Goal: Task Accomplishment & Management: Manage account settings

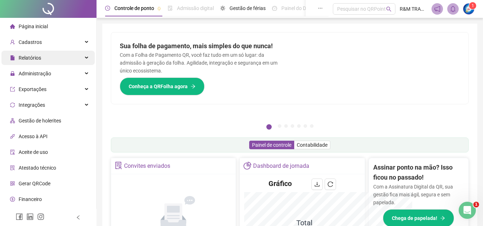
click at [37, 58] on span "Relatórios" at bounding box center [30, 58] width 23 height 6
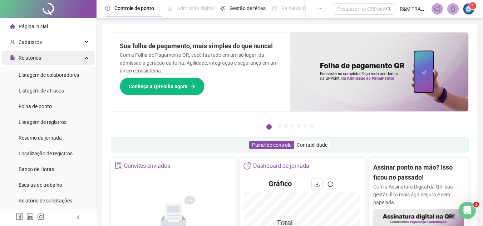
click at [31, 59] on span "Relatórios" at bounding box center [30, 58] width 23 height 6
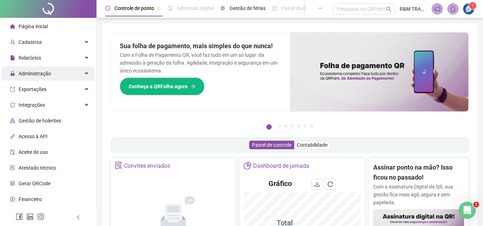
click at [38, 75] on span "Administração" at bounding box center [35, 74] width 33 height 6
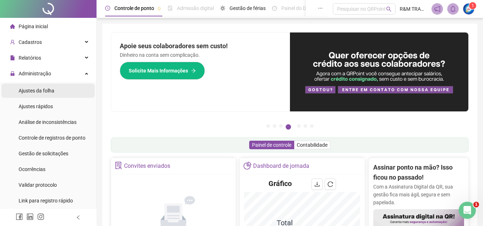
click at [42, 93] on span "Ajustes da folha" at bounding box center [37, 91] width 36 height 6
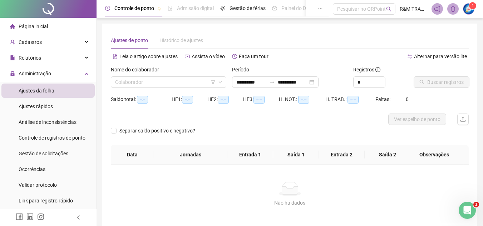
type input "**********"
click at [147, 84] on input "search" at bounding box center [165, 82] width 100 height 11
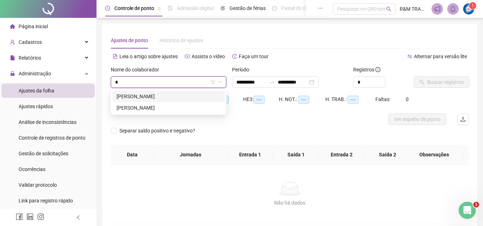
type input "**"
click at [149, 97] on div "[PERSON_NAME]" at bounding box center [169, 97] width 104 height 8
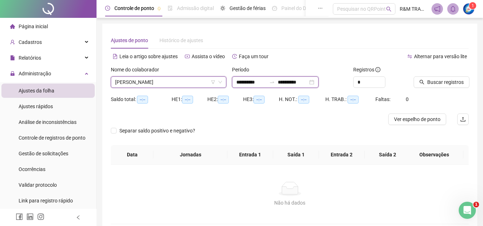
click at [299, 83] on input "**********" at bounding box center [293, 82] width 30 height 8
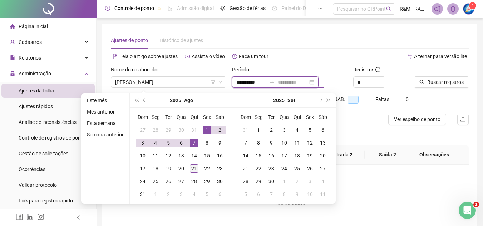
type input "**********"
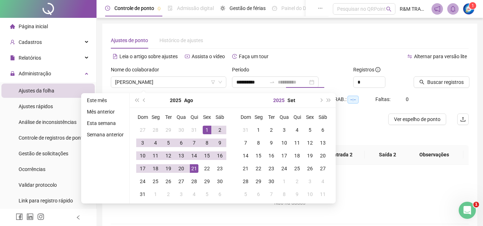
drag, startPoint x: 193, startPoint y: 169, endPoint x: 277, endPoint y: 104, distance: 107.3
click at [193, 169] on div "21" at bounding box center [194, 168] width 9 height 9
type input "**********"
click at [381, 79] on icon "up" at bounding box center [381, 80] width 3 height 3
type input "*"
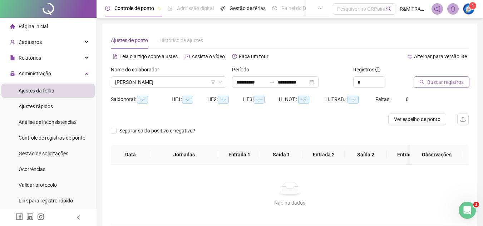
click at [438, 81] on span "Buscar registros" at bounding box center [445, 82] width 36 height 8
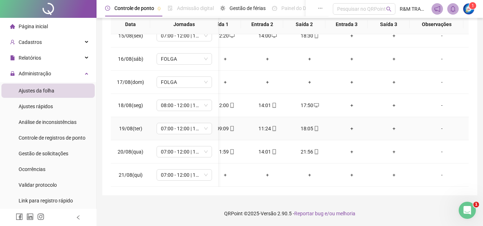
click at [437, 125] on div "-" at bounding box center [442, 129] width 42 height 8
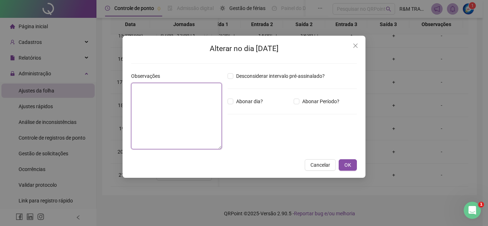
click at [155, 91] on textarea at bounding box center [176, 116] width 91 height 66
click at [168, 88] on textarea "**********" at bounding box center [176, 116] width 91 height 66
click at [171, 88] on textarea "**********" at bounding box center [176, 116] width 91 height 66
click at [195, 87] on textarea "**********" at bounding box center [176, 116] width 91 height 66
type textarea "**********"
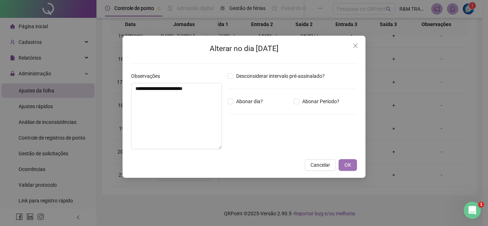
click at [342, 166] on button "OK" at bounding box center [348, 164] width 18 height 11
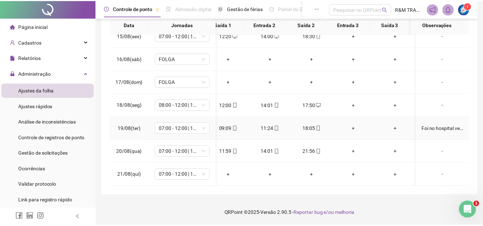
scroll to position [341, 56]
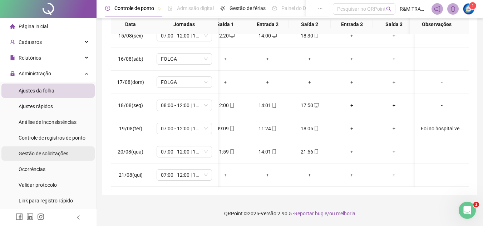
click at [42, 157] on div "Gestão de solicitações" at bounding box center [44, 154] width 50 height 14
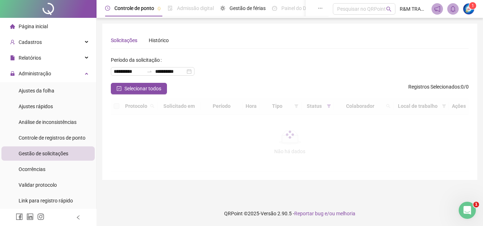
click at [49, 152] on span "Gestão de solicitações" at bounding box center [44, 154] width 50 height 6
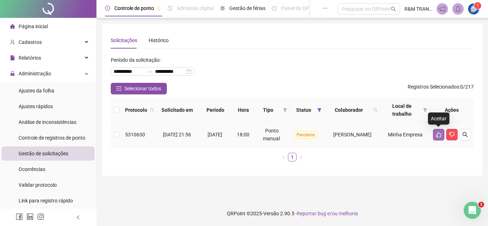
click at [439, 136] on icon "like" at bounding box center [439, 135] width 6 height 6
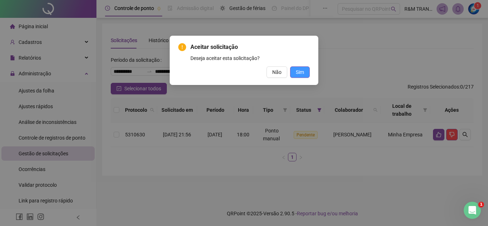
click at [299, 77] on button "Sim" at bounding box center [300, 71] width 20 height 11
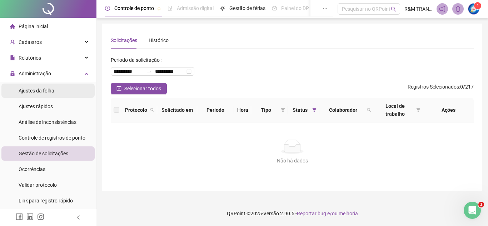
click at [54, 90] on span "Ajustes da folha" at bounding box center [37, 91] width 36 height 6
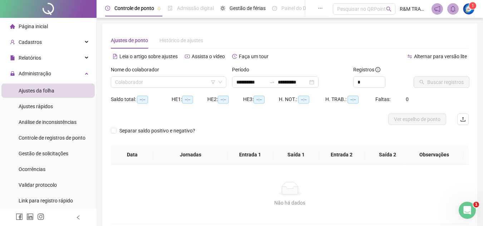
type input "**********"
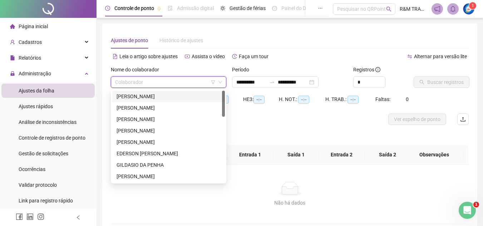
click at [134, 84] on input "search" at bounding box center [165, 82] width 100 height 11
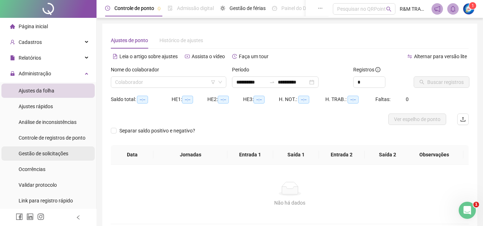
click at [48, 153] on span "Gestão de solicitações" at bounding box center [44, 154] width 50 height 6
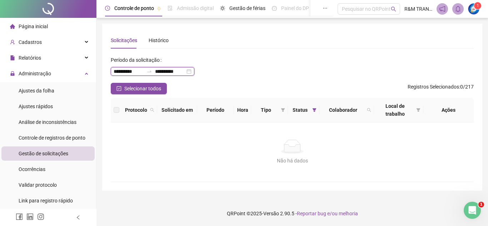
click at [123, 70] on input "**********" at bounding box center [129, 72] width 30 height 8
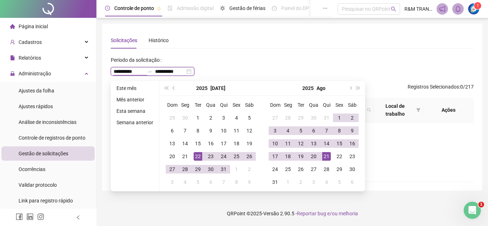
type input "**********"
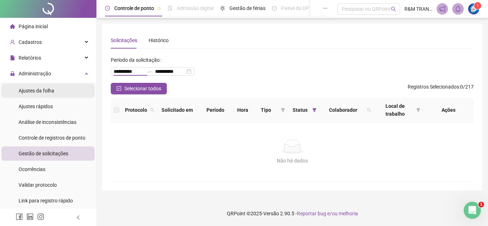
click at [46, 90] on span "Ajustes da folha" at bounding box center [37, 91] width 36 height 6
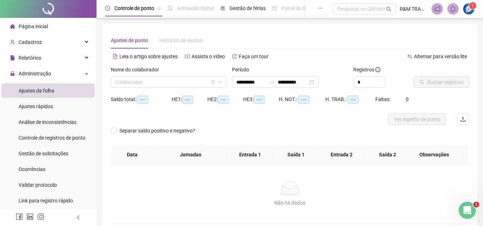
type input "**********"
click at [146, 85] on input "search" at bounding box center [165, 82] width 100 height 11
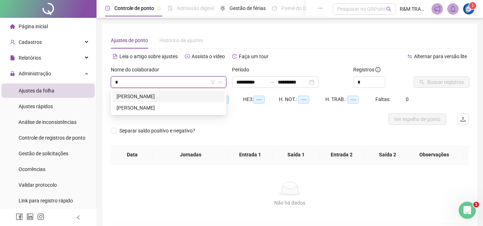
type input "**"
click at [159, 98] on div "[PERSON_NAME]" at bounding box center [169, 97] width 104 height 8
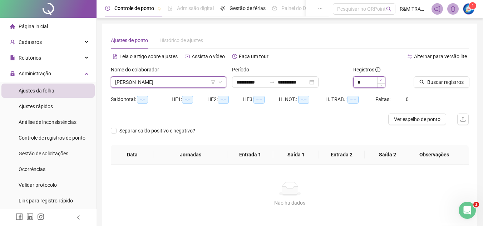
type input "*"
click at [382, 78] on span "Increase Value" at bounding box center [381, 80] width 8 height 6
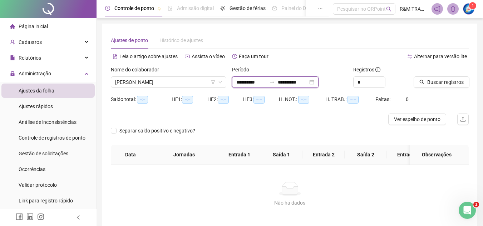
click at [286, 82] on input "**********" at bounding box center [293, 82] width 30 height 8
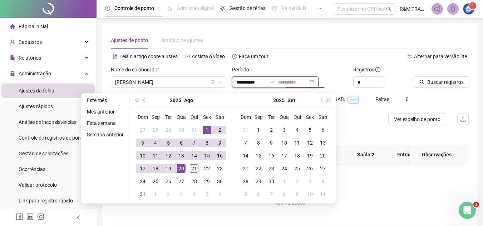
type input "**********"
click at [196, 168] on div "21" at bounding box center [194, 168] width 9 height 9
type input "**********"
click at [441, 82] on span "Buscar registros" at bounding box center [445, 82] width 36 height 8
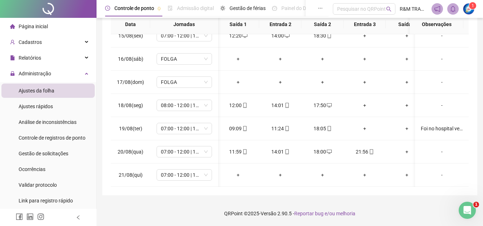
scroll to position [0, 61]
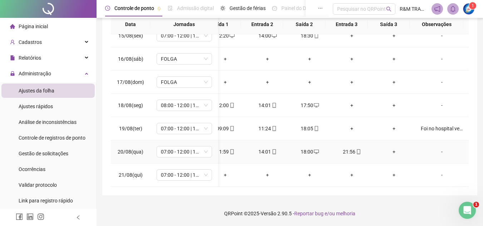
click at [435, 148] on div "-" at bounding box center [442, 152] width 42 height 8
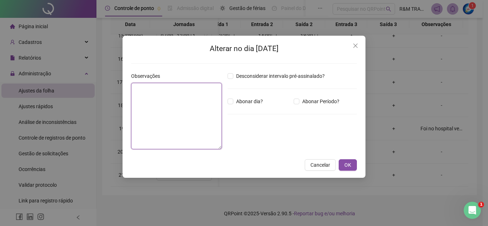
click at [172, 93] on textarea at bounding box center [176, 116] width 91 height 66
type textarea "**********"
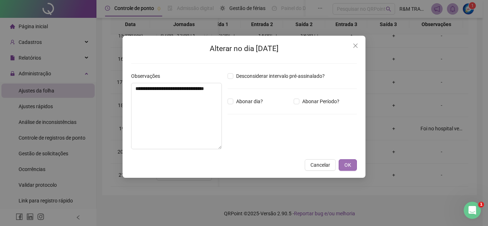
click at [347, 164] on span "OK" at bounding box center [348, 165] width 7 height 8
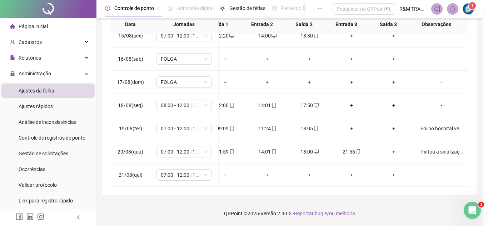
click at [345, 167] on div "**********" at bounding box center [244, 113] width 488 height 226
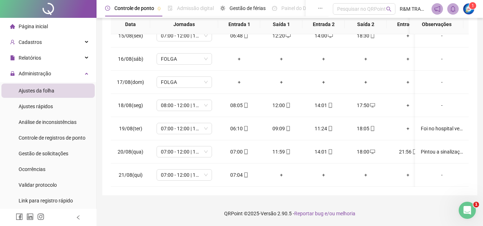
scroll to position [0, 0]
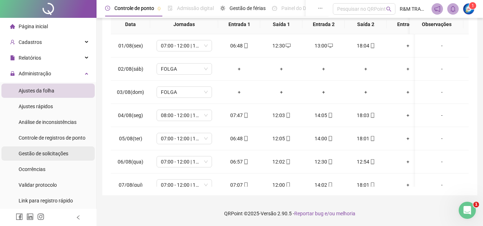
click at [50, 155] on span "Gestão de solicitações" at bounding box center [44, 154] width 50 height 6
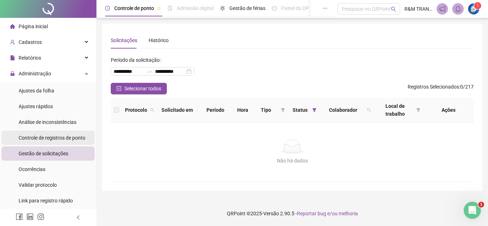
click at [59, 135] on span "Controle de registros de ponto" at bounding box center [52, 138] width 67 height 6
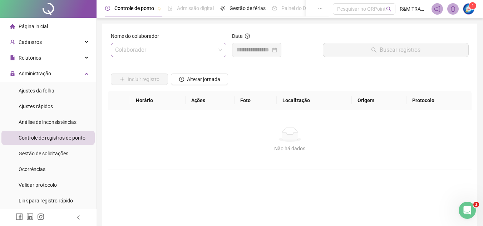
click at [134, 51] on input "search" at bounding box center [165, 50] width 100 height 14
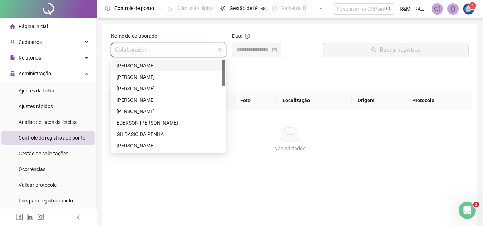
click at [157, 65] on div "[PERSON_NAME]" at bounding box center [169, 66] width 104 height 8
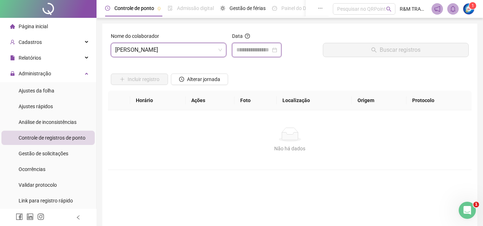
click at [259, 48] on input at bounding box center [253, 50] width 34 height 9
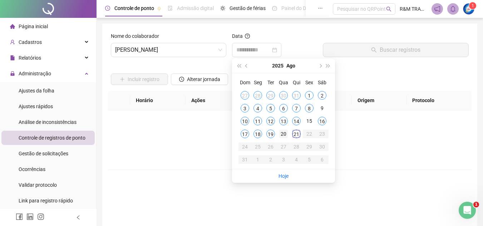
click at [282, 134] on div "20" at bounding box center [283, 134] width 9 height 9
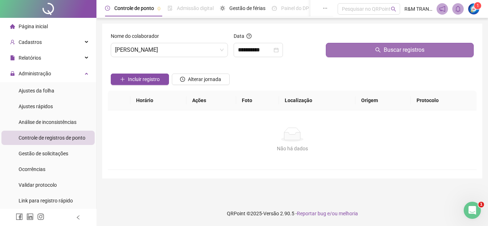
click at [363, 53] on button "Buscar registros" at bounding box center [400, 50] width 148 height 14
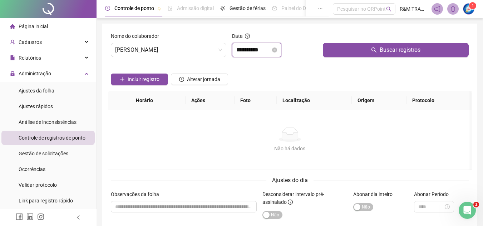
click at [253, 52] on input "**********" at bounding box center [253, 50] width 34 height 9
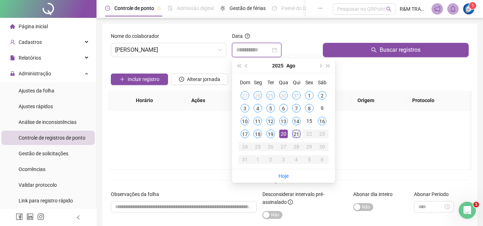
type input "**********"
click at [295, 134] on div "21" at bounding box center [296, 134] width 9 height 9
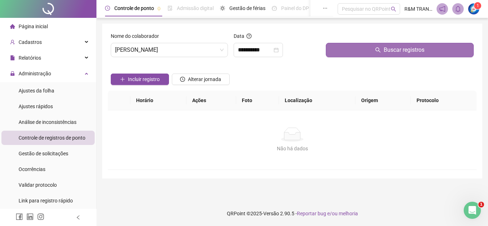
click at [362, 53] on button "Buscar registros" at bounding box center [400, 50] width 148 height 14
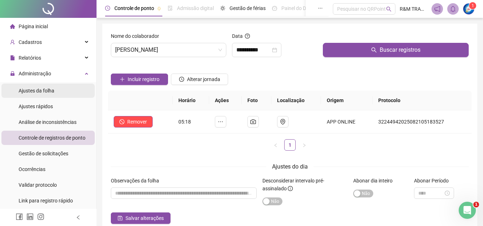
click at [56, 90] on li "Ajustes da folha" at bounding box center [47, 91] width 93 height 14
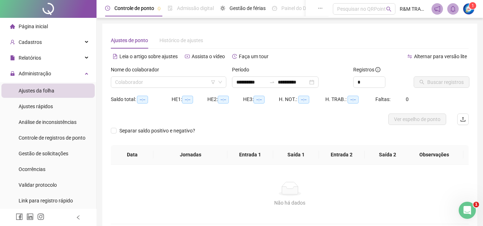
type input "**********"
click at [129, 84] on input "search" at bounding box center [165, 82] width 100 height 11
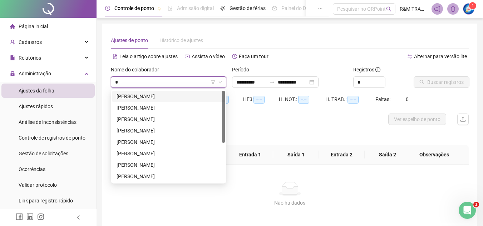
type input "**"
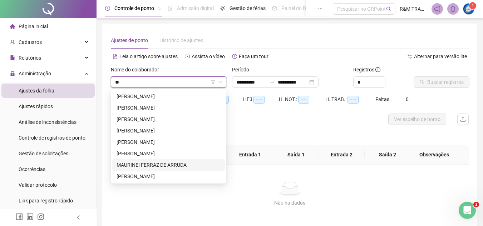
click at [153, 165] on div "MAURINEI FERRAZ DE ARRUDA" at bounding box center [169, 165] width 104 height 8
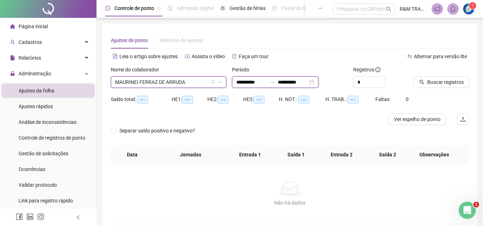
click at [300, 82] on input "**********" at bounding box center [293, 82] width 30 height 8
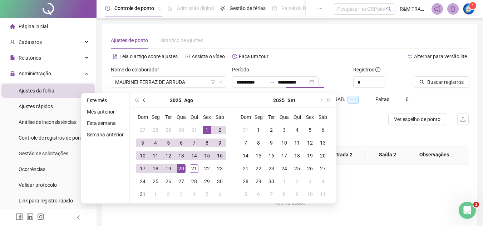
click at [143, 102] on span "prev-year" at bounding box center [145, 101] width 4 height 4
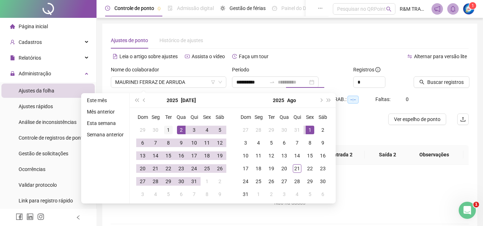
type input "**********"
click at [167, 129] on div "1" at bounding box center [168, 130] width 9 height 9
click at [192, 181] on div "31" at bounding box center [194, 181] width 9 height 9
type input "**********"
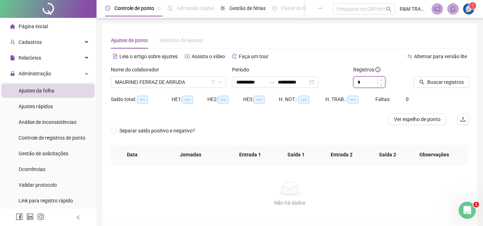
click at [380, 78] on span "Increase Value" at bounding box center [381, 80] width 8 height 6
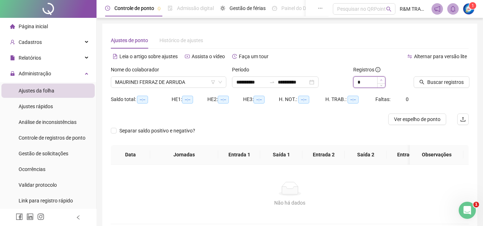
click at [380, 78] on span "Increase Value" at bounding box center [381, 80] width 8 height 6
click at [430, 81] on span "Buscar registros" at bounding box center [445, 82] width 36 height 8
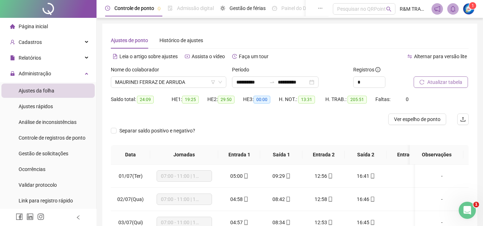
click at [417, 119] on span "Ver espelho de ponto" at bounding box center [417, 119] width 46 height 8
click at [381, 79] on input "*" at bounding box center [369, 82] width 31 height 11
click at [379, 79] on span "Increase Value" at bounding box center [381, 80] width 8 height 6
type input "**"
click at [448, 83] on span "Atualizar tabela" at bounding box center [444, 82] width 35 height 8
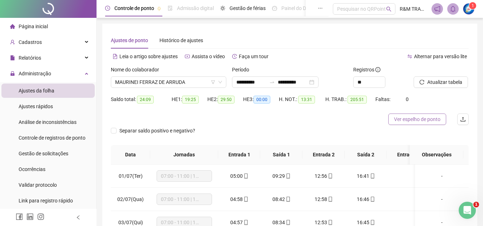
click at [404, 120] on span "Ver espelho de ponto" at bounding box center [417, 119] width 46 height 8
click at [436, 84] on span "Atualizar tabela" at bounding box center [444, 82] width 35 height 8
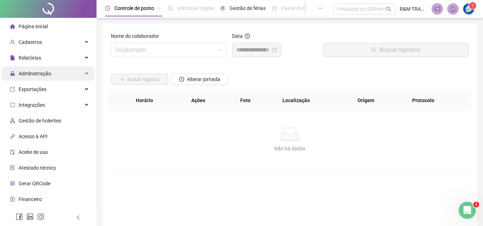
click at [56, 76] on div "Administração" at bounding box center [47, 73] width 93 height 14
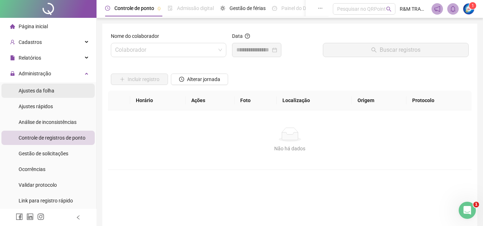
click at [56, 90] on li "Ajustes da folha" at bounding box center [47, 91] width 93 height 14
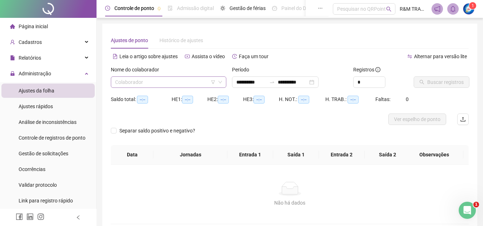
type input "**********"
click at [143, 83] on input "search" at bounding box center [165, 82] width 100 height 11
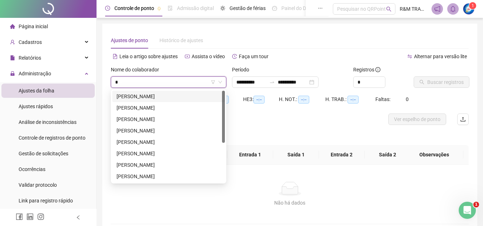
type input "**"
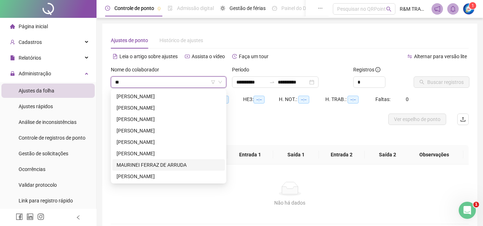
click at [141, 164] on div "MAURINEI FERRAZ DE ARRUDA" at bounding box center [169, 165] width 104 height 8
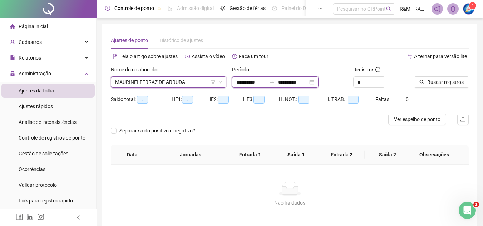
click at [250, 82] on input "**********" at bounding box center [251, 82] width 30 height 8
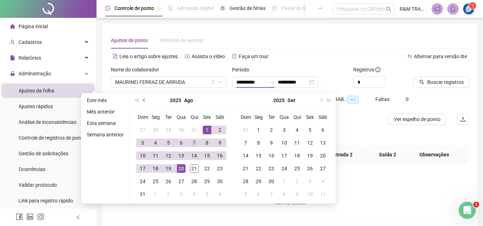
click at [144, 101] on span "prev-year" at bounding box center [145, 101] width 4 height 4
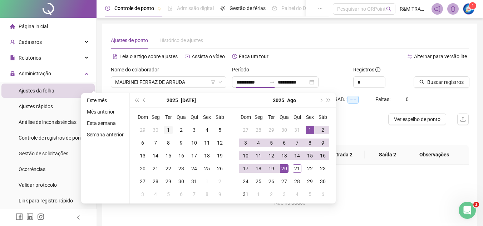
type input "**********"
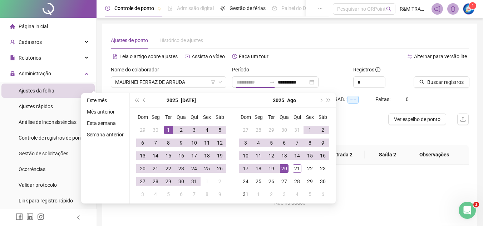
click at [167, 128] on div "1" at bounding box center [168, 130] width 9 height 9
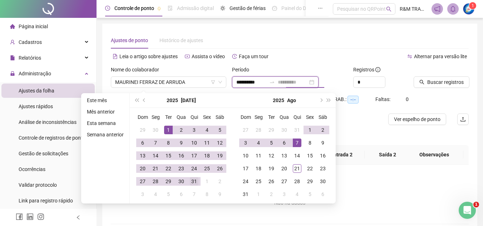
type input "**********"
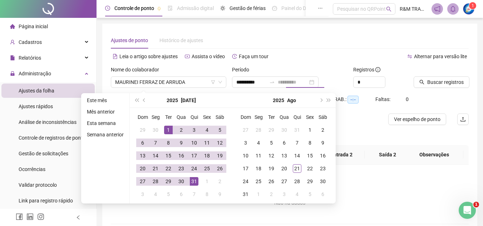
click at [193, 181] on div "31" at bounding box center [194, 181] width 9 height 9
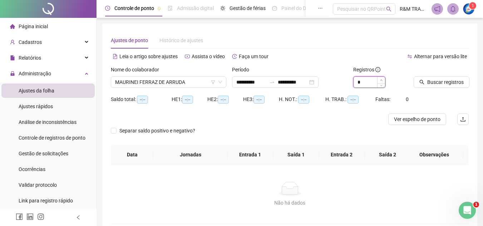
click at [379, 79] on span "Increase Value" at bounding box center [381, 80] width 8 height 6
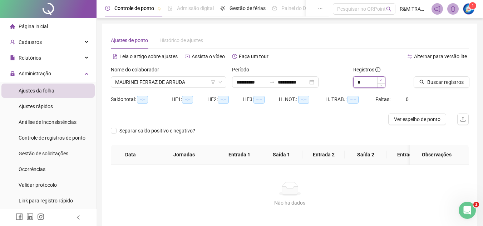
click at [380, 79] on icon "up" at bounding box center [381, 80] width 3 height 3
type input "**"
click at [380, 79] on icon "up" at bounding box center [381, 80] width 3 height 3
click at [444, 83] on span "Buscar registros" at bounding box center [445, 82] width 36 height 8
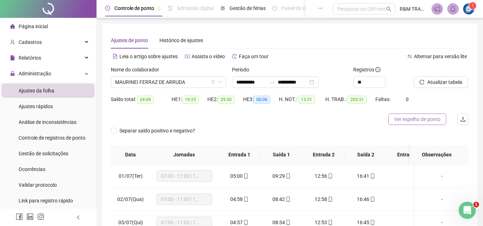
click at [422, 119] on span "Ver espelho de ponto" at bounding box center [417, 119] width 46 height 8
click at [150, 87] on span "MAURINEI FERRAZ DE ARRUDA" at bounding box center [168, 82] width 107 height 11
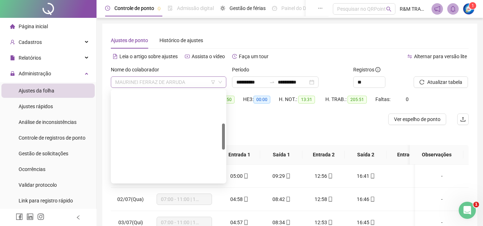
scroll to position [114, 0]
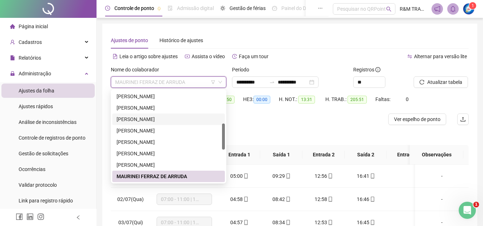
click at [138, 115] on div "[PERSON_NAME]" at bounding box center [169, 119] width 104 height 8
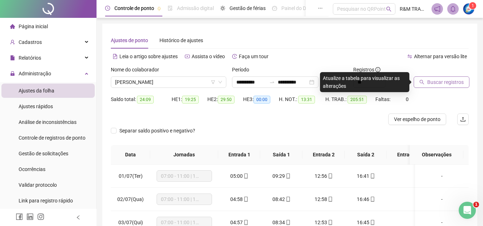
click at [441, 82] on span "Buscar registros" at bounding box center [445, 82] width 36 height 8
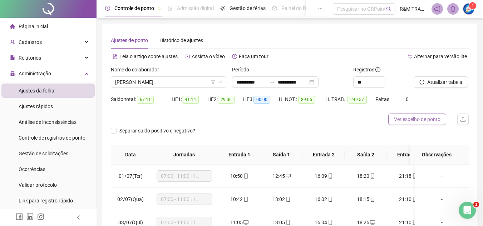
click at [411, 122] on span "Ver espelho de ponto" at bounding box center [417, 119] width 46 height 8
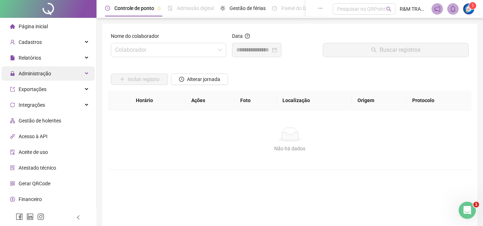
click at [53, 71] on div "Administração" at bounding box center [47, 73] width 93 height 14
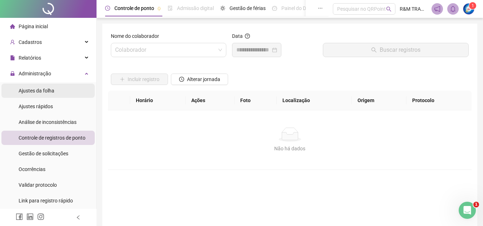
click at [56, 91] on li "Ajustes da folha" at bounding box center [47, 91] width 93 height 14
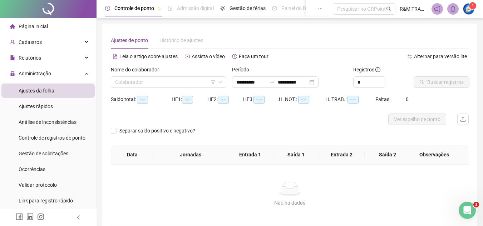
type input "**********"
click at [143, 83] on input "search" at bounding box center [165, 82] width 100 height 11
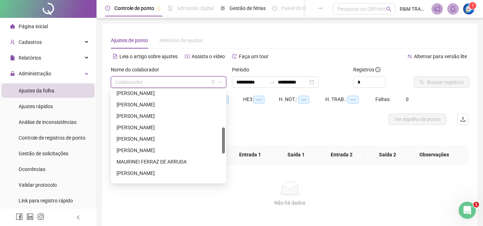
drag, startPoint x: 224, startPoint y: 94, endPoint x: 212, endPoint y: 133, distance: 40.5
click at [217, 132] on div "LAZARO REIS DOS SANTOS LUIS CARLOS FERNANDES DOMINGUES MARCELA GARCIA MARCELO F…" at bounding box center [168, 137] width 113 height 92
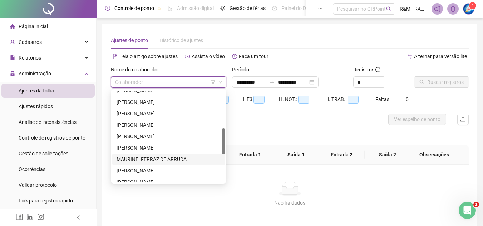
click at [149, 158] on div "MAURINEI FERRAZ DE ARRUDA" at bounding box center [169, 160] width 104 height 8
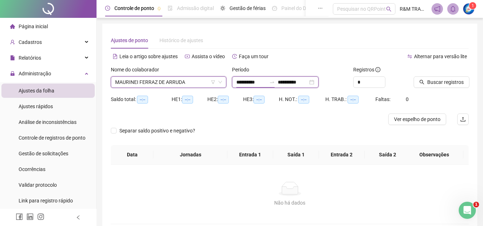
click at [254, 81] on input "**********" at bounding box center [251, 82] width 30 height 8
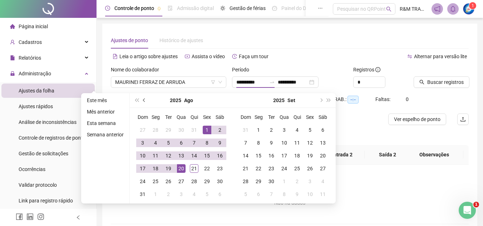
click at [143, 99] on span "prev-year" at bounding box center [145, 101] width 4 height 4
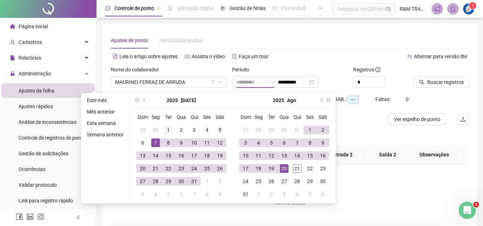
type input "**********"
click at [169, 129] on div "1" at bounding box center [168, 130] width 9 height 9
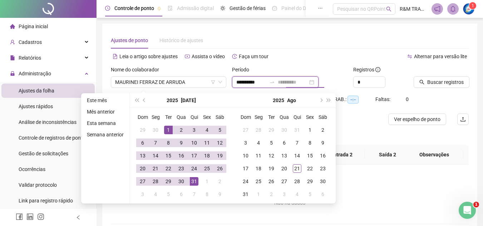
type input "**********"
click at [197, 181] on div "31" at bounding box center [194, 181] width 9 height 9
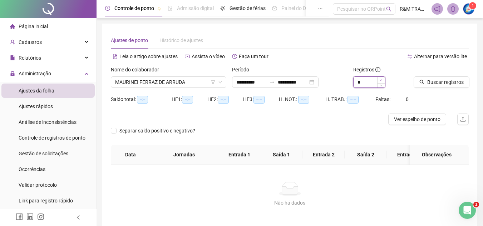
click at [380, 79] on icon "up" at bounding box center [381, 80] width 3 height 3
type input "**"
click at [380, 79] on icon "up" at bounding box center [381, 80] width 3 height 3
click at [437, 84] on span "Buscar registros" at bounding box center [445, 82] width 36 height 8
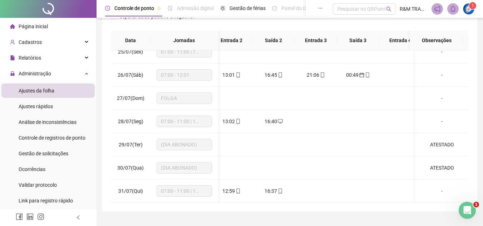
scroll to position [0, 0]
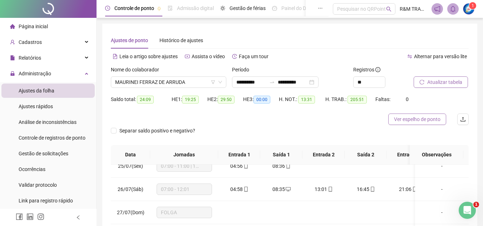
click at [414, 118] on span "Ver espelho de ponto" at bounding box center [417, 119] width 46 height 8
click at [462, 211] on icon "Abertura do Messenger da Intercom" at bounding box center [466, 210] width 12 height 12
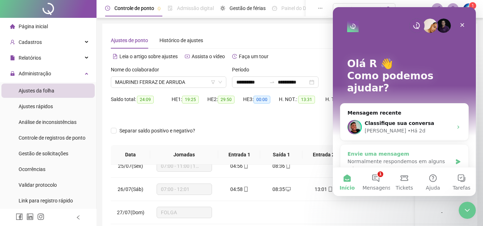
click at [375, 151] on div "Envie uma mensagem" at bounding box center [399, 155] width 105 height 8
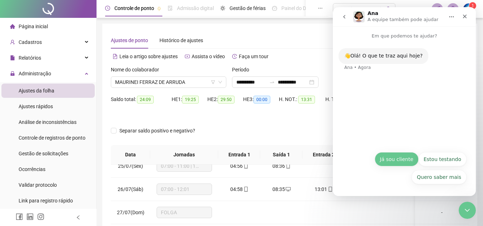
click at [401, 163] on button "Já sou cliente" at bounding box center [397, 159] width 44 height 14
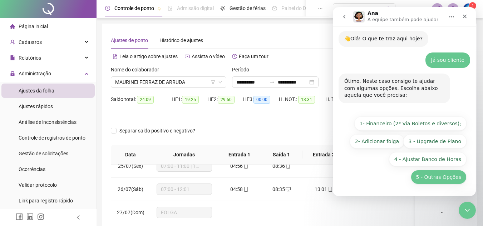
click at [431, 176] on button "5 - Outras Opções" at bounding box center [439, 177] width 56 height 14
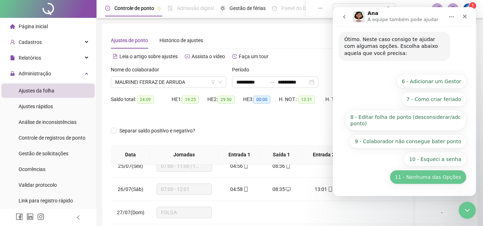
click at [423, 179] on button "11 - Nenhuma das Opções" at bounding box center [428, 177] width 77 height 14
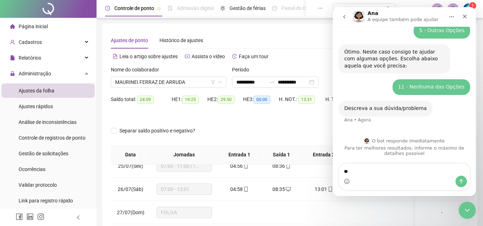
type textarea "*"
type textarea "**********"
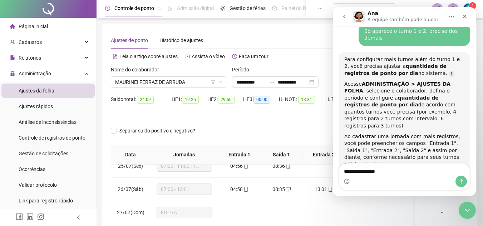
scroll to position [216, 0]
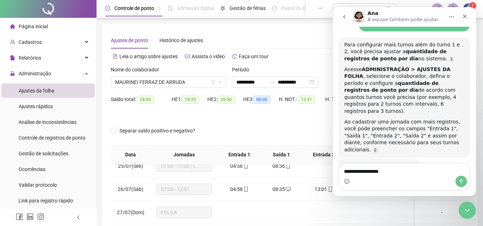
type textarea "**********"
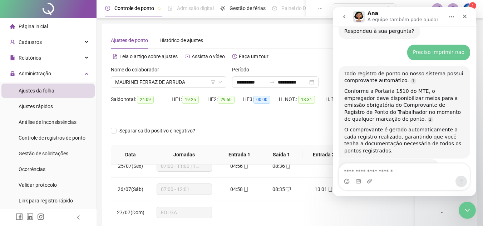
scroll to position [357, 0]
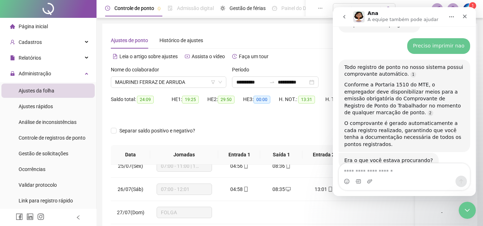
click at [375, 173] on textarea "Envie uma mensagem..." at bounding box center [404, 170] width 131 height 12
type textarea "***"
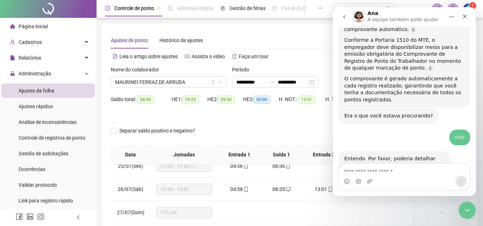
scroll to position [437, 0]
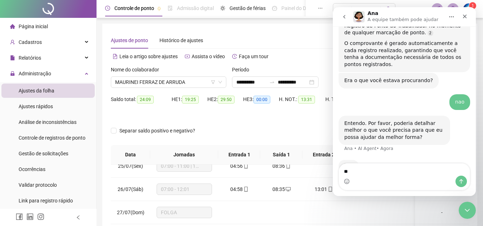
type textarea "*"
type textarea "**********"
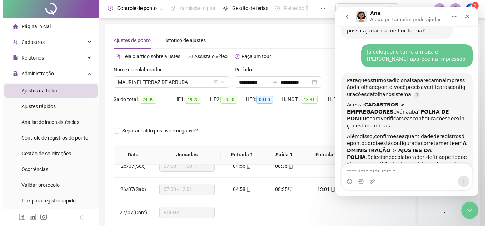
scroll to position [566, 0]
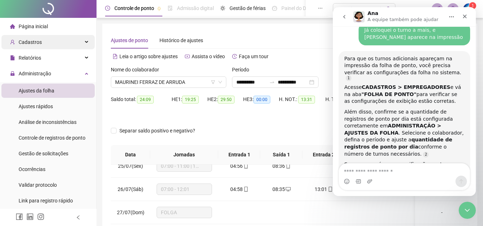
click at [56, 41] on div "Cadastros" at bounding box center [47, 42] width 93 height 14
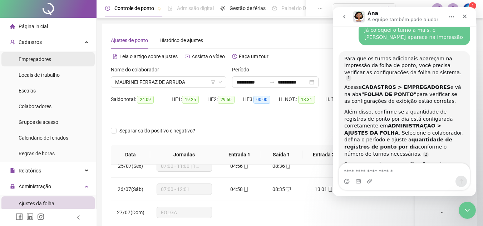
click at [55, 58] on li "Empregadores" at bounding box center [47, 59] width 93 height 14
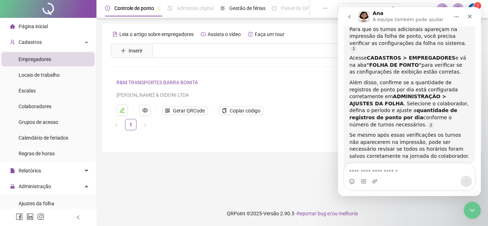
scroll to position [596, 0]
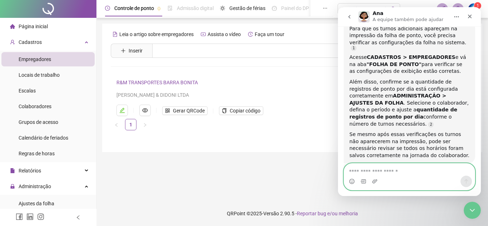
click at [385, 172] on textarea "Envie uma mensagem..." at bounding box center [409, 170] width 131 height 12
type textarea "***"
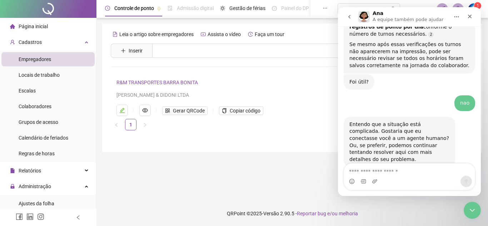
scroll to position [701, 0]
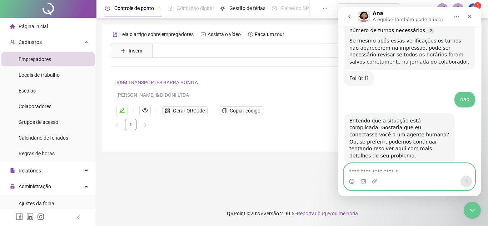
click at [379, 171] on textarea "Envie uma mensagem..." at bounding box center [409, 170] width 131 height 12
type textarea "**********"
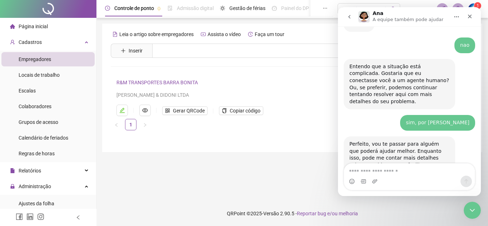
scroll to position [753, 0]
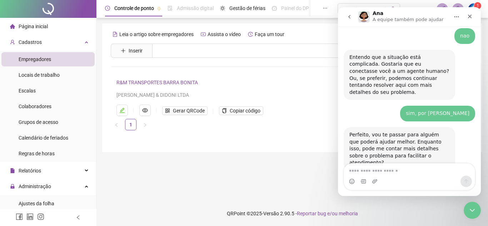
drag, startPoint x: 479, startPoint y: 154, endPoint x: 634, endPoint y: 184, distance: 158.0
click at [26, 105] on span "Colaboradores" at bounding box center [35, 107] width 33 height 6
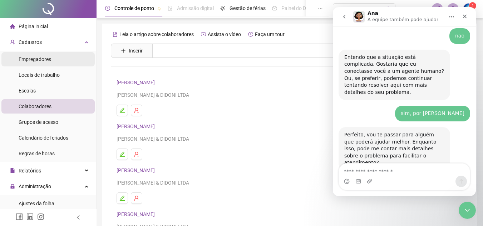
click at [37, 59] on span "Empregadores" at bounding box center [35, 59] width 33 height 6
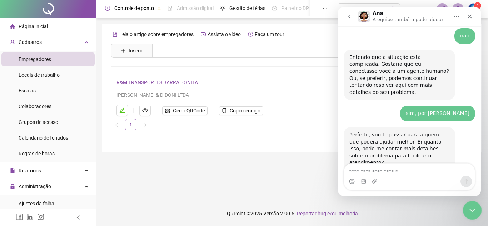
click at [472, 208] on icon "Encerramento do Messenger da Intercom" at bounding box center [471, 209] width 9 height 9
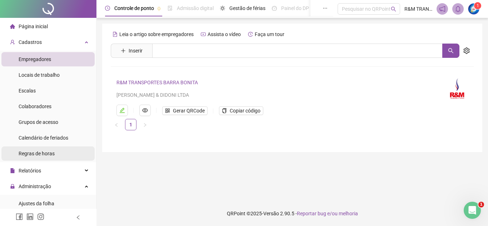
scroll to position [730, 0]
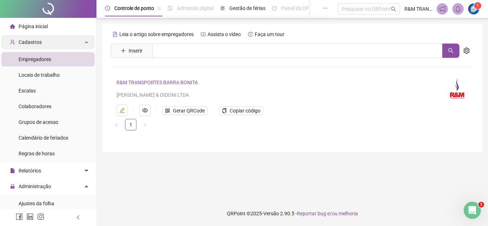
click at [50, 43] on div "Cadastros" at bounding box center [47, 42] width 93 height 14
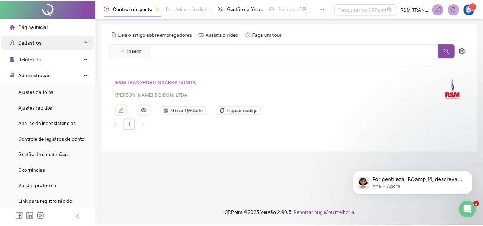
scroll to position [0, 0]
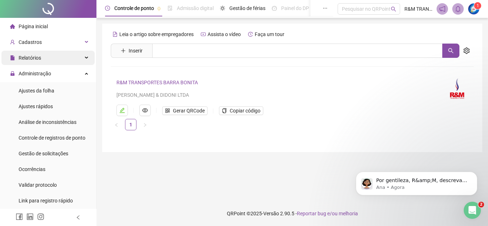
click at [49, 55] on div "Relatórios" at bounding box center [47, 58] width 93 height 14
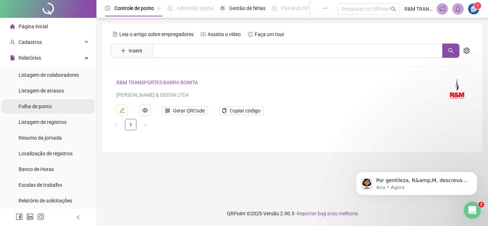
click at [39, 106] on span "Folha de ponto" at bounding box center [35, 107] width 33 height 6
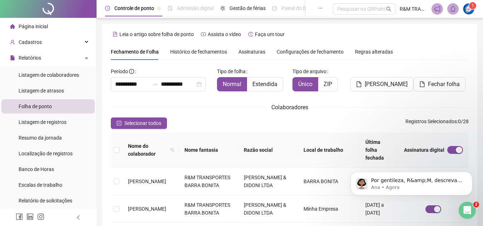
scroll to position [33, 0]
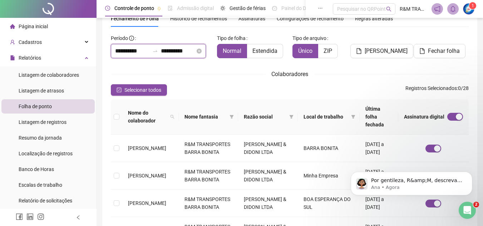
click at [131, 53] on input "**********" at bounding box center [132, 51] width 34 height 9
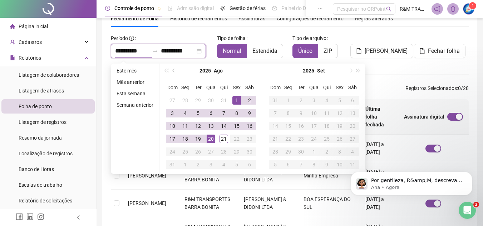
type input "**********"
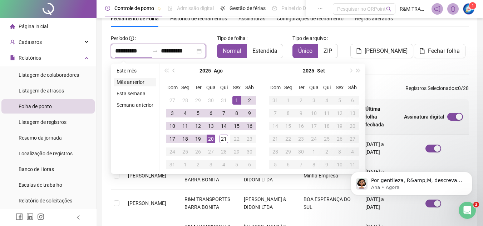
type input "**********"
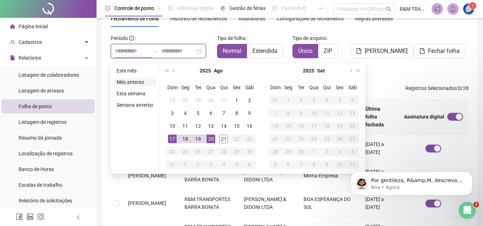
type input "**********"
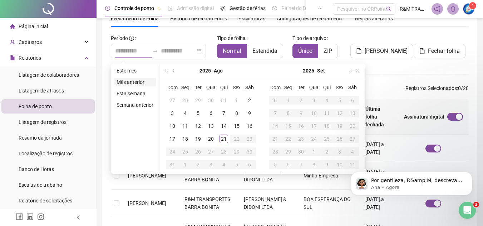
click at [128, 82] on li "Mês anterior" at bounding box center [135, 82] width 43 height 9
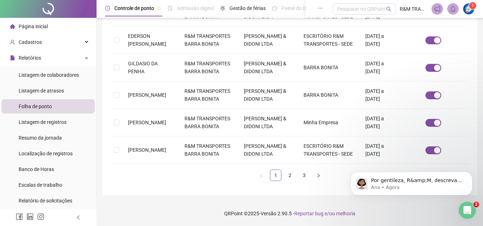
scroll to position [350, 0]
click at [291, 174] on link "2" at bounding box center [290, 175] width 11 height 11
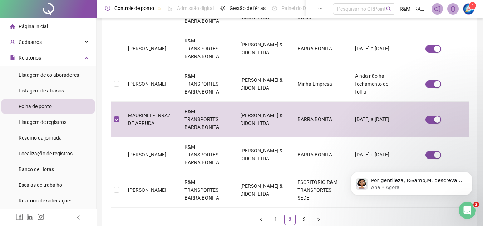
scroll to position [33, 0]
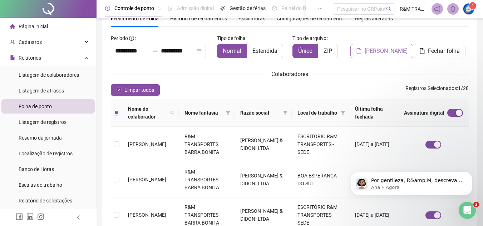
click at [378, 49] on span "[PERSON_NAME]" at bounding box center [386, 51] width 43 height 9
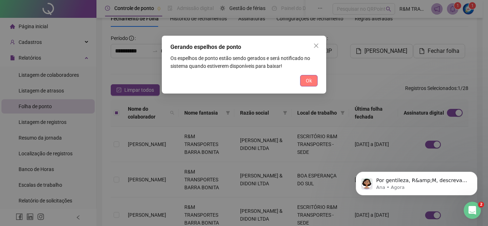
click at [307, 81] on span "Ok" at bounding box center [309, 81] width 6 height 8
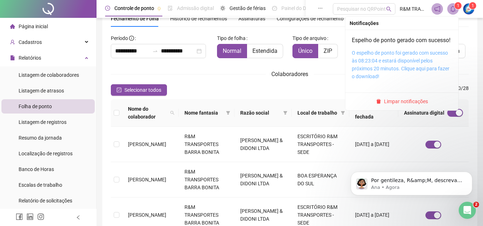
click at [371, 64] on link "O espelho de ponto foi gerado com sucesso às 08:23:04 e estará disponível pelos…" at bounding box center [401, 64] width 98 height 29
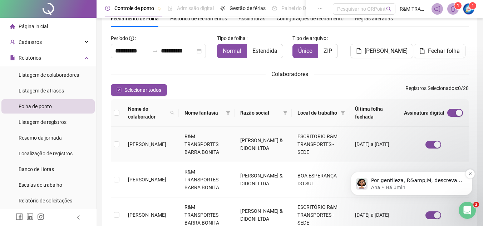
click at [416, 188] on p "Ana • Há 1min" at bounding box center [417, 187] width 92 height 6
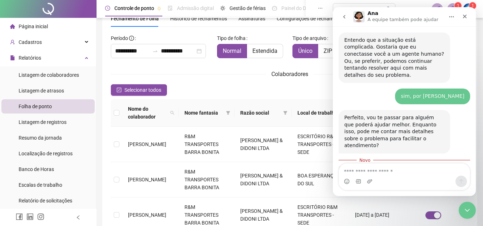
scroll to position [772, 0]
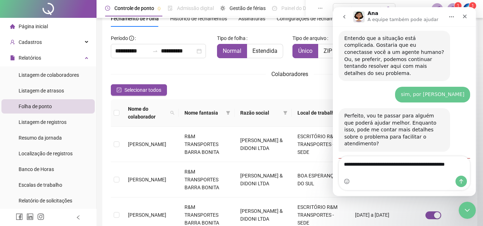
type textarea "**********"
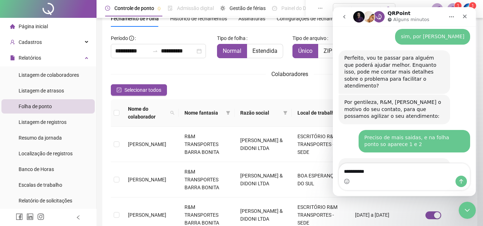
scroll to position [851, 0]
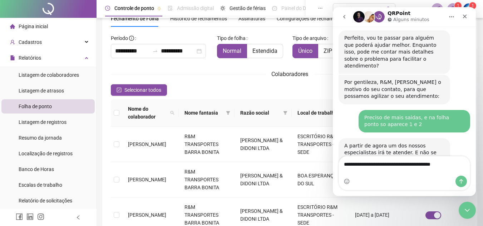
type textarea "**********"
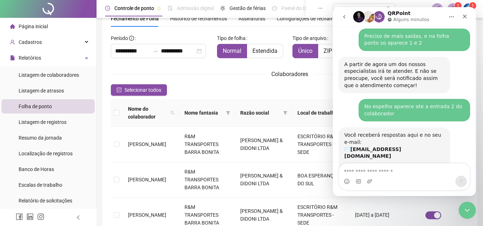
scroll to position [932, 0]
click at [467, 208] on icon "Encerramento do Messenger da Intercom" at bounding box center [466, 209] width 9 height 9
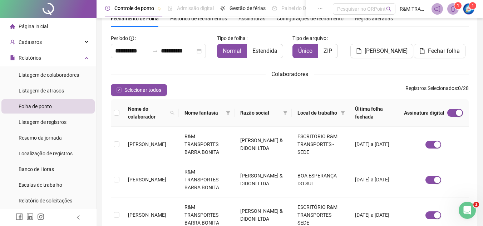
scroll to position [0, 0]
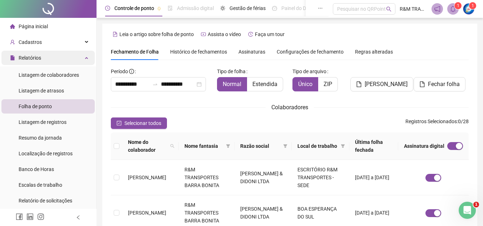
click at [56, 58] on div "Relatórios" at bounding box center [47, 58] width 93 height 14
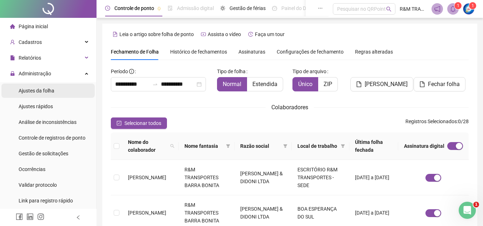
click at [50, 91] on span "Ajustes da folha" at bounding box center [37, 91] width 36 height 6
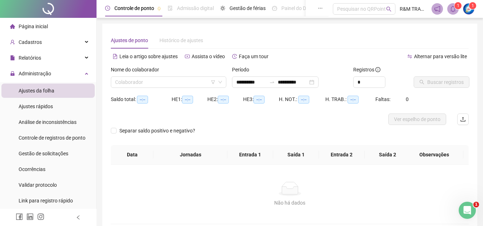
type input "**********"
click at [153, 84] on input "search" at bounding box center [165, 82] width 100 height 11
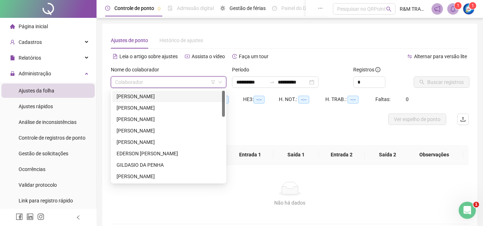
click at [180, 95] on div "[PERSON_NAME]" at bounding box center [169, 97] width 104 height 8
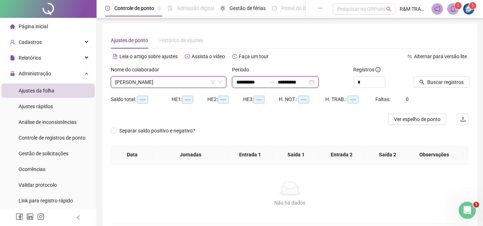
click at [251, 81] on input "**********" at bounding box center [251, 82] width 30 height 8
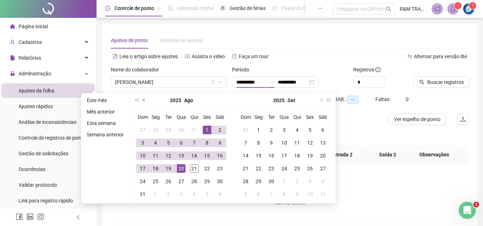
click at [143, 100] on span "prev-year" at bounding box center [145, 101] width 4 height 4
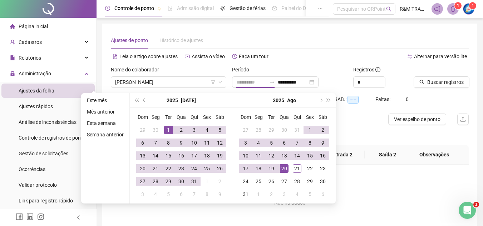
type input "**********"
click at [167, 126] on div "1" at bounding box center [168, 130] width 9 height 9
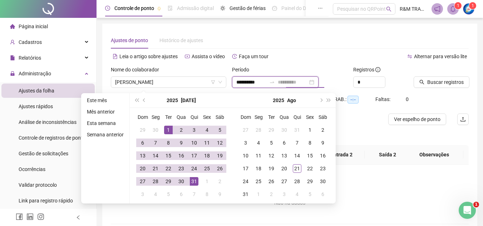
type input "**********"
click at [194, 183] on div "31" at bounding box center [194, 181] width 9 height 9
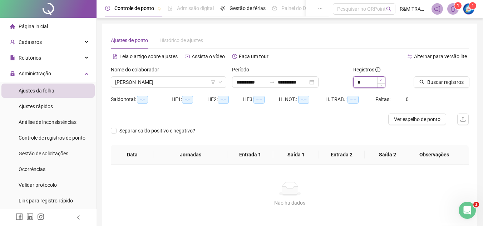
click at [381, 78] on span "Increase Value" at bounding box center [381, 80] width 8 height 6
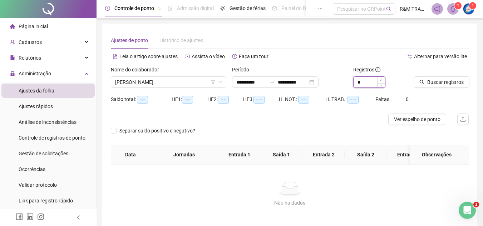
type input "*"
click at [381, 78] on span "Increase Value" at bounding box center [381, 80] width 8 height 6
click at [444, 82] on span "Buscar registros" at bounding box center [445, 82] width 36 height 8
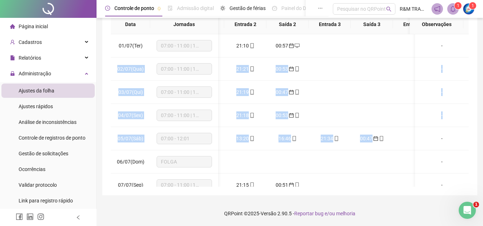
scroll to position [0, 108]
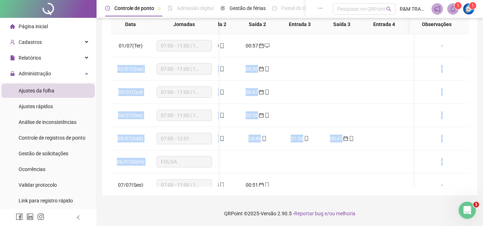
drag, startPoint x: 463, startPoint y: 42, endPoint x: 459, endPoint y: 154, distance: 112.3
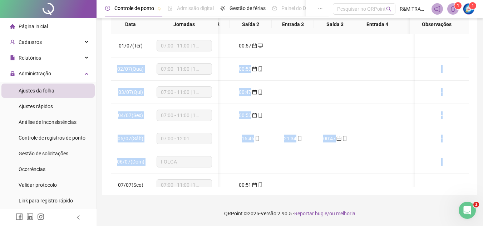
scroll to position [573, 115]
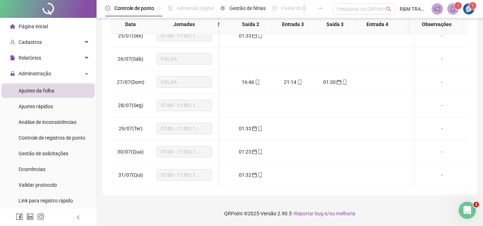
drag, startPoint x: 399, startPoint y: 204, endPoint x: 464, endPoint y: 184, distance: 68.5
click at [399, 204] on footer "QRPoint © 2025 - Versão 2.90.5 - Reportar bug e/ou melhoria" at bounding box center [290, 213] width 386 height 25
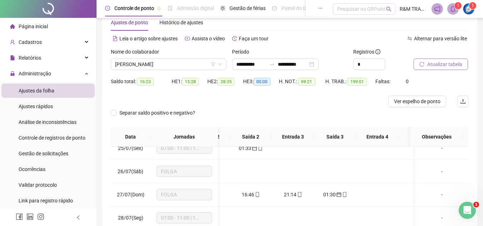
scroll to position [0, 0]
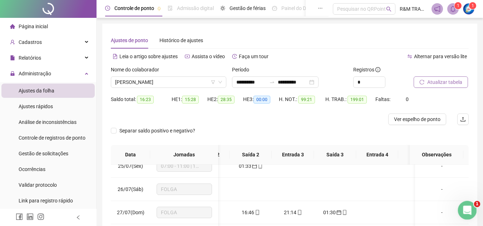
click at [467, 211] on icon "Abertura do Messenger da Intercom" at bounding box center [466, 210] width 12 height 12
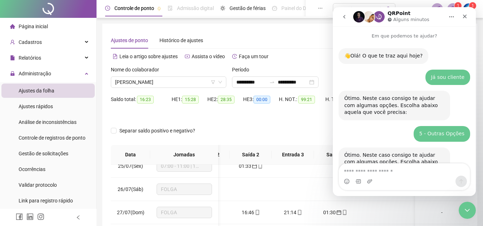
scroll to position [932, 0]
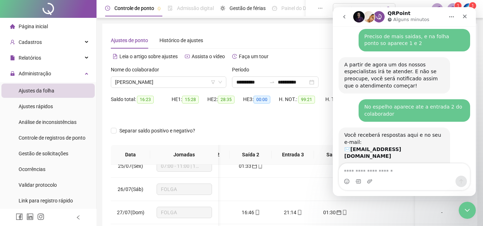
click at [361, 174] on textarea "Envie uma mensagem..." at bounding box center [404, 170] width 131 height 12
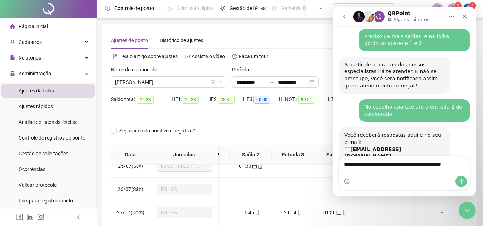
scroll to position [939, 0]
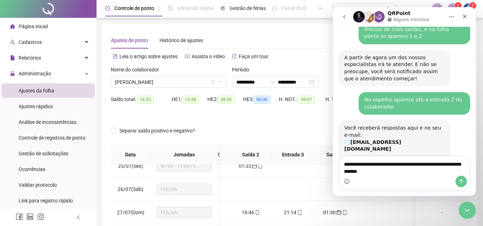
drag, startPoint x: 345, startPoint y: 163, endPoint x: 398, endPoint y: 172, distance: 53.5
click at [398, 172] on textarea "**********" at bounding box center [404, 166] width 131 height 19
click at [405, 172] on textarea "**********" at bounding box center [404, 166] width 131 height 19
type textarea "**********"
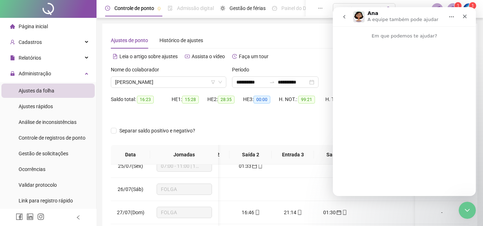
scroll to position [0, 0]
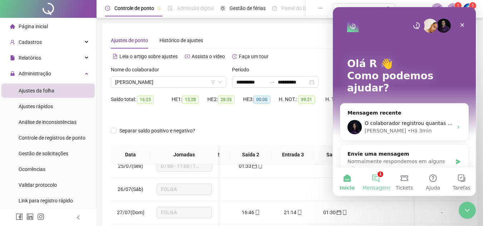
click at [375, 179] on button "1 Mensagens" at bounding box center [375, 182] width 29 height 29
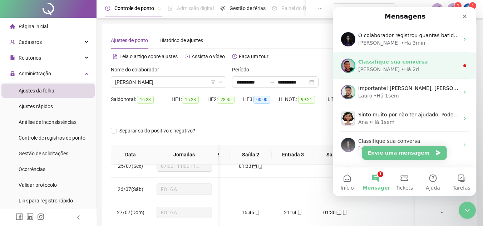
click at [400, 70] on div "João • Há 2d" at bounding box center [408, 70] width 101 height 8
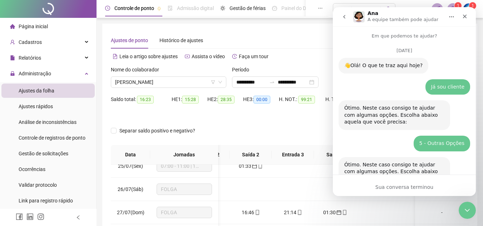
scroll to position [29, 0]
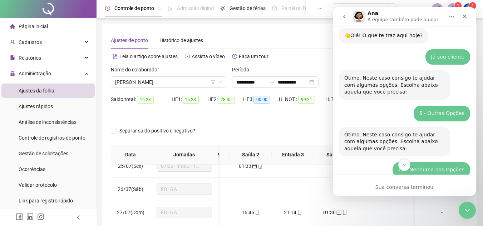
click at [344, 15] on icon "go back" at bounding box center [344, 17] width 6 height 6
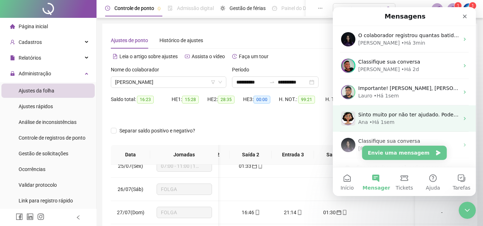
scroll to position [0, 0]
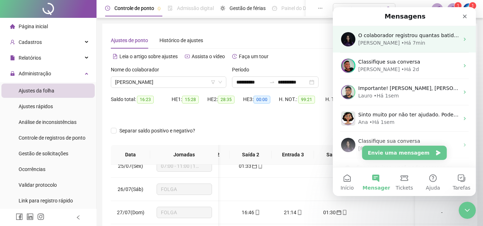
click at [418, 40] on div "Maria • Há 7min" at bounding box center [408, 43] width 101 height 8
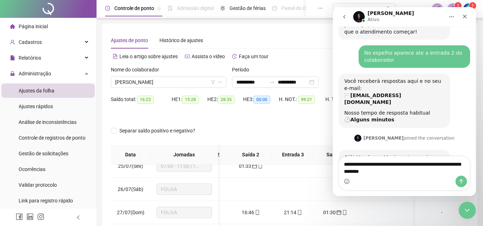
scroll to position [996, 0]
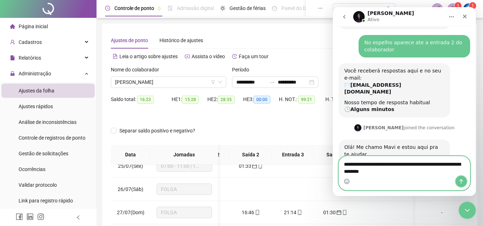
click at [461, 181] on icon "Enviar uma mensagem" at bounding box center [461, 181] width 4 height 5
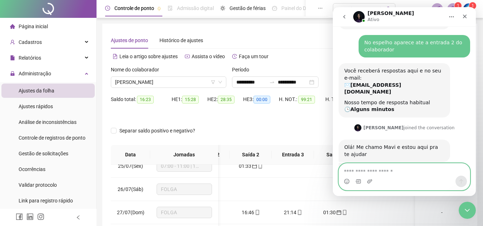
scroll to position [1017, 0]
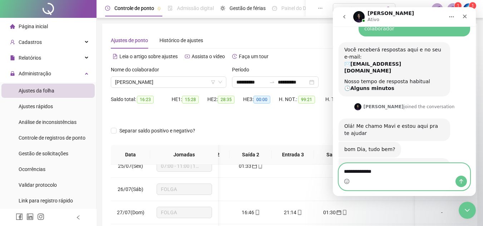
type textarea "**********"
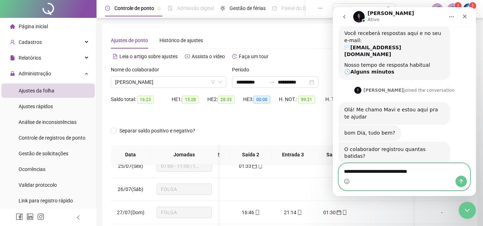
type textarea "**********"
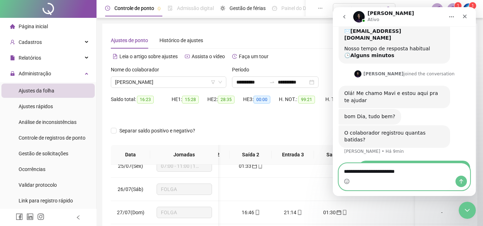
type textarea "**********"
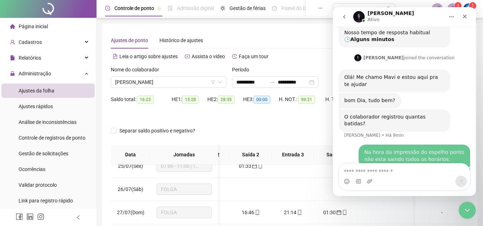
click at [231, 126] on div "Separar saldo positivo e negativo?" at bounding box center [290, 135] width 358 height 20
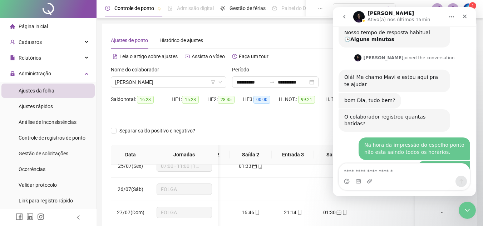
scroll to position [1102, 0]
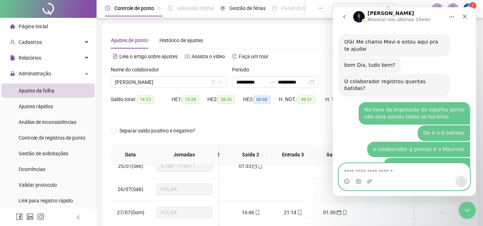
click at [354, 171] on textarea "Envie uma mensagem..." at bounding box center [404, 170] width 131 height 12
click at [173, 80] on span "[PERSON_NAME]" at bounding box center [168, 82] width 107 height 11
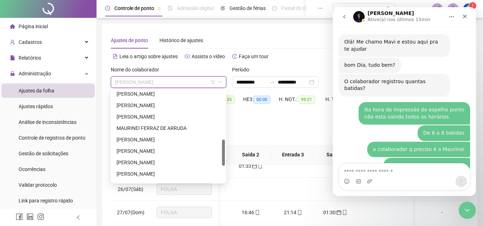
scroll to position [172, 0]
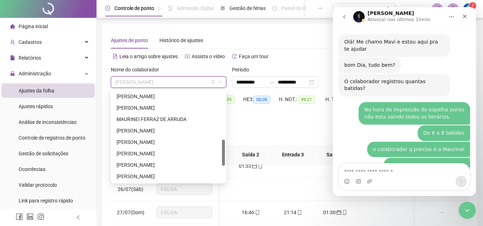
drag, startPoint x: 222, startPoint y: 97, endPoint x: 227, endPoint y: 146, distance: 49.2
click at [227, 146] on body "**********" at bounding box center [241, 113] width 483 height 226
click at [171, 118] on div "MAURINEI FERRAZ DE ARRUDA" at bounding box center [169, 119] width 104 height 8
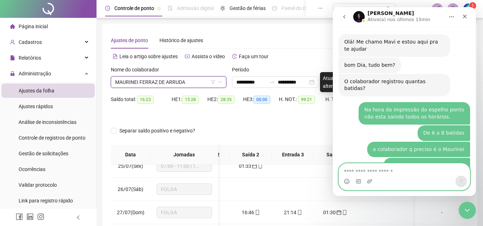
click at [351, 171] on textarea "Envie uma mensagem..." at bounding box center [404, 170] width 131 height 12
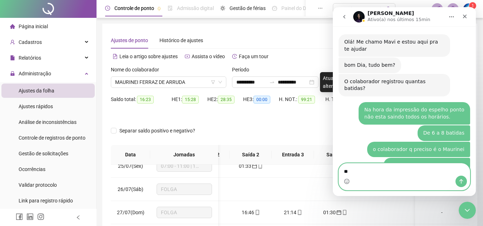
type textarea "*"
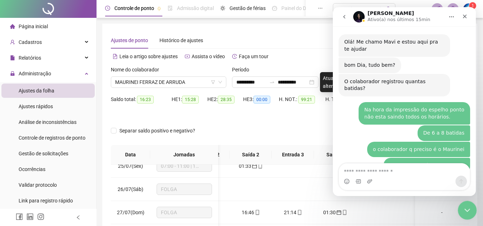
click at [464, 211] on icon "Encerramento do Messenger da Intercom" at bounding box center [466, 209] width 9 height 9
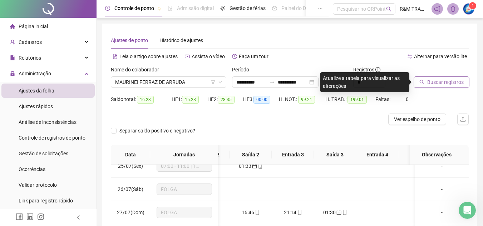
click at [443, 82] on span "Buscar registros" at bounding box center [445, 82] width 36 height 8
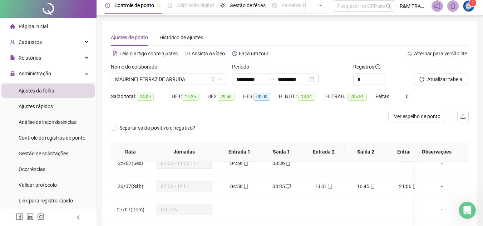
scroll to position [0, 0]
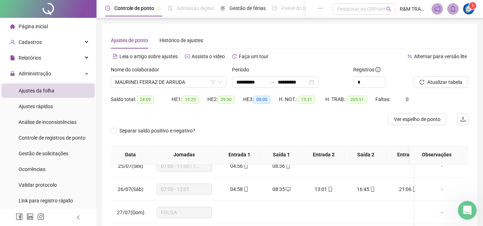
click at [466, 210] on icon "Abertura do Messenger da Intercom" at bounding box center [466, 210] width 5 height 6
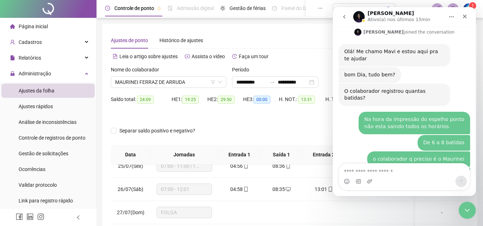
scroll to position [1102, 0]
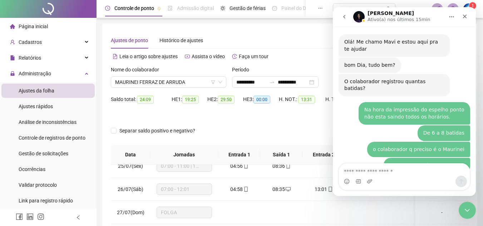
type textarea "*"
type textarea "*******"
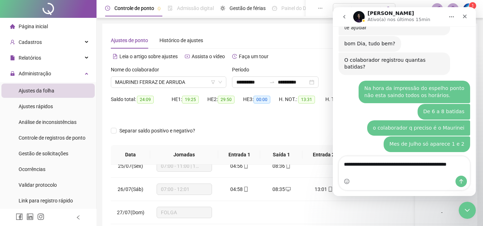
scroll to position [1130, 0]
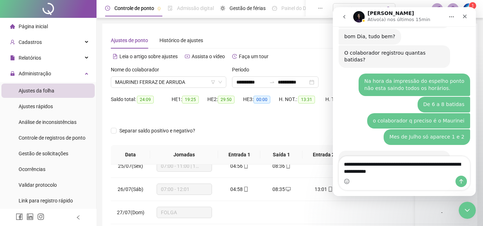
click at [418, 164] on textarea "**********" at bounding box center [404, 166] width 131 height 19
click at [410, 172] on textarea "**********" at bounding box center [404, 166] width 131 height 19
drag, startPoint x: 410, startPoint y: 164, endPoint x: 394, endPoint y: 181, distance: 23.8
click at [394, 181] on div "Messenger da Intercom" at bounding box center [404, 181] width 131 height 11
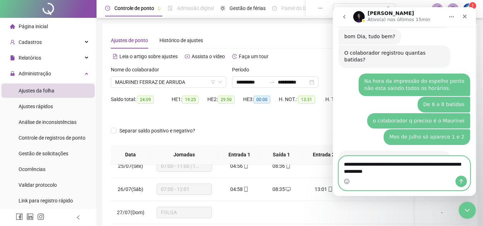
click at [414, 166] on textarea "**********" at bounding box center [404, 166] width 131 height 19
type textarea "**********"
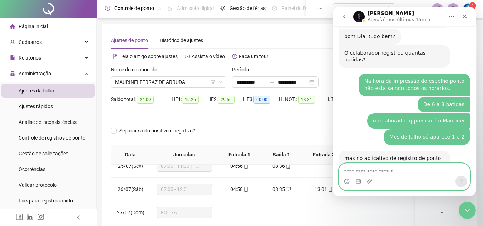
scroll to position [1147, 0]
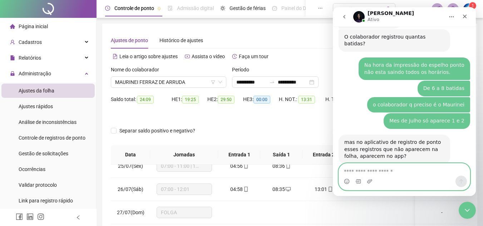
click at [378, 172] on textarea "Envie uma mensagem..." at bounding box center [404, 170] width 131 height 12
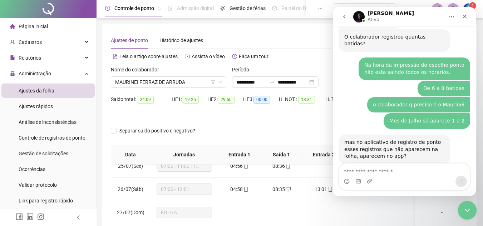
click at [468, 211] on icon "Encerramento do Messenger da Intercom" at bounding box center [466, 209] width 9 height 9
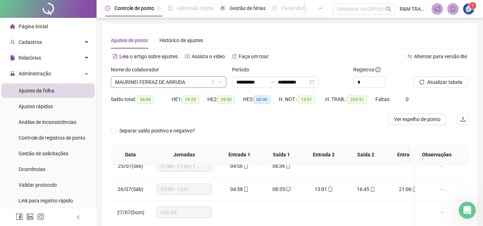
click at [176, 80] on span "MAURINEI FERRAZ DE ARRUDA" at bounding box center [168, 82] width 107 height 11
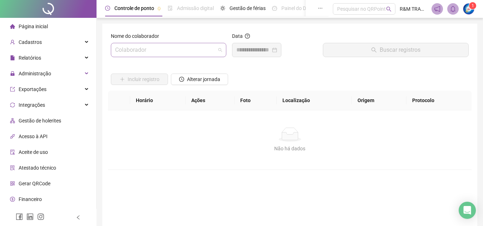
click at [144, 47] on input "search" at bounding box center [165, 50] width 100 height 14
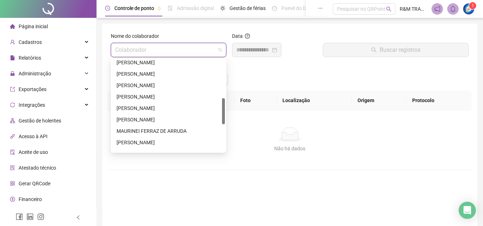
scroll to position [138, 0]
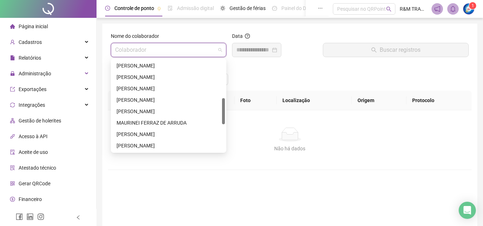
drag, startPoint x: 223, startPoint y: 65, endPoint x: 223, endPoint y: 106, distance: 40.4
click at [226, 105] on div "224494 292298 237875 [PERSON_NAME] DOS SANTOS [PERSON_NAME] [PERSON_NAME] [PERS…" at bounding box center [168, 106] width 115 height 94
click at [158, 123] on div "MAURINEI FERRAZ DE ARRUDA" at bounding box center [169, 123] width 104 height 8
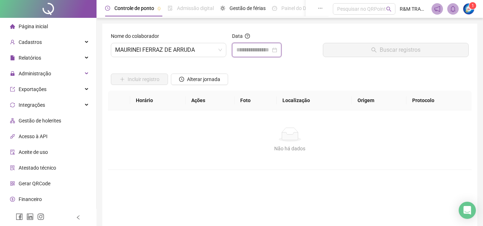
click at [257, 53] on input at bounding box center [253, 50] width 34 height 9
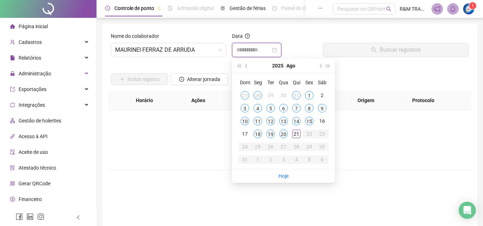
type input "**********"
click at [295, 135] on div "21" at bounding box center [296, 134] width 9 height 9
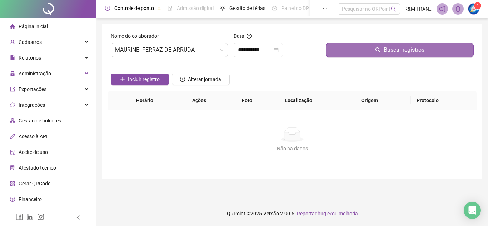
click at [351, 50] on button "Buscar registros" at bounding box center [400, 50] width 148 height 14
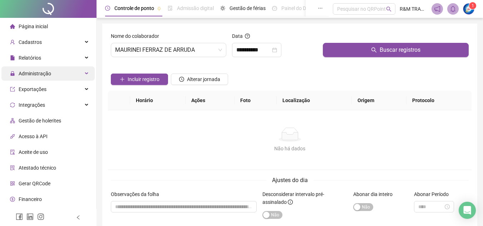
click at [43, 75] on span "Administração" at bounding box center [35, 74] width 33 height 6
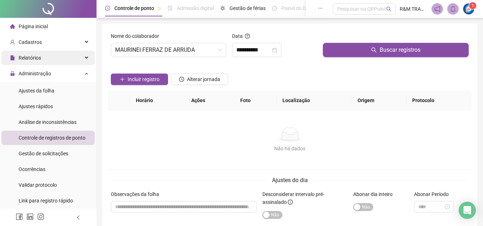
click at [47, 55] on div "Relatórios" at bounding box center [47, 58] width 93 height 14
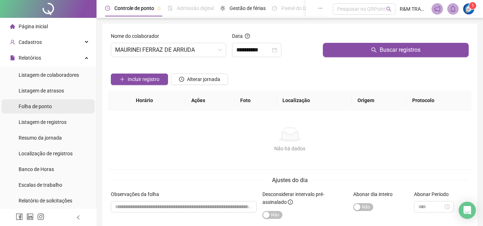
click at [40, 108] on span "Folha de ponto" at bounding box center [35, 107] width 33 height 6
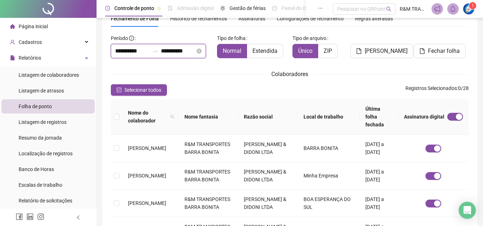
click at [133, 51] on input "**********" at bounding box center [132, 51] width 34 height 9
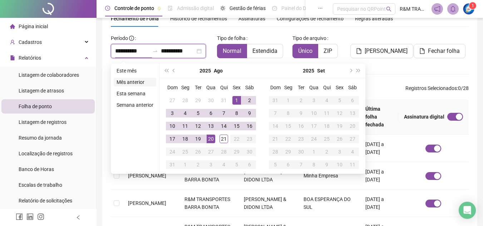
type input "**********"
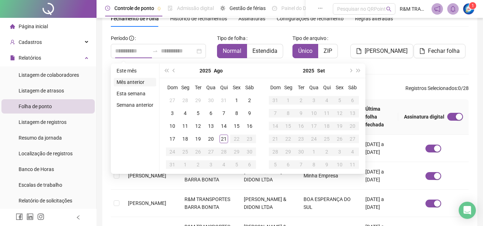
click at [137, 83] on li "Mês anterior" at bounding box center [135, 82] width 43 height 9
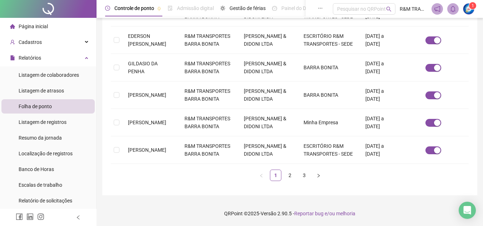
scroll to position [350, 0]
click at [288, 176] on link "2" at bounding box center [290, 175] width 11 height 11
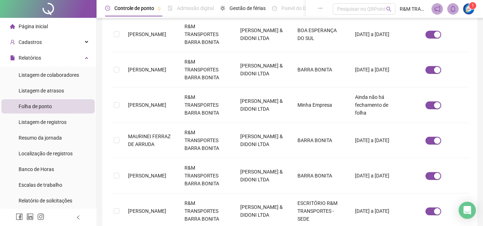
scroll to position [288, 0]
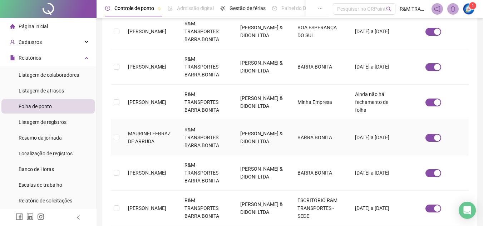
click at [111, 138] on td at bounding box center [116, 137] width 11 height 35
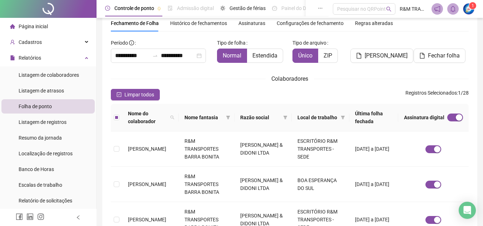
scroll to position [24, 0]
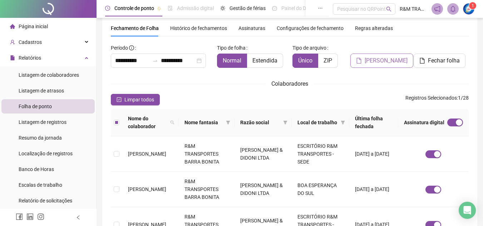
click at [378, 62] on span "[PERSON_NAME]" at bounding box center [386, 60] width 43 height 9
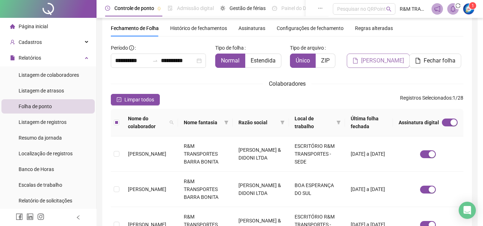
scroll to position [33, 0]
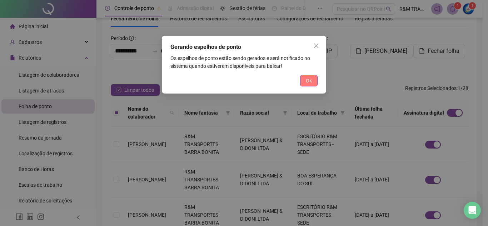
click at [309, 83] on span "Ok" at bounding box center [309, 81] width 6 height 8
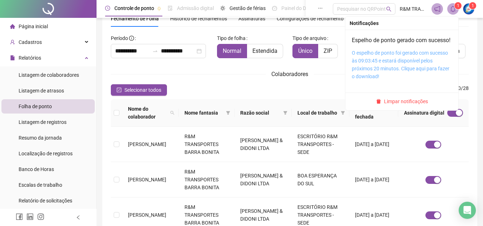
click at [379, 68] on link "O espelho de ponto foi gerado com sucesso às 09:03:45 e estará disponível pelos…" at bounding box center [401, 64] width 98 height 29
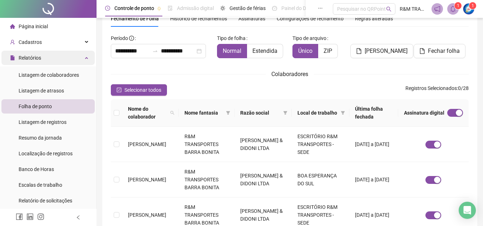
click at [75, 60] on div "Relatórios" at bounding box center [47, 58] width 93 height 14
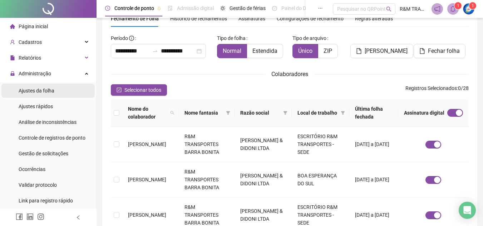
click at [48, 90] on span "Ajustes da folha" at bounding box center [37, 91] width 36 height 6
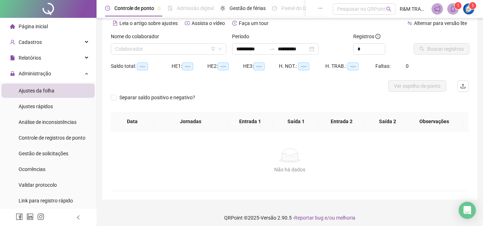
type input "**********"
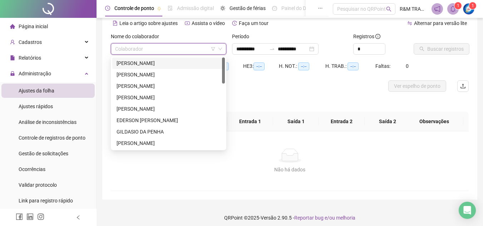
click at [149, 50] on input "search" at bounding box center [165, 49] width 100 height 11
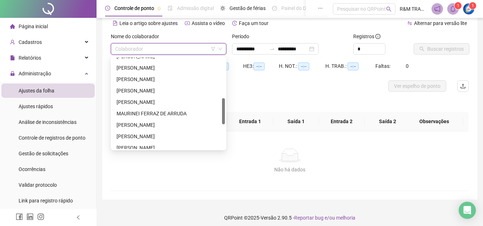
scroll to position [144, 0]
drag, startPoint x: 223, startPoint y: 65, endPoint x: 223, endPoint y: 107, distance: 41.1
click at [223, 107] on div at bounding box center [223, 111] width 3 height 26
click at [169, 114] on div "MAURINEI FERRAZ DE ARRUDA" at bounding box center [169, 114] width 104 height 8
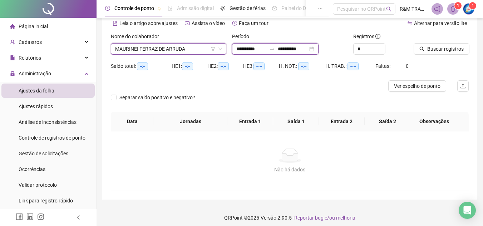
click at [256, 48] on input "**********" at bounding box center [251, 49] width 30 height 8
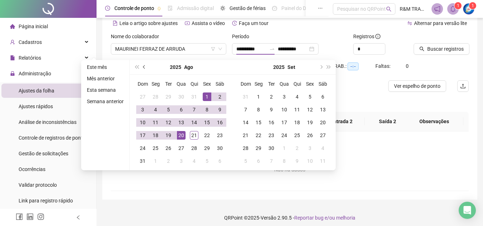
click at [144, 64] on button "prev-year" at bounding box center [144, 67] width 8 height 14
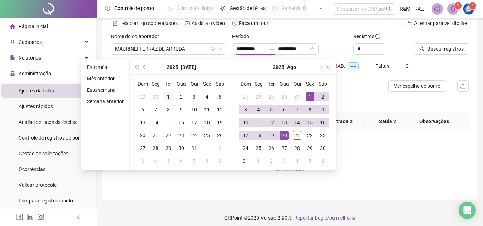
type input "**********"
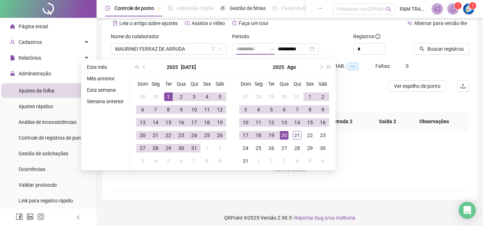
click at [167, 95] on div "1" at bounding box center [168, 97] width 9 height 9
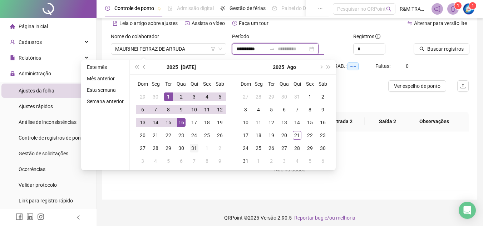
type input "**********"
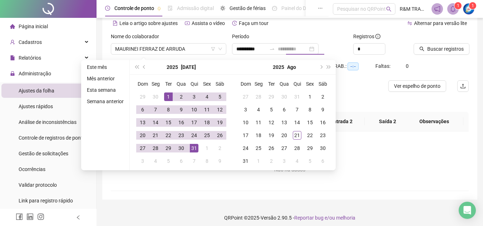
click at [192, 147] on div "31" at bounding box center [194, 148] width 9 height 9
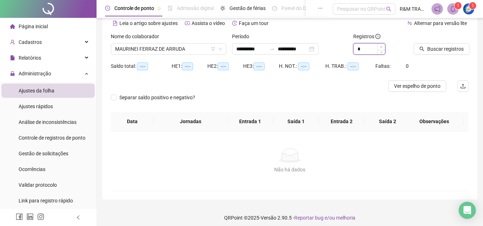
click at [379, 46] on span "Increase Value" at bounding box center [381, 47] width 8 height 6
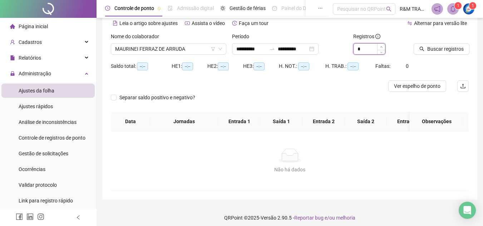
type input "*"
click at [379, 46] on span "Increase Value" at bounding box center [381, 47] width 8 height 6
click at [441, 46] on span "Buscar registros" at bounding box center [445, 49] width 36 height 8
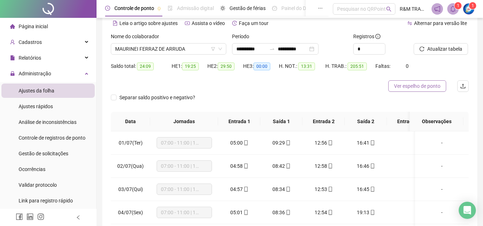
click at [415, 85] on span "Ver espelho de ponto" at bounding box center [417, 86] width 46 height 8
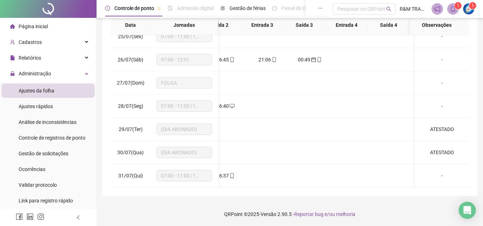
scroll to position [0, 0]
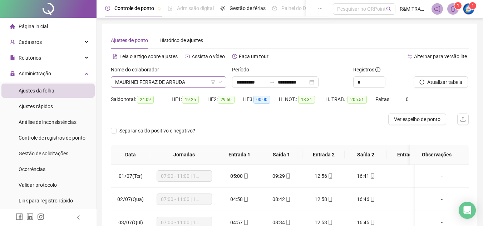
click at [156, 83] on span "MAURINEI FERRAZ DE ARRUDA" at bounding box center [168, 82] width 107 height 11
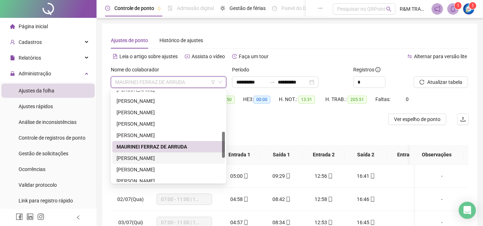
click at [148, 158] on div "[PERSON_NAME]" at bounding box center [169, 158] width 104 height 8
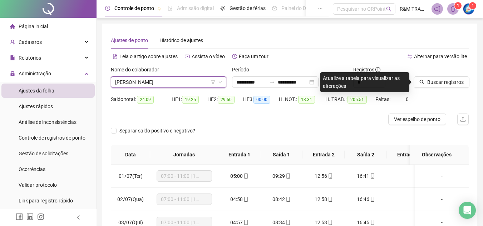
click at [157, 81] on span "[PERSON_NAME]" at bounding box center [168, 82] width 107 height 11
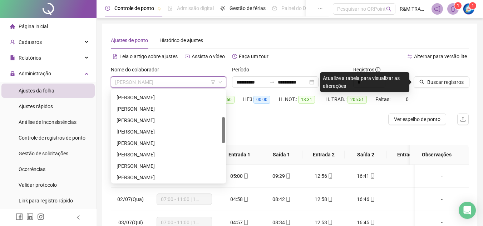
drag, startPoint x: 224, startPoint y: 137, endPoint x: 227, endPoint y: 122, distance: 15.6
click at [227, 122] on body "**********" at bounding box center [241, 113] width 483 height 226
click at [136, 143] on div "[PERSON_NAME]" at bounding box center [169, 143] width 104 height 8
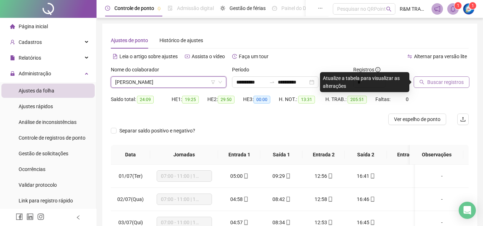
click at [440, 82] on span "Buscar registros" at bounding box center [445, 82] width 36 height 8
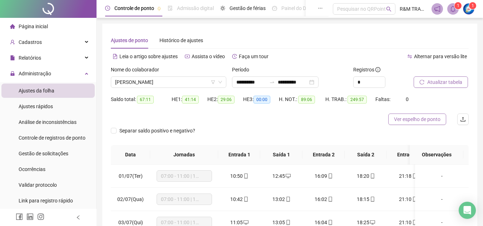
click at [405, 119] on span "Ver espelho de ponto" at bounding box center [417, 119] width 46 height 8
click at [467, 212] on icon "Open Intercom Messenger" at bounding box center [467, 210] width 8 height 9
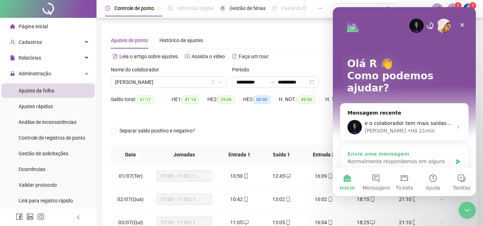
click at [432, 151] on div "Envie uma mensagem" at bounding box center [399, 155] width 105 height 8
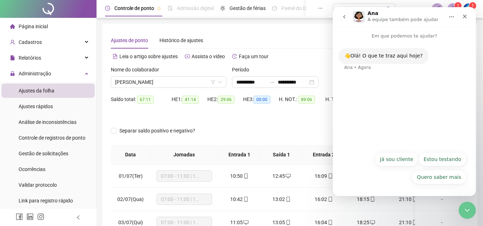
click at [344, 18] on icon "go back" at bounding box center [344, 17] width 2 height 4
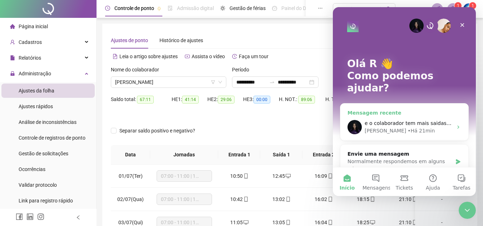
click at [396, 120] on span "e o colaborador tem mais saidas neste mês, e precisamos fazer a conferencia" at bounding box center [463, 123] width 196 height 6
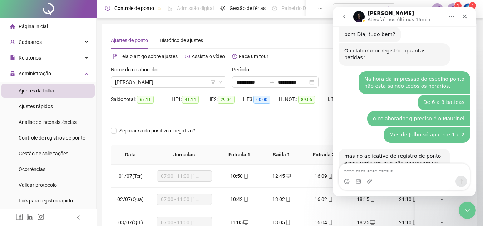
scroll to position [1147, 0]
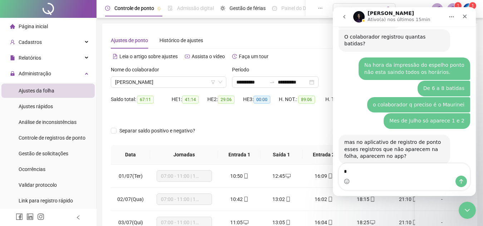
type textarea "**"
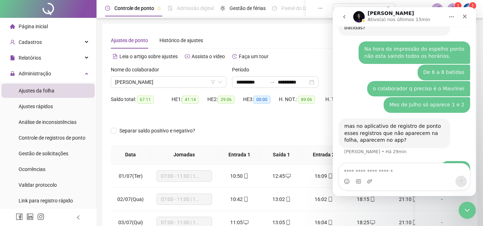
click at [342, 19] on icon "go back" at bounding box center [344, 17] width 6 height 6
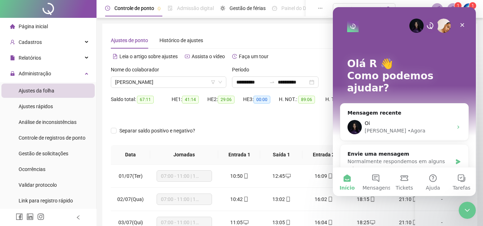
scroll to position [0, 0]
click at [462, 21] on div "Fechar" at bounding box center [462, 25] width 13 height 13
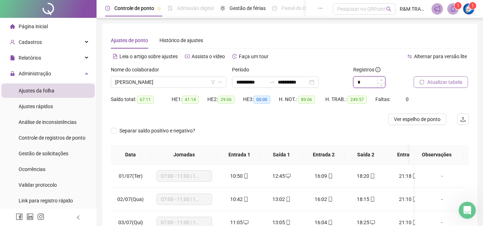
click at [381, 83] on span "Increase Value" at bounding box center [381, 80] width 8 height 6
click at [381, 84] on span "Decrease Value" at bounding box center [381, 84] width 8 height 6
click at [381, 84] on icon "down" at bounding box center [381, 84] width 3 height 3
type input "*"
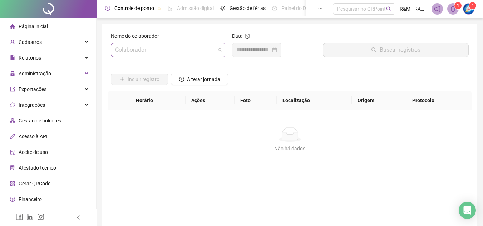
click at [159, 47] on input "search" at bounding box center [165, 50] width 100 height 14
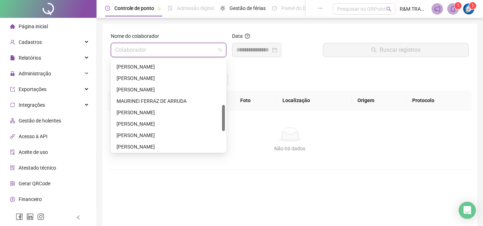
scroll to position [160, 0]
drag, startPoint x: 224, startPoint y: 66, endPoint x: 222, endPoint y: 112, distance: 45.8
click at [222, 112] on div at bounding box center [223, 118] width 3 height 26
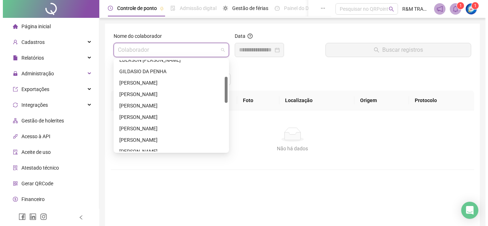
scroll to position [59, 0]
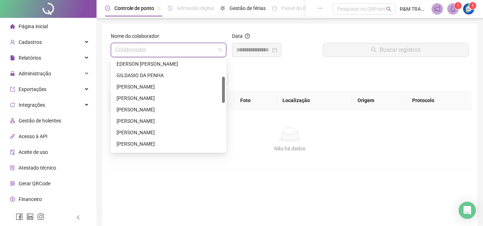
drag, startPoint x: 223, startPoint y: 125, endPoint x: 222, endPoint y: 96, distance: 29.0
click at [222, 96] on div at bounding box center [223, 90] width 3 height 26
click at [148, 143] on div "[PERSON_NAME]" at bounding box center [169, 144] width 104 height 8
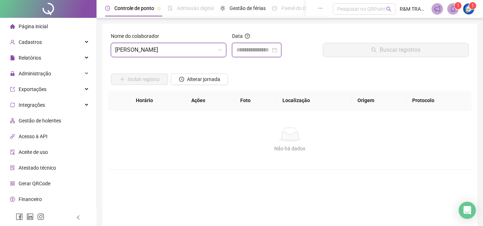
click at [255, 49] on input at bounding box center [253, 50] width 34 height 9
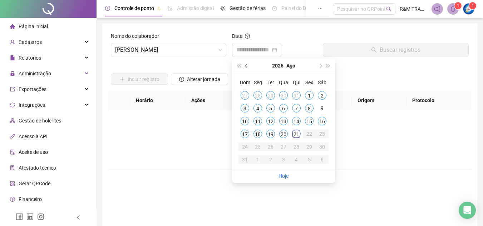
click at [247, 66] on span "prev-year" at bounding box center [247, 66] width 4 height 4
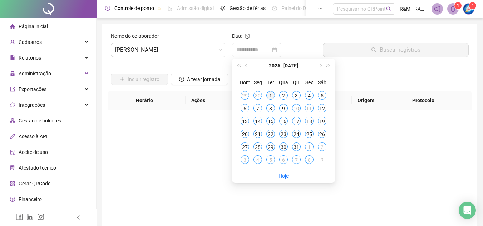
type input "**********"
click at [268, 94] on div "1" at bounding box center [270, 95] width 9 height 9
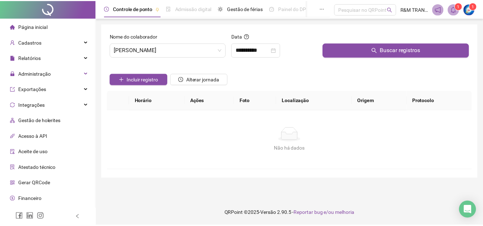
scroll to position [0, 0]
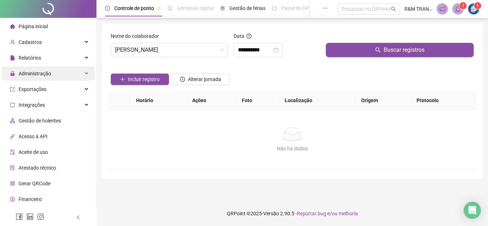
click at [80, 72] on div "Administração" at bounding box center [47, 73] width 93 height 14
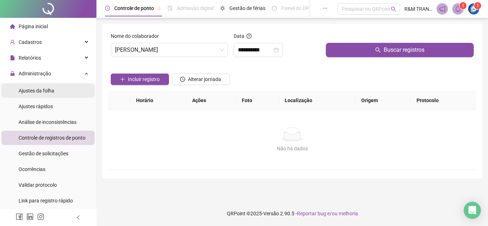
click at [58, 91] on li "Ajustes da folha" at bounding box center [47, 91] width 93 height 14
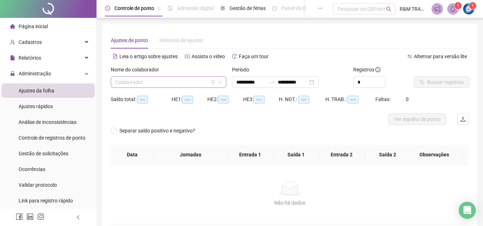
click at [123, 82] on input "search" at bounding box center [165, 82] width 100 height 11
type input "**********"
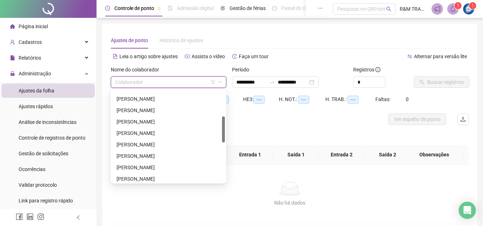
scroll to position [90, 0]
drag, startPoint x: 224, startPoint y: 93, endPoint x: 222, endPoint y: 119, distance: 25.8
click at [222, 119] on div at bounding box center [223, 130] width 3 height 26
click at [162, 144] on div "[PERSON_NAME]" at bounding box center [169, 144] width 104 height 8
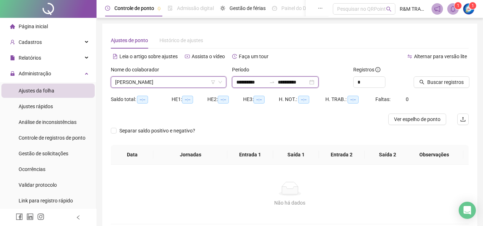
click at [255, 85] on input "**********" at bounding box center [251, 82] width 30 height 8
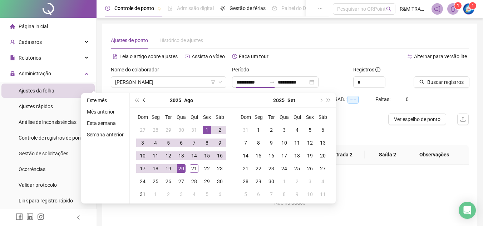
click at [143, 100] on span "prev-year" at bounding box center [145, 101] width 4 height 4
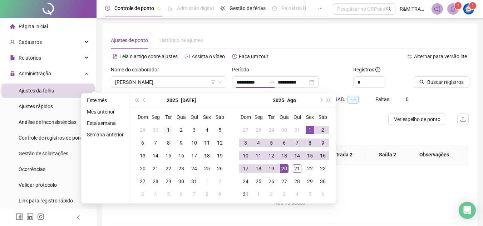
type input "**********"
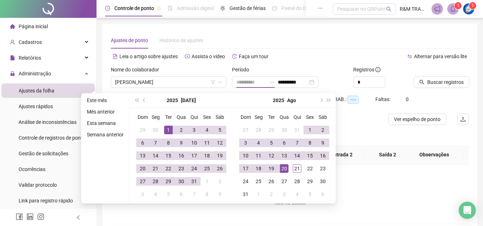
click at [168, 127] on div "1" at bounding box center [168, 130] width 9 height 9
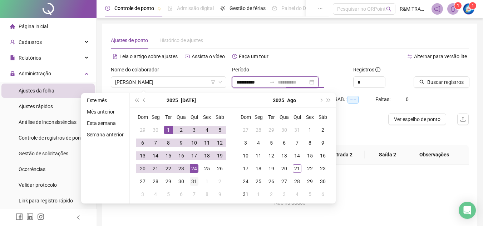
type input "**********"
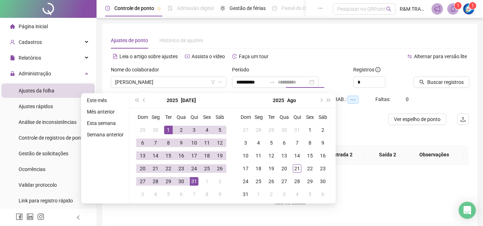
click at [195, 181] on div "31" at bounding box center [194, 181] width 9 height 9
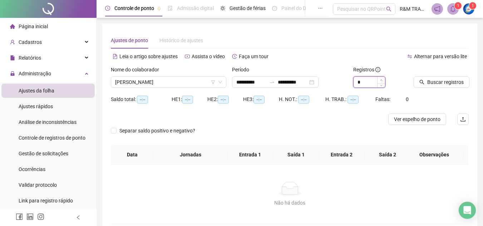
click at [379, 80] on span "Increase Value" at bounding box center [381, 80] width 8 height 6
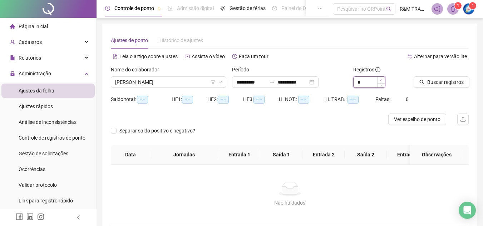
click at [380, 79] on icon "up" at bounding box center [381, 80] width 3 height 3
click at [435, 85] on span "Buscar registros" at bounding box center [445, 82] width 36 height 8
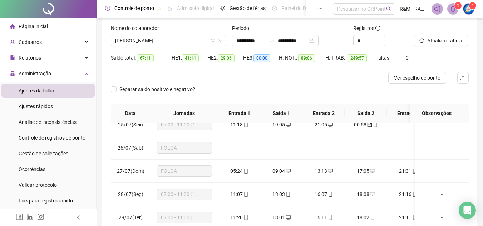
scroll to position [0, 0]
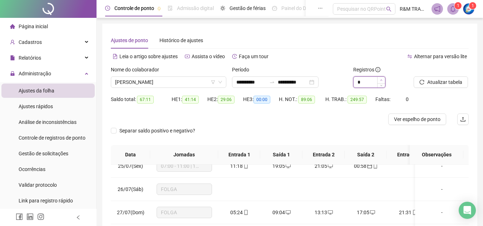
click at [381, 79] on icon "up" at bounding box center [381, 80] width 3 height 3
type input "**"
click at [435, 81] on span "Atualizar tabela" at bounding box center [444, 82] width 35 height 8
click at [423, 119] on span "Ver espelho de ponto" at bounding box center [417, 119] width 46 height 8
click at [464, 211] on icon "Open Intercom Messenger" at bounding box center [467, 210] width 9 height 9
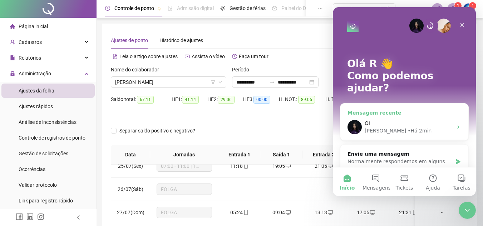
click at [408, 127] on div "• Há 2min" at bounding box center [420, 131] width 24 height 8
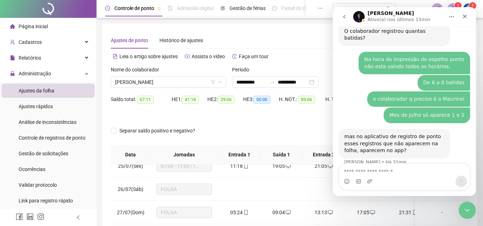
scroll to position [1163, 0]
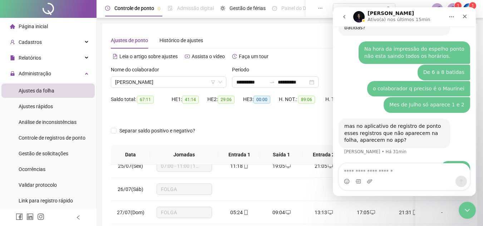
click at [370, 176] on textarea "Envie uma mensagem..." at bounding box center [404, 170] width 131 height 12
type textarea "**********"
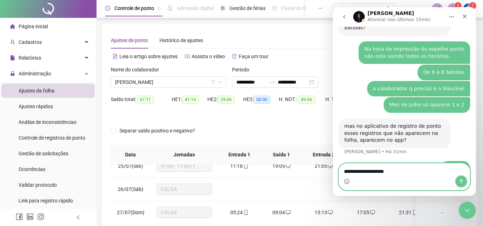
click at [463, 182] on icon "Enviar uma mensagem" at bounding box center [461, 182] width 6 height 6
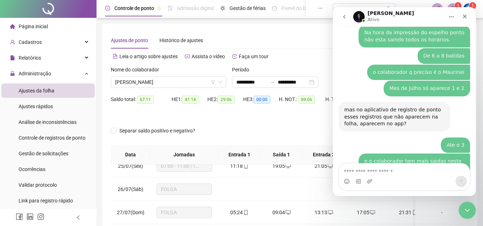
scroll to position [1207, 0]
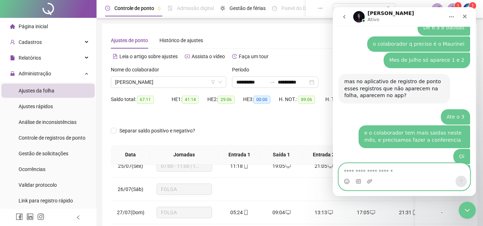
click at [371, 174] on textarea "Envie uma mensagem..." at bounding box center [404, 170] width 131 height 12
type textarea "*"
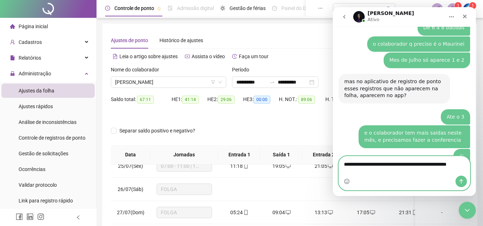
scroll to position [1214, 0]
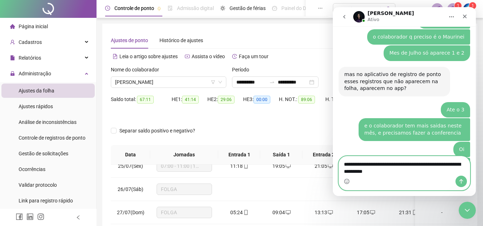
type textarea "**********"
click at [460, 181] on icon "Enviar uma mensagem" at bounding box center [461, 181] width 4 height 5
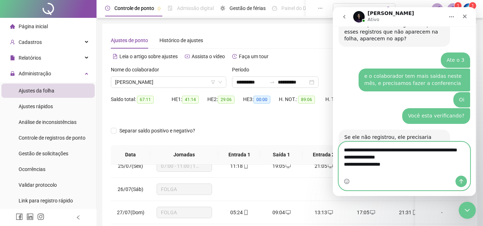
scroll to position [1271, 0]
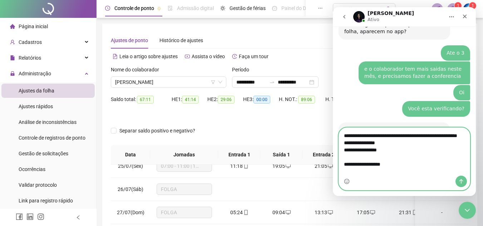
type textarea "**********"
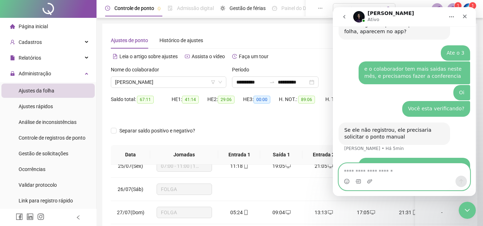
scroll to position [1283, 0]
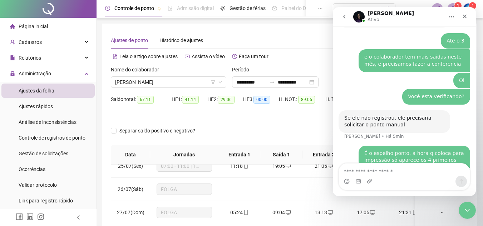
click at [304, 45] on div "Ajustes de ponto Histórico de ajustes" at bounding box center [290, 40] width 358 height 16
click at [468, 212] on icon "Encerramento do Messenger da Intercom" at bounding box center [466, 209] width 9 height 9
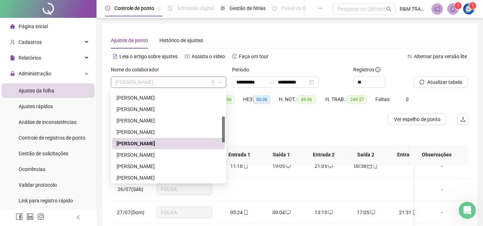
click at [149, 82] on span "[PERSON_NAME]" at bounding box center [168, 82] width 107 height 11
click at [223, 132] on div at bounding box center [223, 130] width 3 height 26
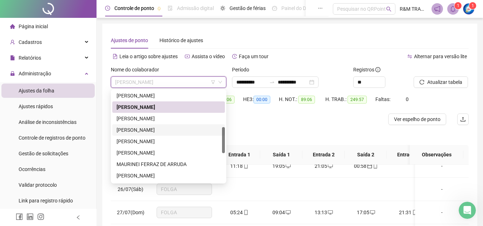
scroll to position [128, 0]
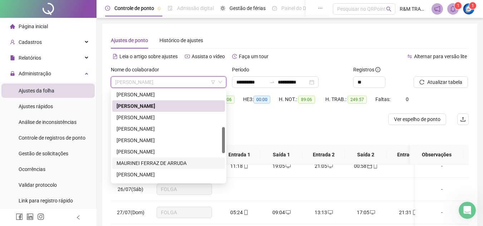
click at [145, 165] on div "MAURINEI FERRAZ DE ARRUDA" at bounding box center [169, 163] width 104 height 8
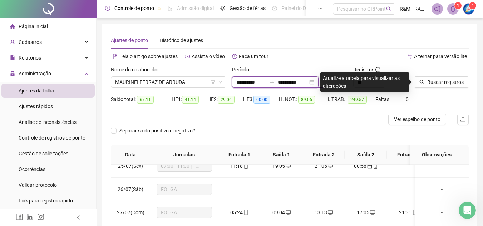
click at [301, 82] on input "**********" at bounding box center [293, 82] width 30 height 8
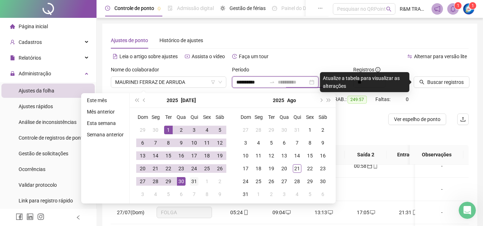
type input "**********"
click at [193, 182] on div "31" at bounding box center [194, 181] width 9 height 9
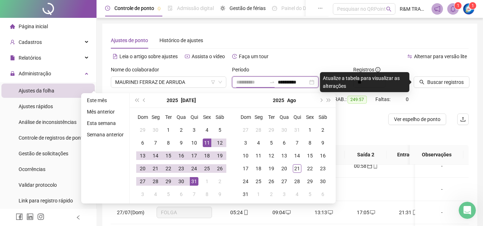
type input "**********"
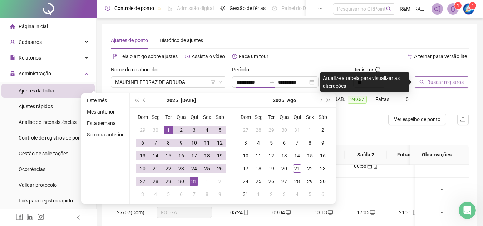
click at [440, 82] on span "Buscar registros" at bounding box center [445, 82] width 36 height 8
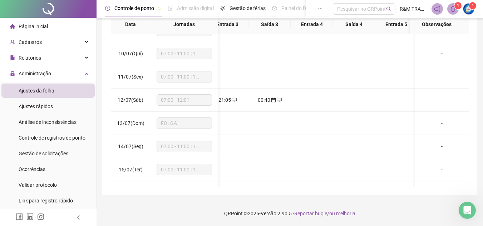
scroll to position [201, 193]
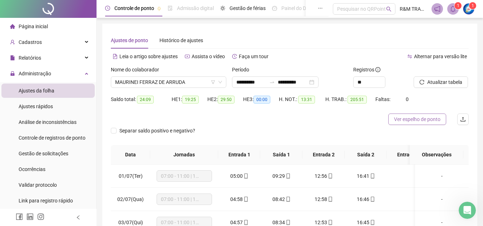
click at [416, 119] on span "Ver espelho de ponto" at bounding box center [417, 119] width 46 height 8
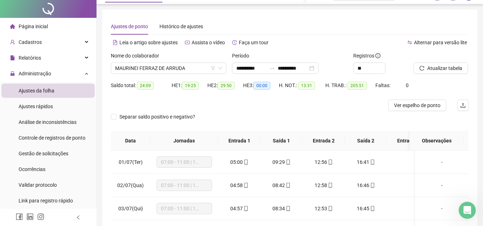
scroll to position [0, 0]
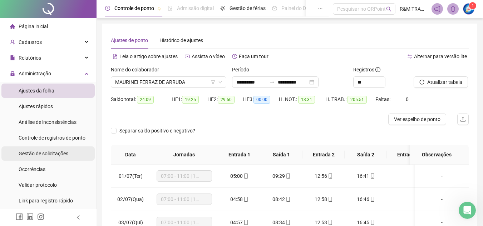
click at [51, 153] on span "Gestão de solicitações" at bounding box center [44, 154] width 50 height 6
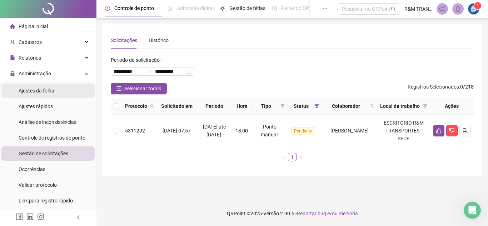
click at [59, 92] on li "Ajustes da folha" at bounding box center [47, 91] width 93 height 14
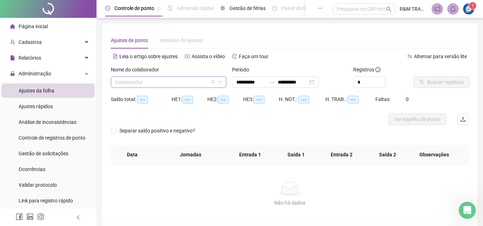
click at [162, 79] on input "search" at bounding box center [165, 82] width 100 height 11
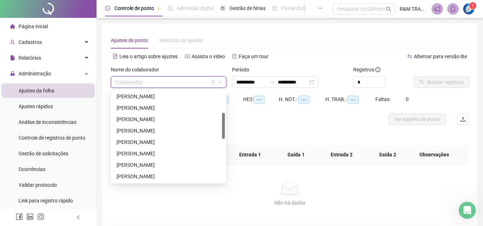
scroll to position [102, 0]
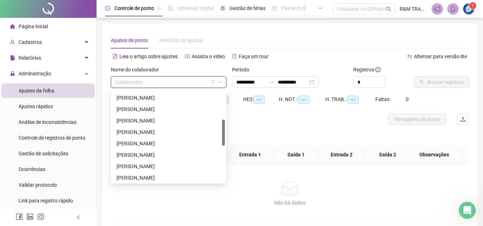
drag, startPoint x: 223, startPoint y: 95, endPoint x: 221, endPoint y: 124, distance: 29.0
click at [221, 124] on div "JORGE LUIZ DONATO JOSE GONÇALVES DE OLIVEIRA NETO KARINA SILVA LAZARO REIS DOS …" at bounding box center [168, 137] width 113 height 92
click at [169, 97] on div "[PERSON_NAME]" at bounding box center [169, 98] width 104 height 8
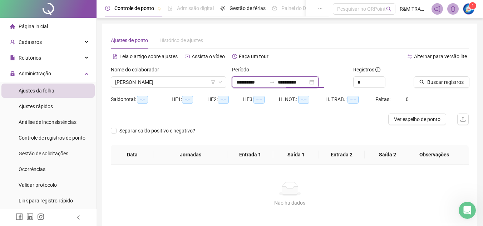
click at [300, 82] on input "**********" at bounding box center [293, 82] width 30 height 8
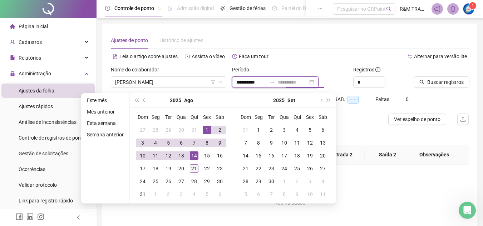
type input "**********"
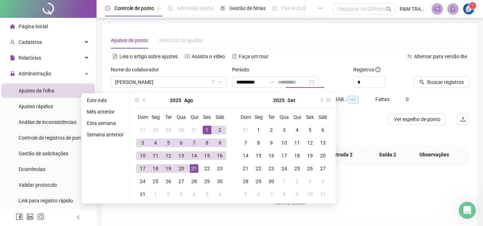
click at [194, 167] on div "21" at bounding box center [194, 168] width 9 height 9
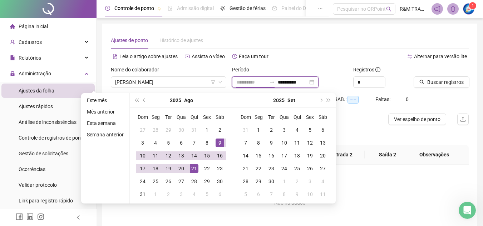
type input "**********"
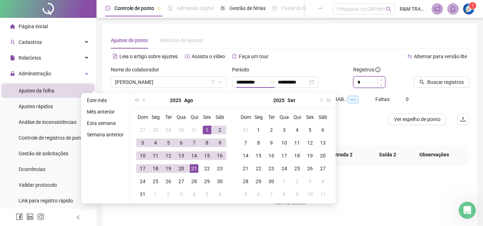
click at [384, 79] on span "Increase Value" at bounding box center [381, 80] width 8 height 6
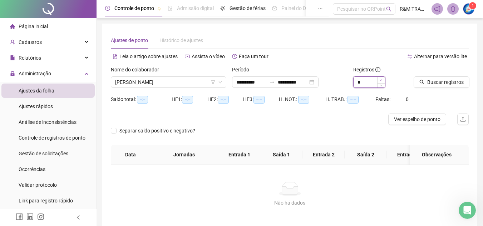
type input "*"
click at [381, 78] on span "Increase Value" at bounding box center [381, 80] width 8 height 6
click at [428, 80] on span "Buscar registros" at bounding box center [445, 82] width 36 height 8
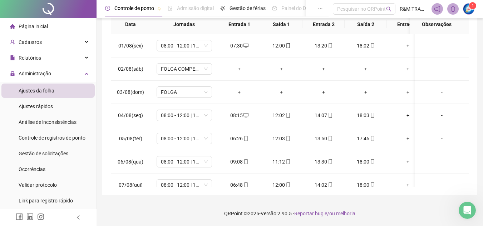
scroll to position [341, 0]
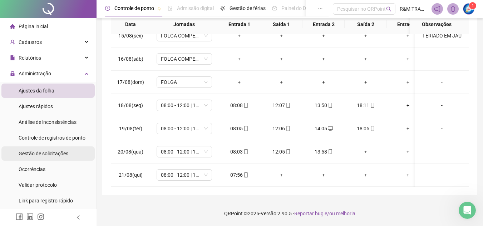
click at [62, 157] on div "Gestão de solicitações" at bounding box center [44, 154] width 50 height 14
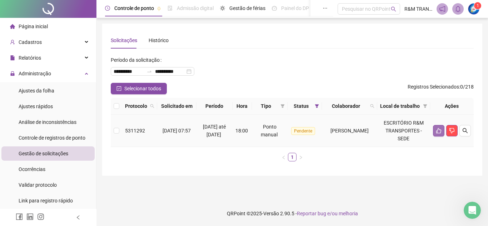
click at [439, 134] on icon "like" at bounding box center [439, 131] width 6 height 6
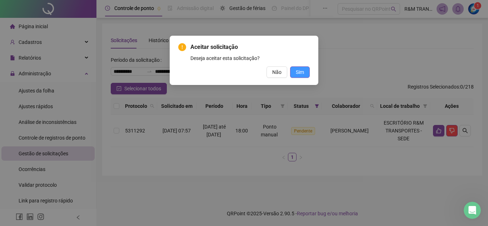
click at [302, 73] on span "Sim" at bounding box center [300, 72] width 8 height 8
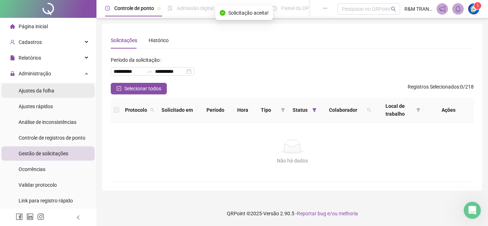
click at [48, 89] on span "Ajustes da folha" at bounding box center [37, 91] width 36 height 6
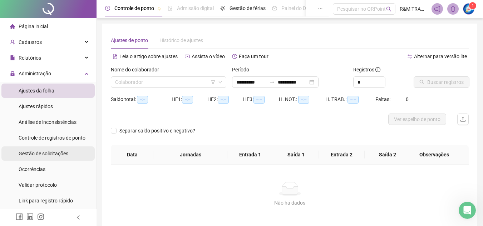
click at [43, 154] on span "Gestão de solicitações" at bounding box center [44, 154] width 50 height 6
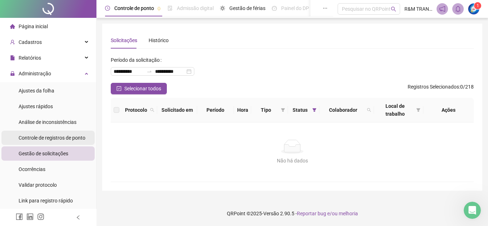
click at [61, 138] on span "Controle de registros de ponto" at bounding box center [52, 138] width 67 height 6
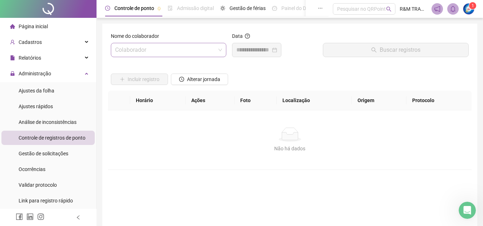
click at [147, 51] on input "search" at bounding box center [165, 50] width 100 height 14
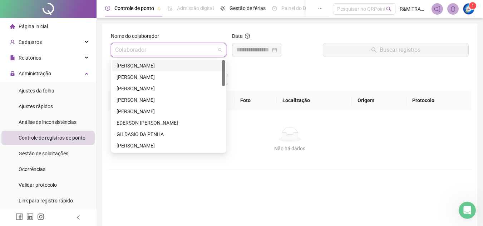
click at [152, 65] on div "[PERSON_NAME]" at bounding box center [169, 66] width 104 height 8
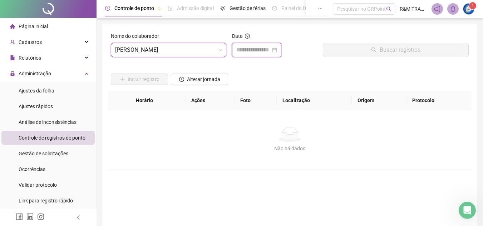
click at [248, 52] on input at bounding box center [253, 50] width 34 height 9
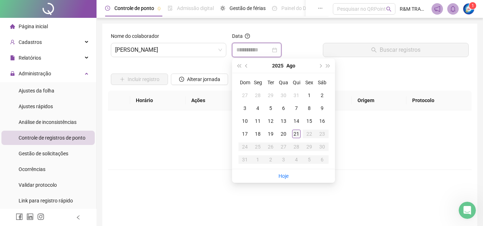
type input "**********"
click at [295, 136] on div "21" at bounding box center [296, 134] width 9 height 9
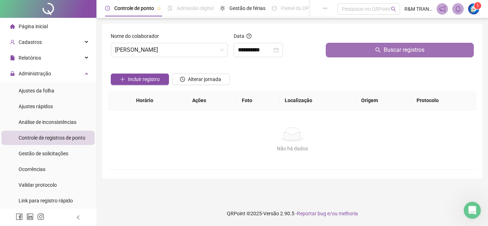
click at [359, 46] on button "Buscar registros" at bounding box center [400, 50] width 148 height 14
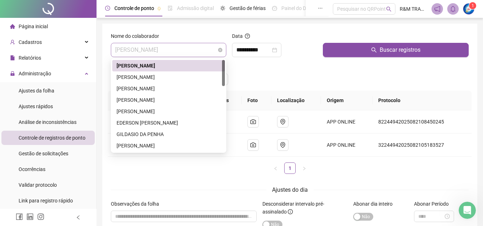
click at [177, 50] on span "[PERSON_NAME]" at bounding box center [168, 50] width 107 height 14
click at [165, 78] on div "[PERSON_NAME]" at bounding box center [169, 77] width 104 height 8
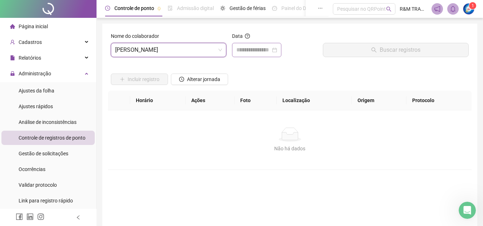
click at [258, 56] on div at bounding box center [256, 50] width 49 height 14
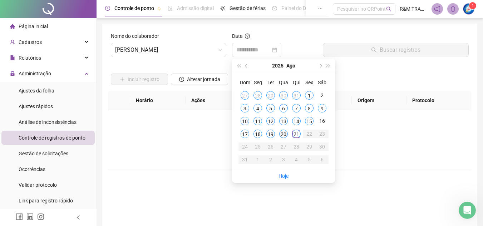
click at [283, 132] on div "20" at bounding box center [283, 134] width 9 height 9
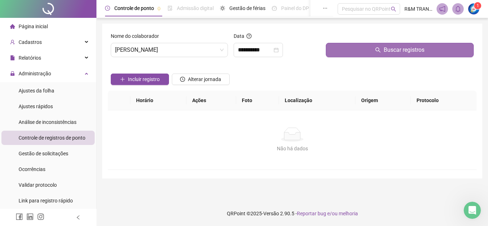
click at [359, 55] on button "Buscar registros" at bounding box center [400, 50] width 148 height 14
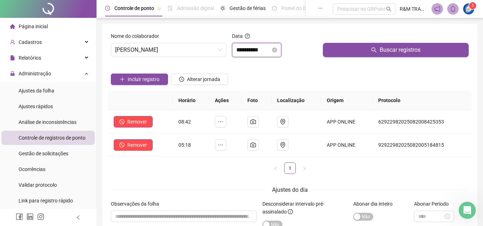
click at [248, 53] on input "**********" at bounding box center [253, 50] width 34 height 9
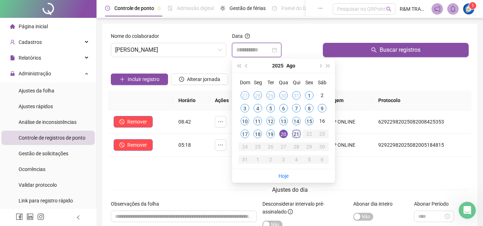
type input "**********"
click at [295, 134] on div "21" at bounding box center [296, 134] width 9 height 9
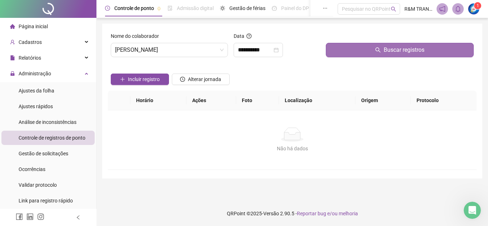
click at [345, 53] on button "Buscar registros" at bounding box center [400, 50] width 148 height 14
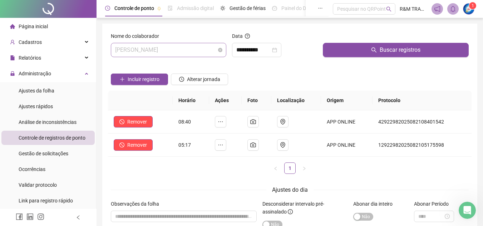
click at [162, 50] on span "[PERSON_NAME]" at bounding box center [168, 50] width 107 height 14
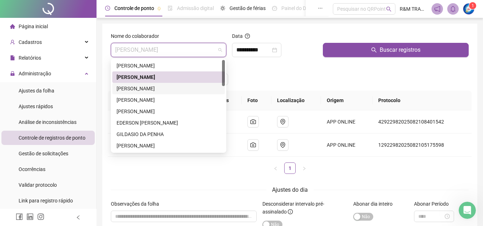
click at [164, 90] on div "[PERSON_NAME]" at bounding box center [169, 89] width 104 height 8
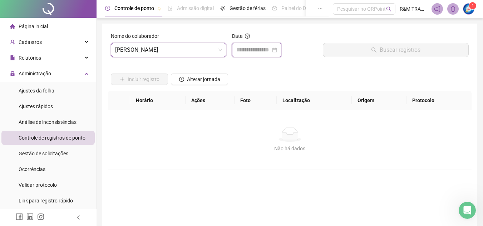
click at [264, 50] on input at bounding box center [253, 50] width 34 height 9
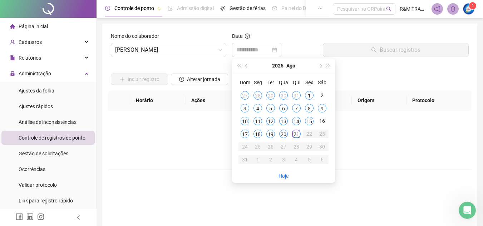
click at [284, 135] on div "20" at bounding box center [283, 134] width 9 height 9
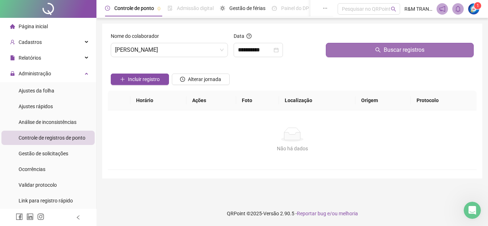
click at [359, 55] on button "Buscar registros" at bounding box center [400, 50] width 148 height 14
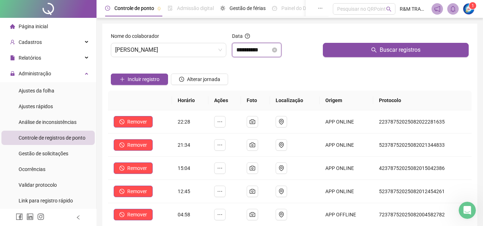
click at [252, 52] on input "**********" at bounding box center [253, 50] width 34 height 9
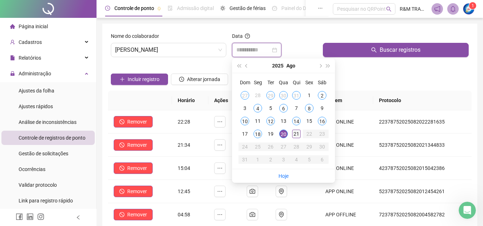
type input "**********"
click at [299, 134] on div "21" at bounding box center [296, 134] width 9 height 9
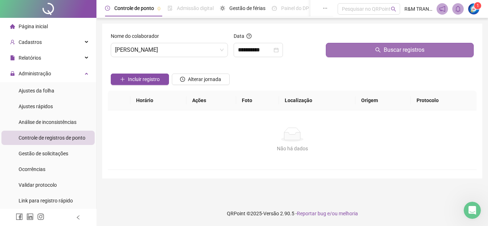
click at [355, 54] on button "Buscar registros" at bounding box center [400, 50] width 148 height 14
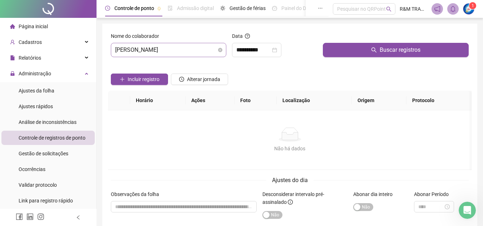
click at [161, 51] on span "[PERSON_NAME]" at bounding box center [168, 50] width 107 height 14
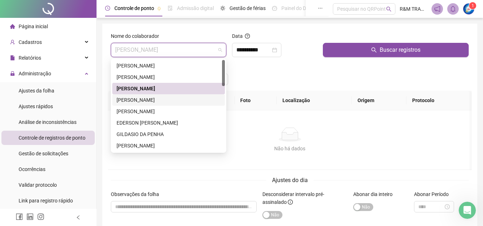
click at [149, 102] on div "[PERSON_NAME]" at bounding box center [169, 100] width 104 height 8
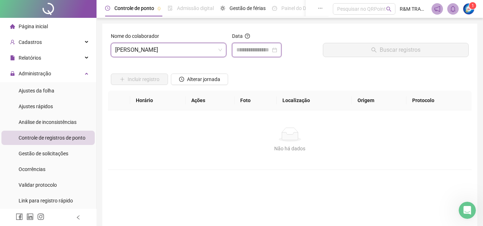
click at [253, 47] on input at bounding box center [253, 50] width 34 height 9
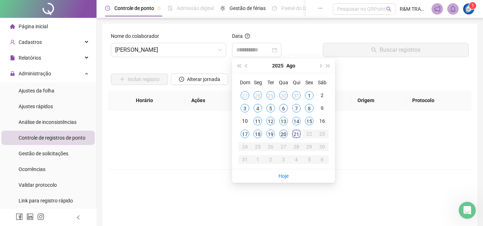
click at [281, 135] on div "20" at bounding box center [283, 134] width 9 height 9
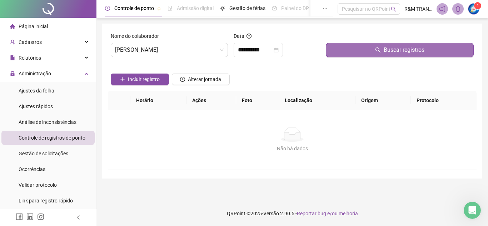
click at [355, 53] on button "Buscar registros" at bounding box center [400, 50] width 148 height 14
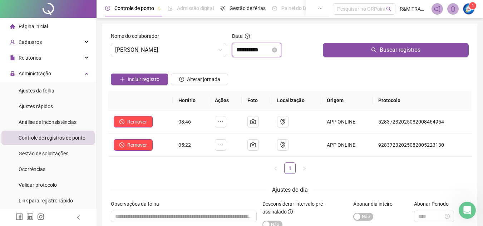
click at [240, 52] on input "**********" at bounding box center [253, 50] width 34 height 9
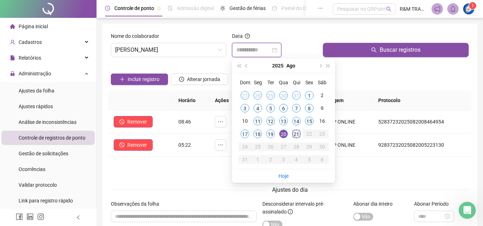
type input "**********"
click at [296, 135] on div "21" at bounding box center [296, 134] width 9 height 9
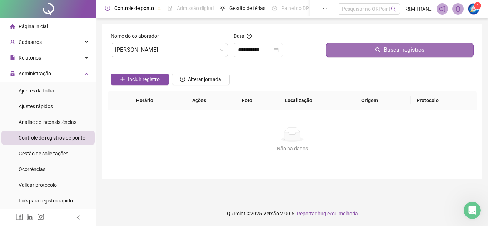
click at [346, 50] on button "Buscar registros" at bounding box center [400, 50] width 148 height 14
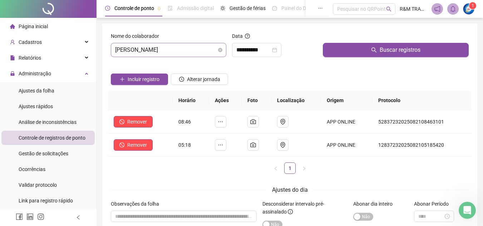
click at [146, 51] on span "[PERSON_NAME]" at bounding box center [168, 50] width 107 height 14
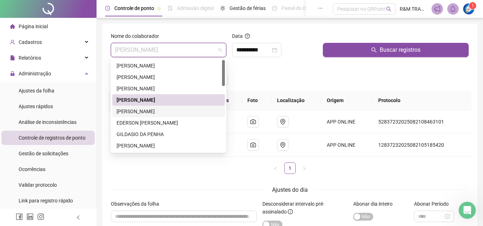
click at [146, 112] on div "[PERSON_NAME]" at bounding box center [169, 112] width 104 height 8
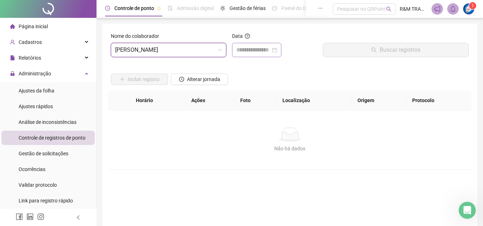
drag, startPoint x: 242, startPoint y: 43, endPoint x: 244, endPoint y: 51, distance: 8.8
click at [242, 43] on div at bounding box center [256, 50] width 49 height 14
click at [244, 51] on input at bounding box center [253, 50] width 34 height 9
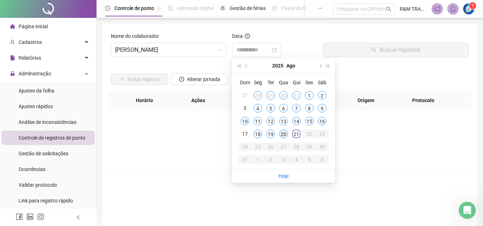
click at [281, 136] on div "20" at bounding box center [283, 134] width 9 height 9
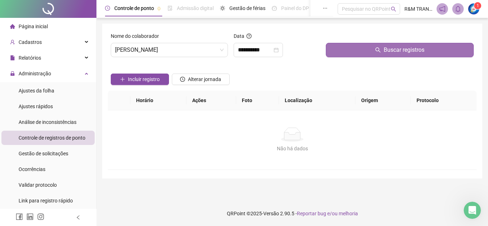
click at [360, 48] on button "Buscar registros" at bounding box center [400, 50] width 148 height 14
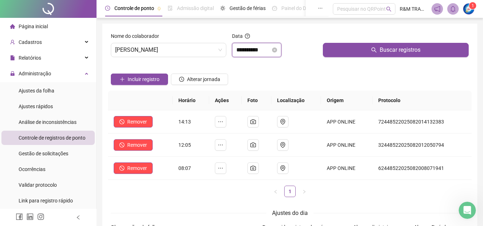
click at [248, 53] on input "**********" at bounding box center [253, 50] width 34 height 9
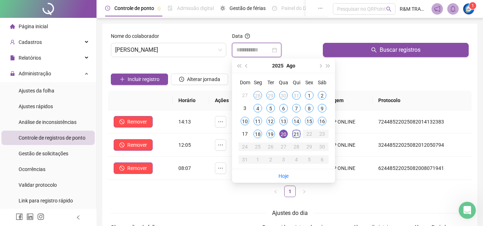
type input "**********"
click at [294, 136] on div "21" at bounding box center [296, 134] width 9 height 9
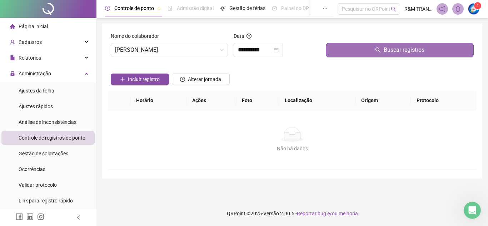
click at [341, 56] on button "Buscar registros" at bounding box center [400, 50] width 148 height 14
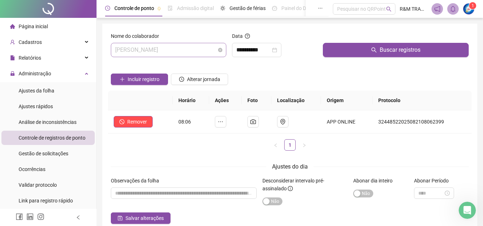
click at [167, 53] on span "[PERSON_NAME]" at bounding box center [168, 50] width 107 height 14
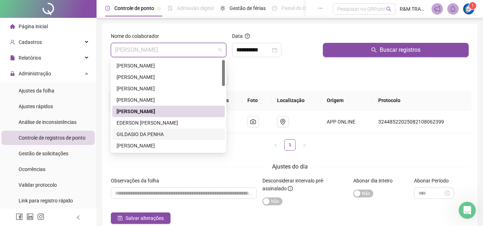
click at [155, 134] on div "GILDASIO DA PENHA" at bounding box center [169, 134] width 104 height 8
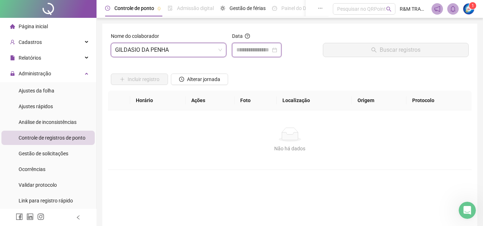
click at [252, 52] on input at bounding box center [253, 50] width 34 height 9
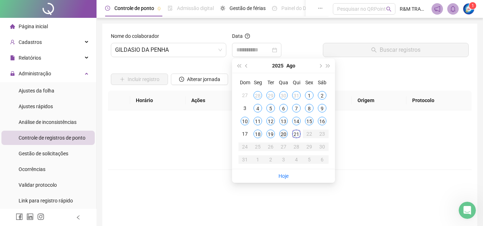
click at [283, 133] on div "20" at bounding box center [283, 134] width 9 height 9
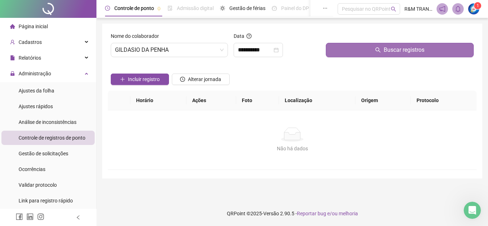
click at [359, 53] on button "Buscar registros" at bounding box center [400, 50] width 148 height 14
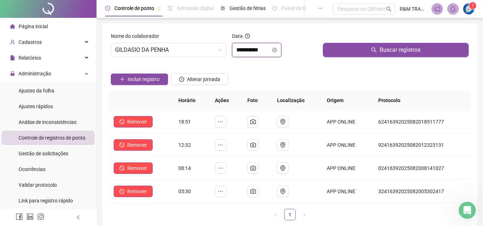
click at [250, 50] on input "**********" at bounding box center [253, 50] width 34 height 9
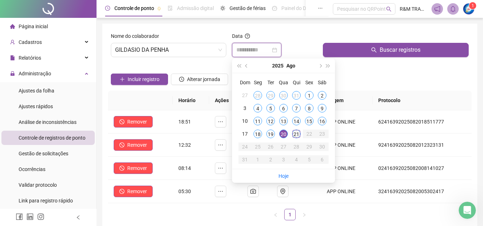
type input "**********"
click at [297, 133] on div "21" at bounding box center [296, 134] width 9 height 9
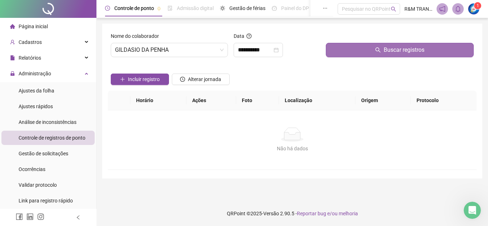
click at [349, 50] on button "Buscar registros" at bounding box center [400, 50] width 148 height 14
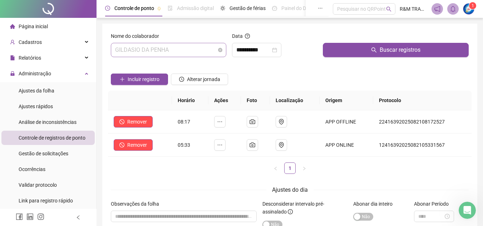
click at [174, 53] on span "GILDASIO DA PENHA" at bounding box center [168, 50] width 107 height 14
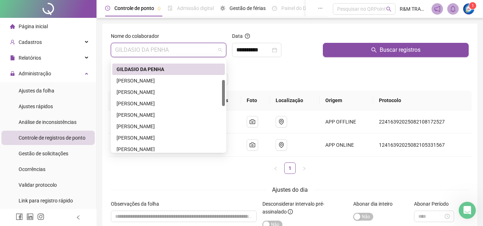
scroll to position [70, 0]
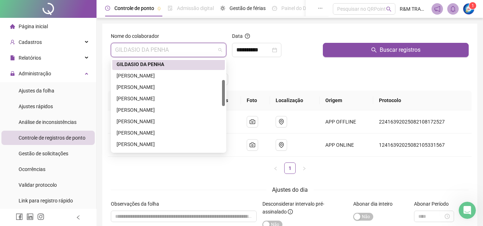
drag, startPoint x: 223, startPoint y: 65, endPoint x: 223, endPoint y: 85, distance: 20.0
click at [223, 85] on div at bounding box center [223, 93] width 3 height 26
click at [154, 88] on div "[PERSON_NAME]" at bounding box center [169, 87] width 104 height 8
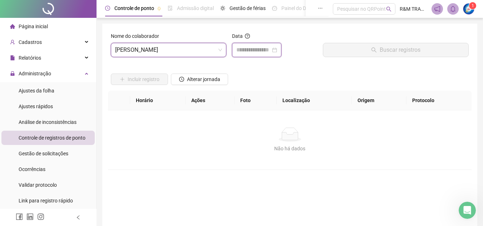
click at [256, 50] on input at bounding box center [253, 50] width 34 height 9
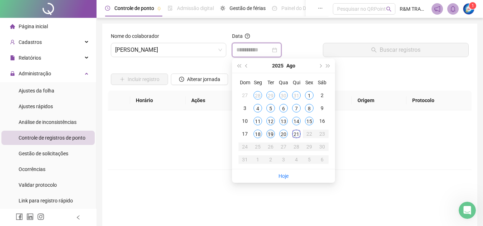
type input "**********"
click at [280, 138] on td "20" at bounding box center [283, 134] width 13 height 13
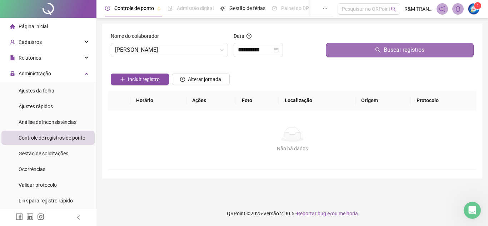
click at [369, 50] on button "Buscar registros" at bounding box center [400, 50] width 148 height 14
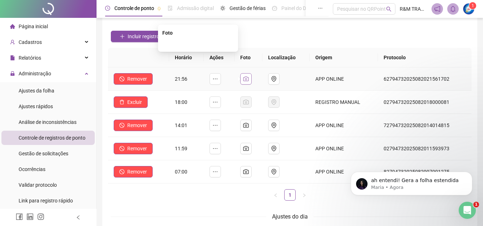
scroll to position [0, 0]
click at [407, 184] on p "Maria • Agora" at bounding box center [417, 187] width 92 height 6
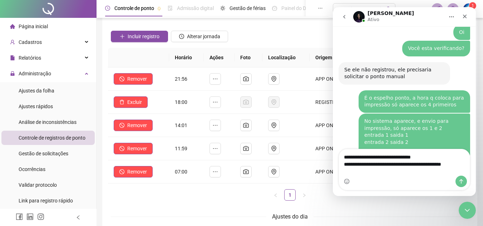
scroll to position [1338, 0]
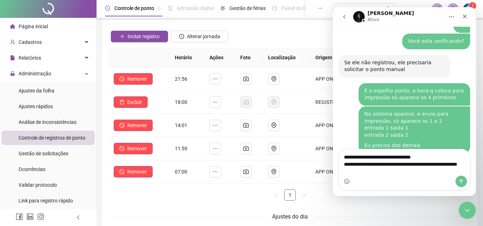
type textarea "**********"
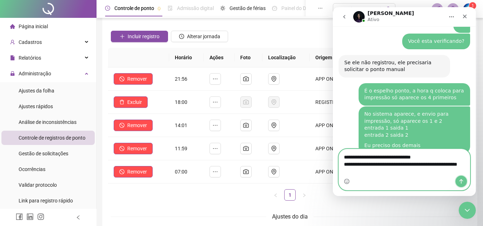
click at [462, 183] on icon "Enviar uma mensagem" at bounding box center [461, 182] width 6 height 6
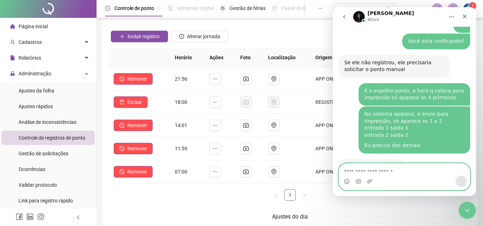
scroll to position [1347, 0]
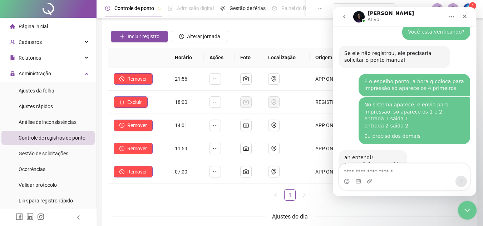
click at [460, 208] on div "Encerramento do Messenger da Intercom" at bounding box center [466, 209] width 17 height 17
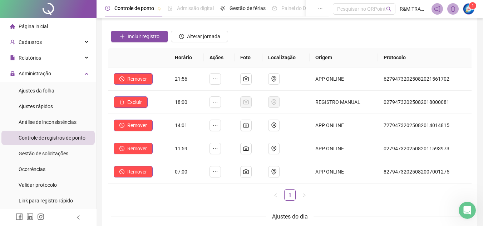
scroll to position [0, 0]
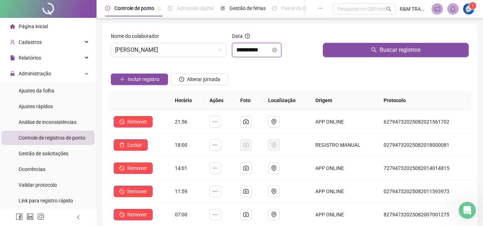
click at [265, 49] on input "**********" at bounding box center [253, 50] width 34 height 9
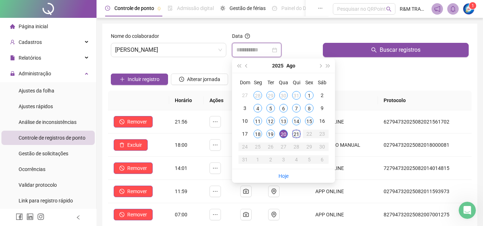
type input "**********"
click at [297, 136] on div "21" at bounding box center [296, 134] width 9 height 9
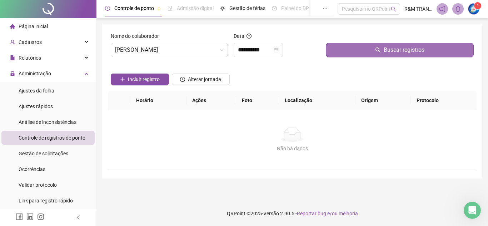
click at [356, 54] on button "Buscar registros" at bounding box center [400, 50] width 148 height 14
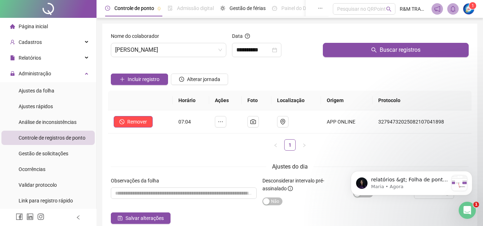
scroll to position [1428, 0]
click at [418, 182] on p "relatórios &gt; Folha de ponto &gt; colaborador &gt; estendida" at bounding box center [409, 180] width 77 height 7
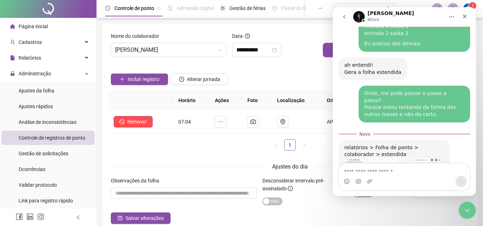
scroll to position [1412, 0]
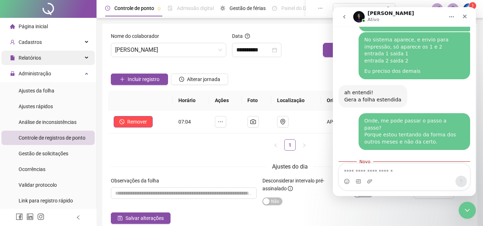
click at [54, 58] on div "Relatórios" at bounding box center [47, 58] width 93 height 14
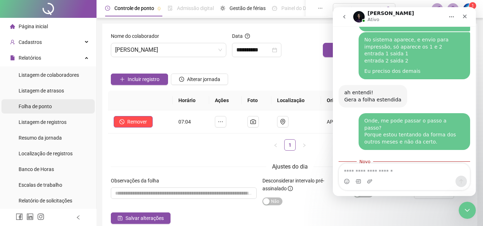
click at [39, 109] on span "Folha de ponto" at bounding box center [35, 107] width 33 height 6
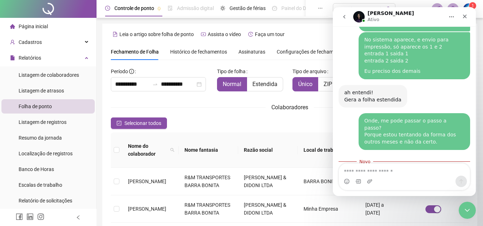
scroll to position [33, 0]
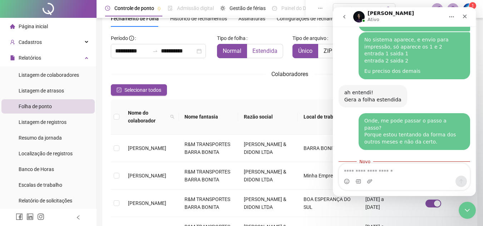
click at [258, 53] on span "Estendida" at bounding box center [264, 51] width 25 height 7
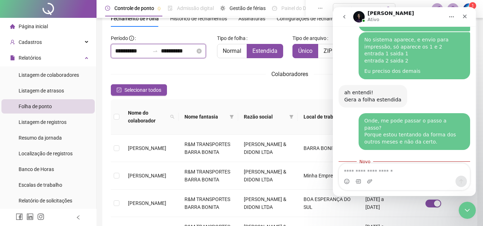
click at [124, 51] on input "**********" at bounding box center [132, 51] width 34 height 9
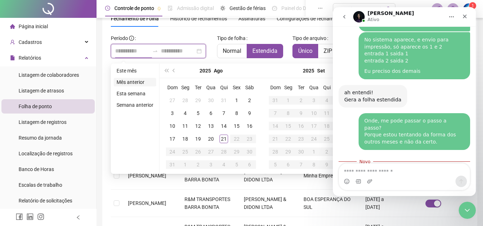
type input "**********"
click at [134, 81] on li "Mês anterior" at bounding box center [135, 82] width 43 height 9
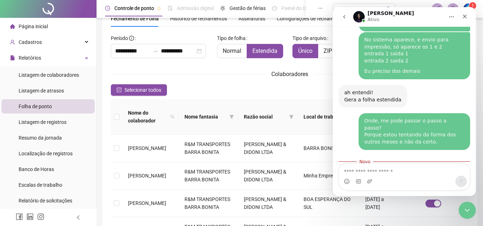
click at [412, 14] on div "Maria Ativo" at bounding box center [398, 17] width 91 height 13
click at [462, 214] on div "Encerramento do Messenger da Intercom" at bounding box center [466, 209] width 17 height 17
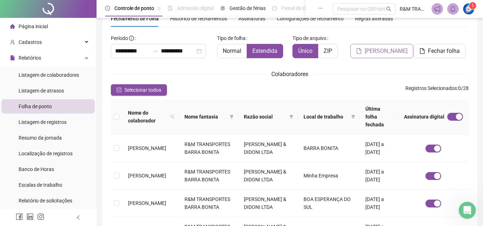
click at [380, 51] on span "[PERSON_NAME]" at bounding box center [386, 51] width 43 height 9
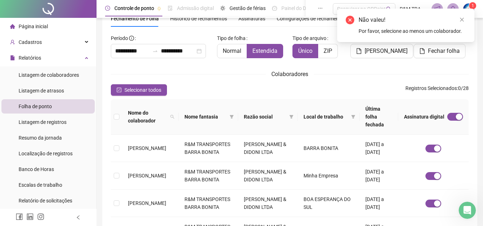
drag, startPoint x: 350, startPoint y: 89, endPoint x: 336, endPoint y: 94, distance: 15.5
click at [350, 89] on div "Selecionar todos Registros Selecionados : 0 / 28" at bounding box center [290, 89] width 358 height 11
click at [458, 19] on link "Close" at bounding box center [462, 20] width 8 height 8
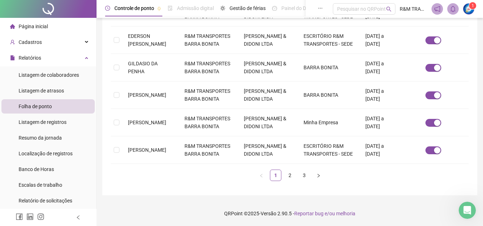
scroll to position [350, 0]
click at [291, 176] on link "2" at bounding box center [290, 175] width 11 height 11
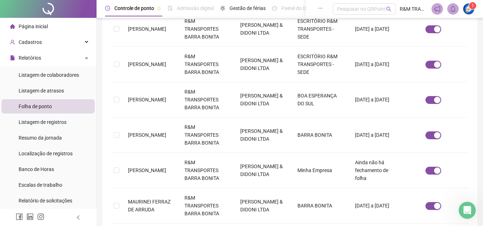
scroll to position [221, 0]
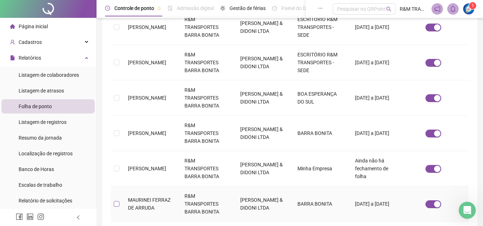
click at [119, 201] on label at bounding box center [117, 204] width 6 height 8
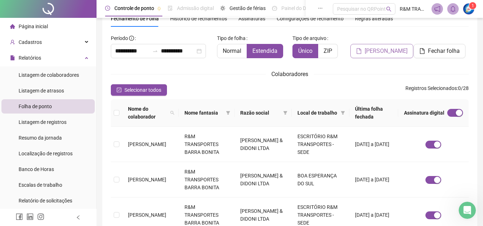
click at [388, 51] on span "[PERSON_NAME]" at bounding box center [386, 51] width 43 height 9
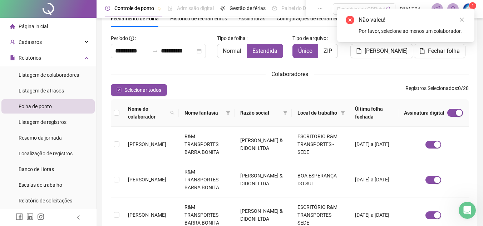
click at [461, 20] on icon "close" at bounding box center [461, 19] width 5 height 5
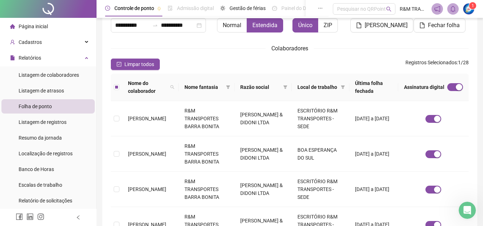
scroll to position [58, 0]
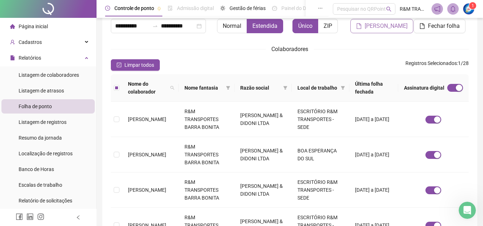
click at [381, 25] on span "[PERSON_NAME]" at bounding box center [386, 26] width 43 height 9
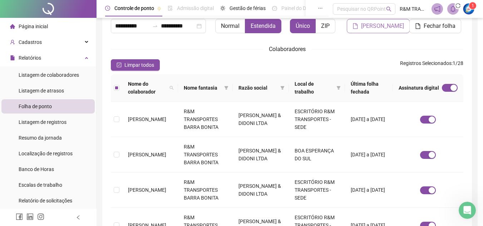
scroll to position [33, 0]
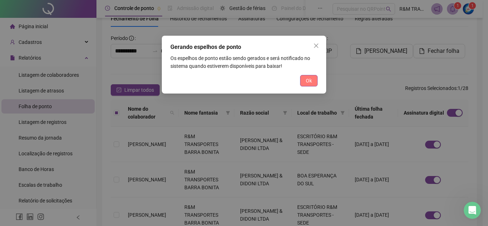
click at [304, 84] on button "Ok" at bounding box center [309, 80] width 18 height 11
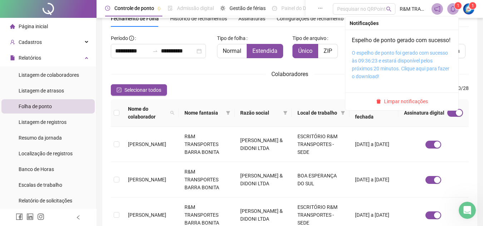
click at [374, 71] on link "O espelho de ponto foi gerado com sucesso às 09:36:23 e estará disponível pelos…" at bounding box center [401, 64] width 98 height 29
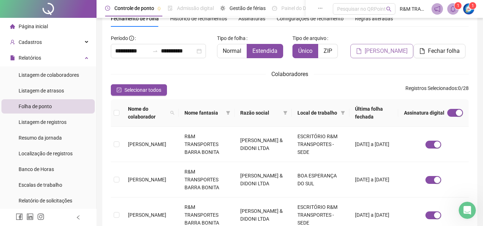
click at [377, 53] on span "[PERSON_NAME]" at bounding box center [386, 51] width 43 height 9
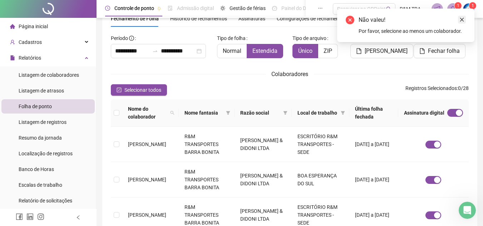
click at [462, 19] on icon "close" at bounding box center [461, 19] width 5 height 5
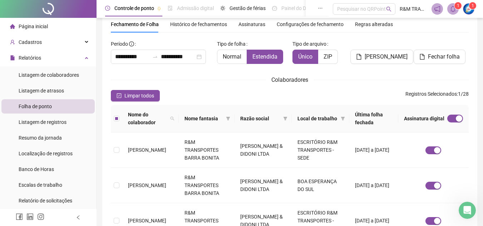
scroll to position [25, 0]
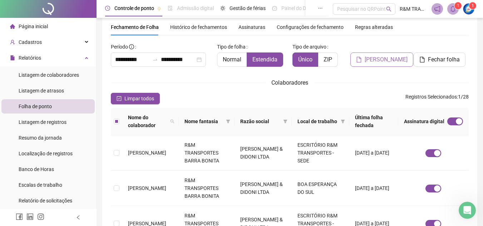
click at [375, 60] on span "[PERSON_NAME]" at bounding box center [386, 59] width 43 height 9
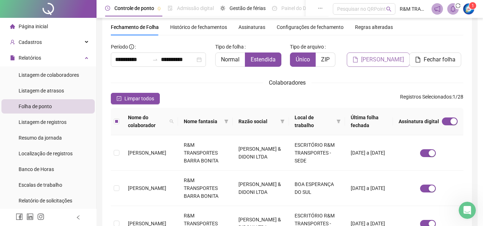
scroll to position [33, 0]
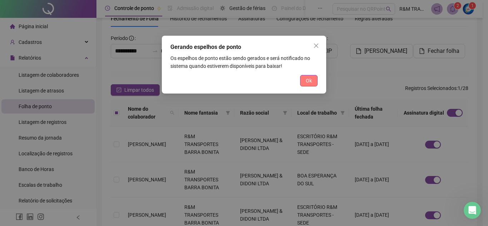
click at [308, 80] on span "Ok" at bounding box center [309, 81] width 6 height 8
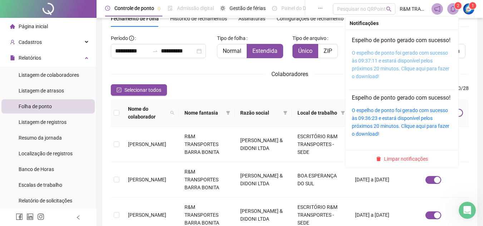
click at [381, 68] on link "O espelho de ponto foi gerado com sucesso às 09:37:11 e estará disponível pelos…" at bounding box center [401, 64] width 98 height 29
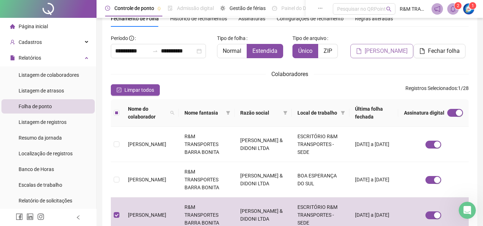
click at [387, 52] on span "[PERSON_NAME]" at bounding box center [386, 51] width 43 height 9
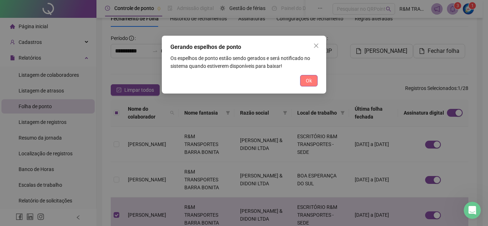
click at [310, 82] on span "Ok" at bounding box center [309, 81] width 6 height 8
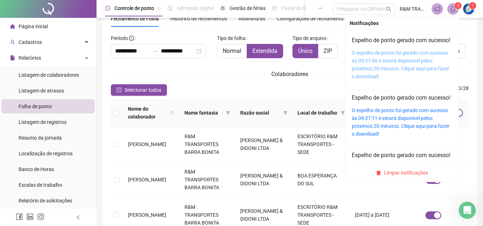
click at [372, 68] on link "O espelho de ponto foi gerado com sucesso às 09:37:46 e estará disponível pelos…" at bounding box center [401, 64] width 98 height 29
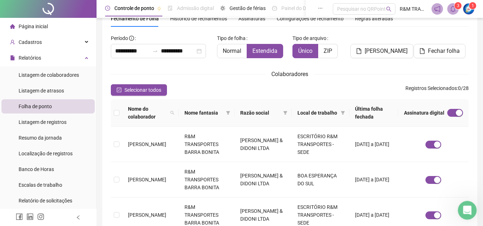
click at [467, 211] on icon "Abertura do Messenger da Intercom" at bounding box center [466, 210] width 12 height 12
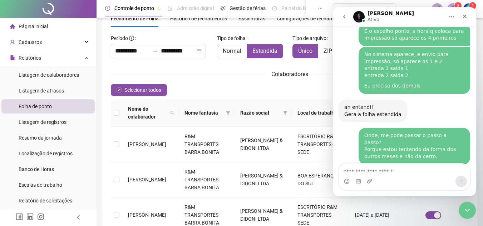
scroll to position [1400, 0]
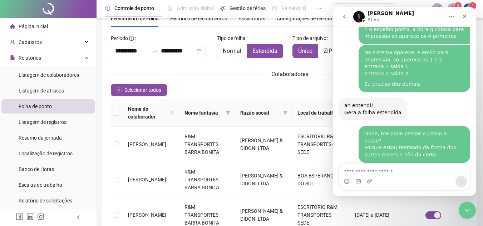
click at [368, 172] on textarea "Envie uma mensagem..." at bounding box center [404, 170] width 131 height 12
type textarea "**********"
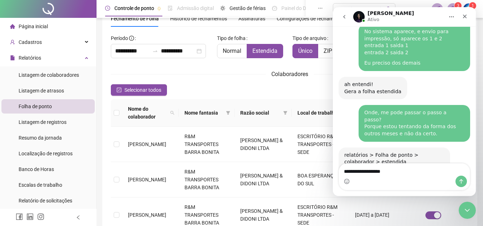
type textarea "**********"
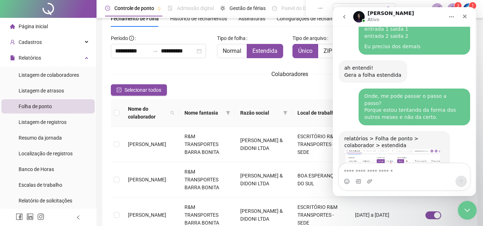
click at [464, 213] on icon "Encerramento do Messenger da Intercom" at bounding box center [466, 209] width 9 height 9
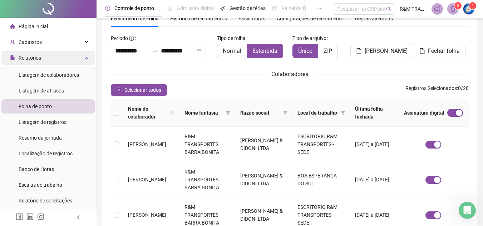
click at [46, 59] on div "Relatórios" at bounding box center [47, 58] width 93 height 14
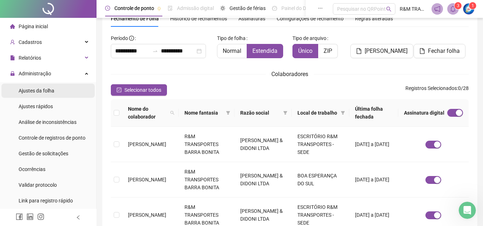
click at [43, 91] on span "Ajustes da folha" at bounding box center [37, 91] width 36 height 6
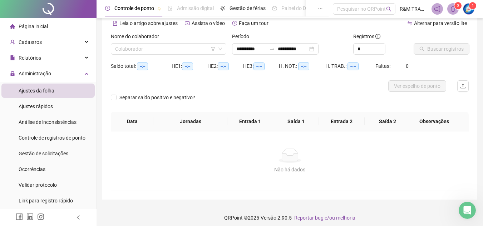
type input "**********"
click at [52, 60] on div "Relatórios" at bounding box center [47, 58] width 93 height 14
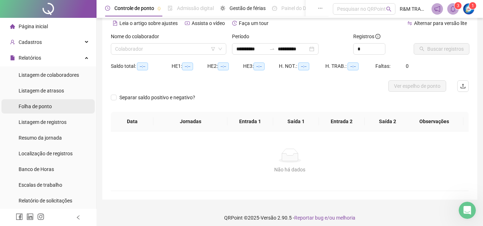
click at [41, 108] on span "Folha de ponto" at bounding box center [35, 107] width 33 height 6
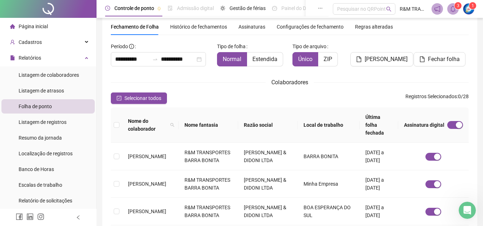
scroll to position [33, 0]
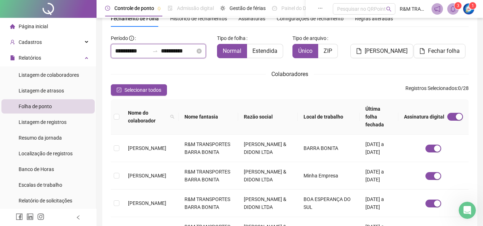
click at [131, 51] on input "**********" at bounding box center [132, 51] width 34 height 9
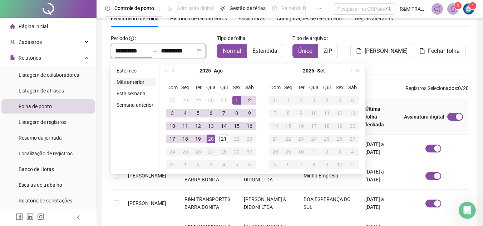
type input "**********"
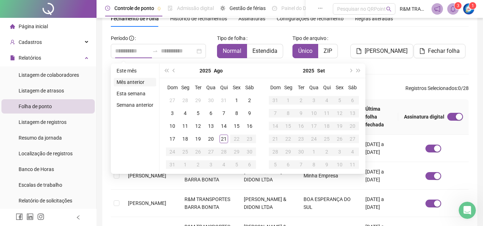
click at [129, 83] on li "Mês anterior" at bounding box center [135, 82] width 43 height 9
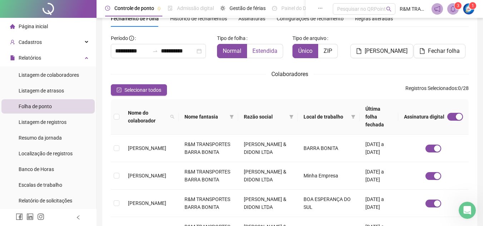
click at [262, 53] on span "Estendida" at bounding box center [264, 51] width 25 height 7
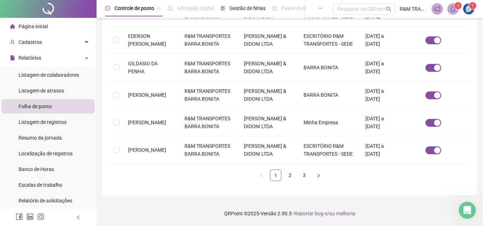
scroll to position [350, 0]
click at [291, 174] on link "2" at bounding box center [290, 175] width 11 height 11
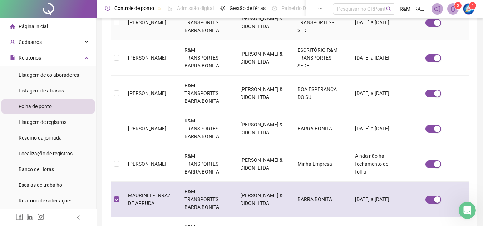
scroll to position [33, 0]
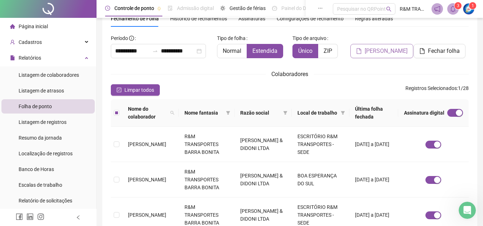
click at [381, 52] on span "[PERSON_NAME]" at bounding box center [386, 51] width 43 height 9
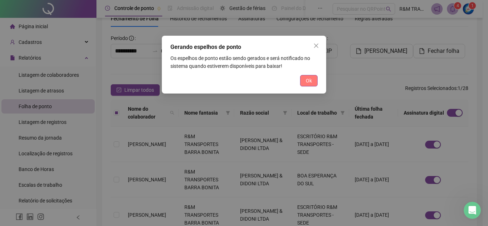
click at [311, 83] on span "Ok" at bounding box center [309, 81] width 6 height 8
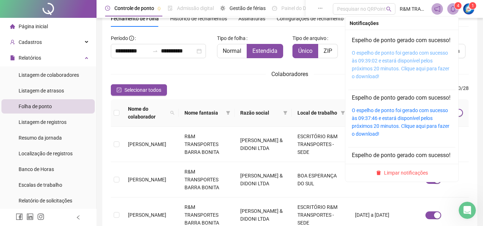
click at [387, 68] on link "O espelho de ponto foi gerado com sucesso às 09:39:02 e estará disponível pelos…" at bounding box center [401, 64] width 98 height 29
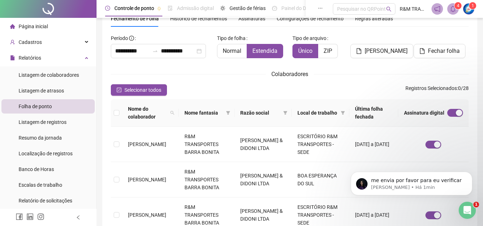
scroll to position [0, 0]
click at [413, 184] on p "me envia por favor para eu verificar" at bounding box center [417, 180] width 92 height 7
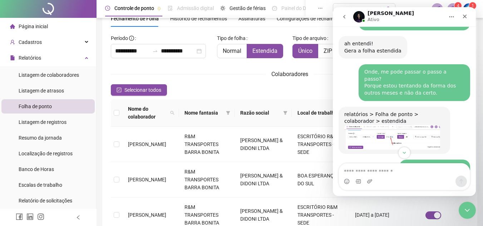
scroll to position [1471, 0]
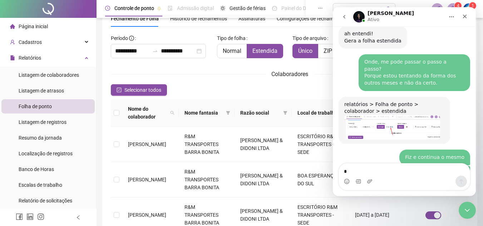
type textarea "**"
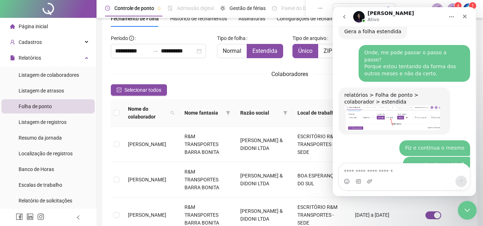
click at [462, 208] on icon "Encerramento do Messenger da Intercom" at bounding box center [466, 209] width 9 height 9
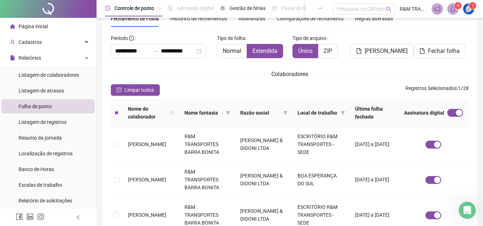
scroll to position [0, 0]
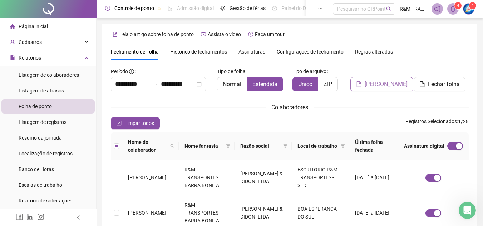
click at [379, 84] on span "[PERSON_NAME]" at bounding box center [386, 84] width 43 height 9
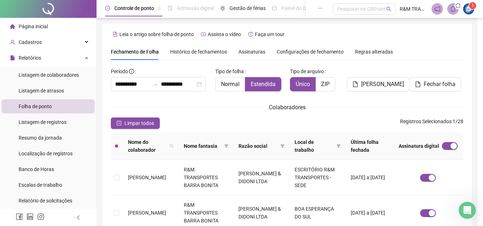
scroll to position [33, 0]
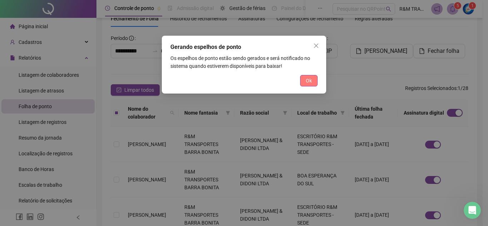
click at [305, 82] on button "Ok" at bounding box center [309, 80] width 18 height 11
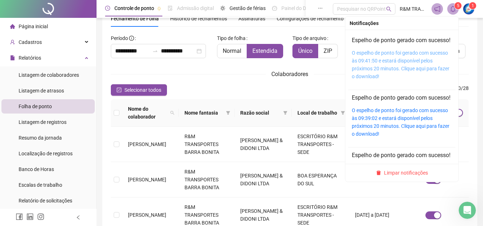
click at [384, 75] on link "O espelho de ponto foi gerado com sucesso às 09:41:50 e estará disponível pelos…" at bounding box center [401, 64] width 98 height 29
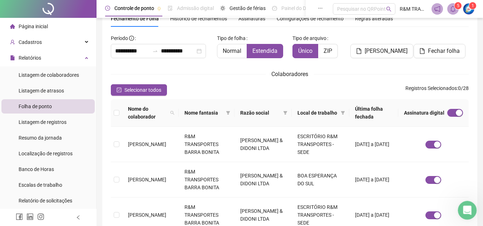
click at [466, 211] on icon "Abertura do Messenger da Intercom" at bounding box center [466, 210] width 12 height 12
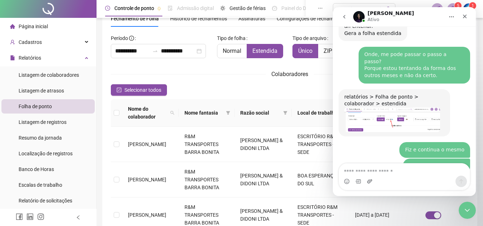
scroll to position [1480, 0]
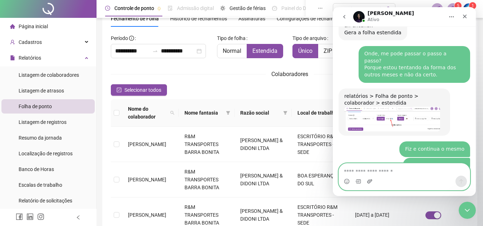
click at [368, 182] on icon "Upload do anexo" at bounding box center [369, 181] width 5 height 4
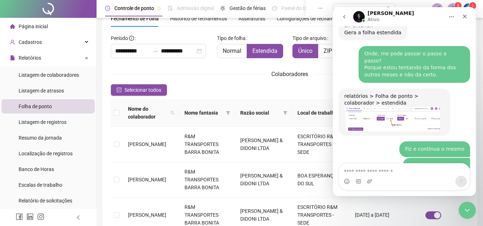
scroll to position [1498, 0]
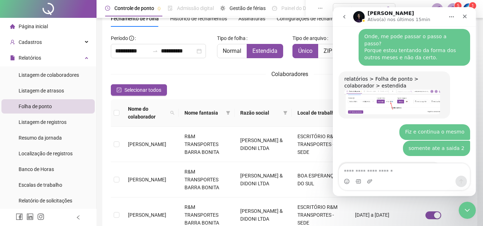
click at [201, 76] on div "Colaboradores" at bounding box center [290, 74] width 358 height 9
click at [230, 71] on div "Colaboradores" at bounding box center [290, 74] width 358 height 9
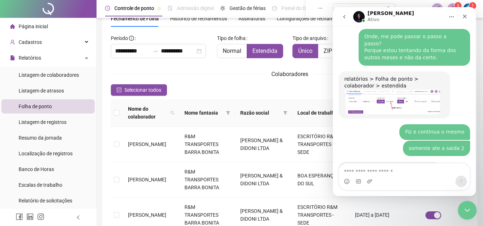
click at [464, 208] on icon "Encerramento do Messenger da Intercom" at bounding box center [466, 209] width 9 height 9
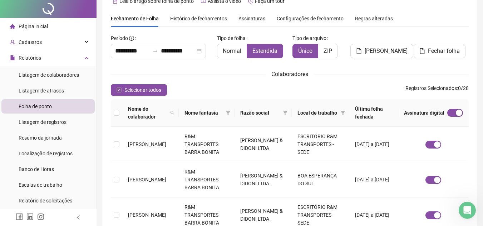
scroll to position [0, 0]
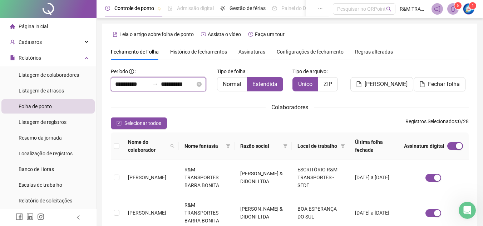
click at [133, 83] on input "**********" at bounding box center [132, 84] width 34 height 9
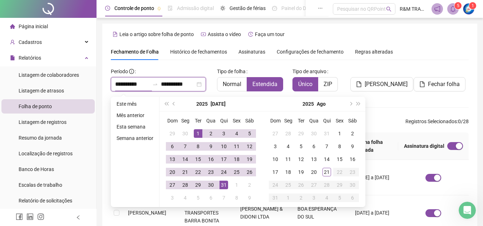
type input "**********"
click at [201, 134] on div "1" at bounding box center [198, 133] width 9 height 9
type input "**********"
click at [225, 186] on div "31" at bounding box center [224, 185] width 9 height 9
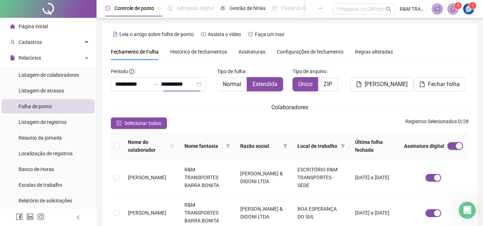
scroll to position [33, 0]
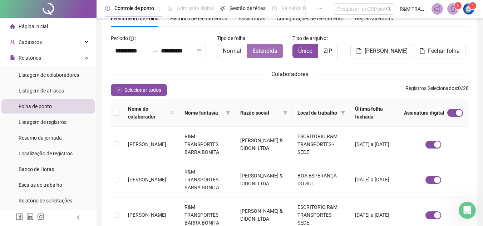
click at [267, 52] on span "Estendida" at bounding box center [264, 51] width 25 height 7
click at [231, 50] on span "Normal" at bounding box center [232, 51] width 19 height 7
click at [268, 49] on span "Estendida" at bounding box center [264, 51] width 25 height 7
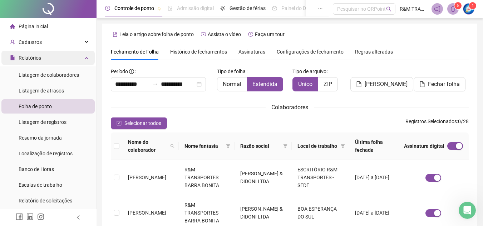
click at [79, 58] on div "Relatórios" at bounding box center [47, 58] width 93 height 14
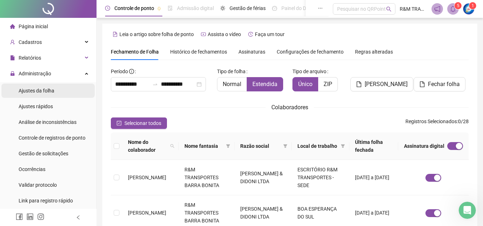
click at [42, 92] on span "Ajustes da folha" at bounding box center [37, 91] width 36 height 6
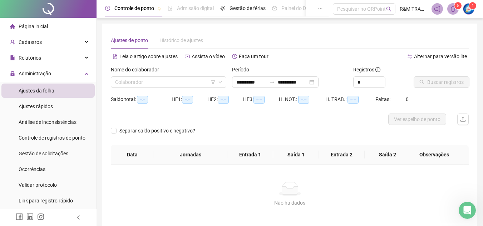
type input "**********"
click at [468, 208] on icon "Abertura do Messenger da Intercom" at bounding box center [466, 210] width 12 height 12
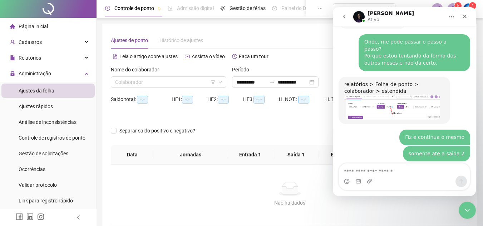
scroll to position [1498, 0]
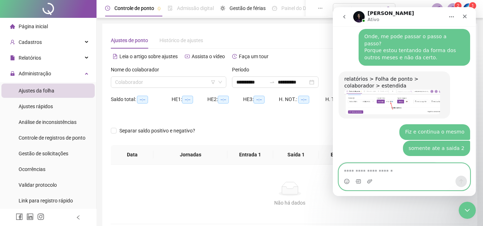
click at [374, 171] on textarea "Envie uma mensagem..." at bounding box center [404, 170] width 131 height 12
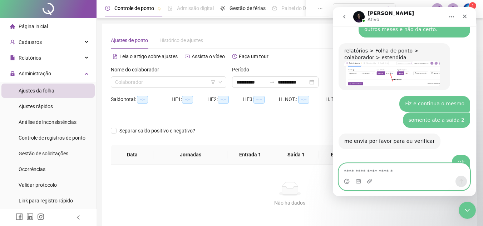
click at [369, 172] on textarea "Envie uma mensagem..." at bounding box center [404, 170] width 131 height 12
type textarea "**********"
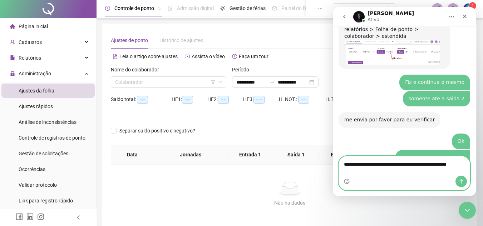
scroll to position [1554, 0]
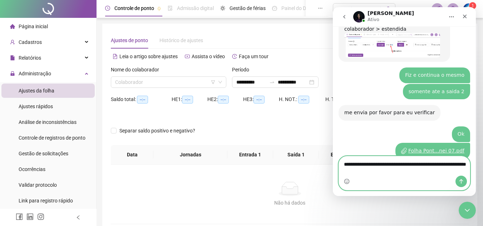
click at [379, 173] on textarea "**********" at bounding box center [404, 166] width 131 height 19
type textarea "**********"
click at [461, 179] on icon "Enviar uma mensagem" at bounding box center [461, 181] width 4 height 5
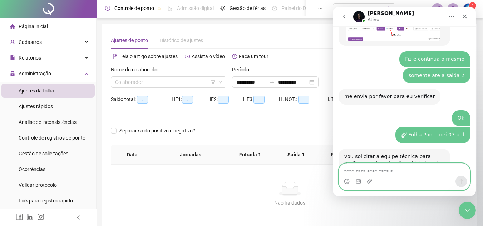
scroll to position [1592, 0]
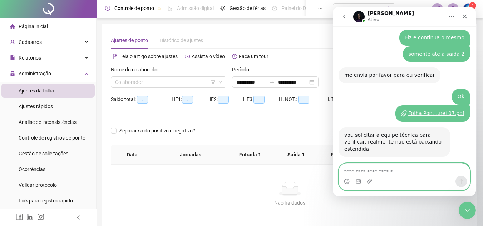
click at [367, 172] on textarea "Envie uma mensagem..." at bounding box center [404, 170] width 131 height 12
type textarea "**********"
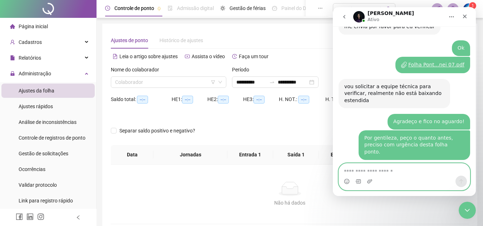
scroll to position [1656, 0]
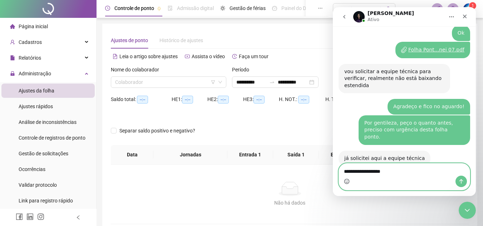
click at [345, 184] on icon "Selecionador de Emoji" at bounding box center [347, 182] width 6 height 6
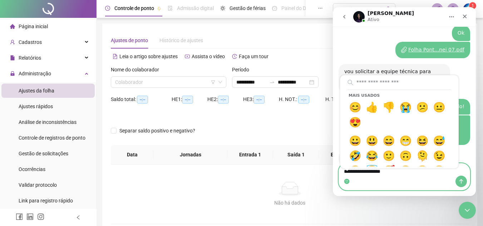
click at [345, 182] on circle "Selecionador de Emoji" at bounding box center [346, 181] width 5 height 5
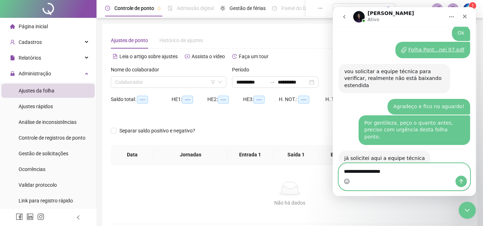
click at [345, 182] on icon "Selecionador de Emoji" at bounding box center [347, 182] width 6 height 6
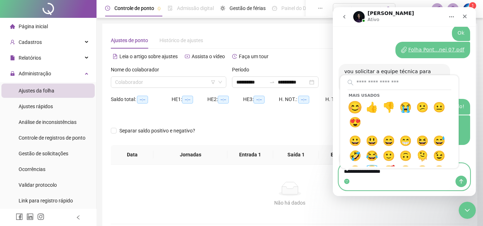
type textarea "**********"
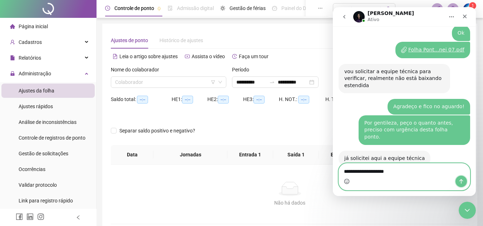
click at [461, 181] on icon "Enviar uma mensagem" at bounding box center [461, 182] width 6 height 6
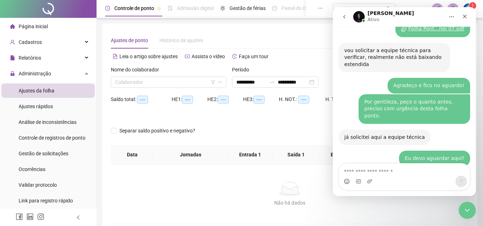
click at [343, 15] on icon "go back" at bounding box center [344, 17] width 6 height 6
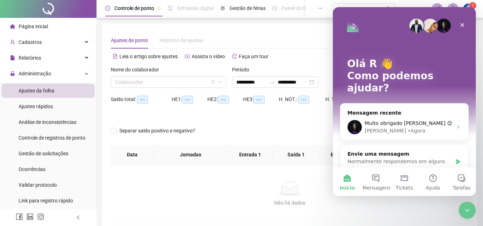
scroll to position [0, 0]
click at [384, 120] on span "Muito obrigado [PERSON_NAME] 😊" at bounding box center [409, 123] width 88 height 6
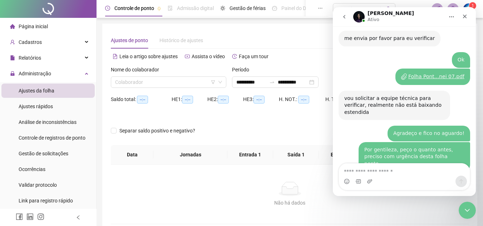
scroll to position [1677, 0]
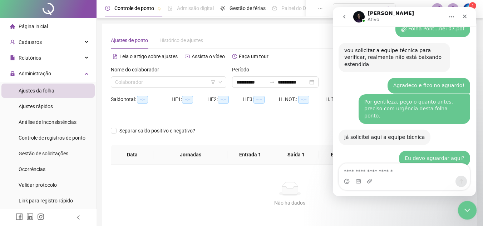
click at [468, 207] on icon "Encerramento do Messenger da Intercom" at bounding box center [466, 209] width 9 height 9
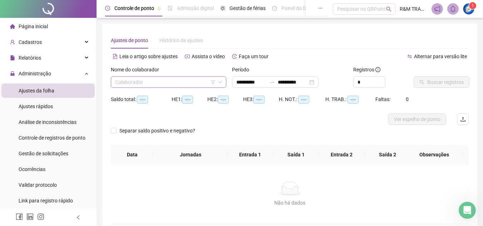
click at [158, 85] on input "search" at bounding box center [165, 82] width 100 height 11
click at [466, 209] on icon "Abertura do Messenger da Intercom" at bounding box center [466, 210] width 5 height 6
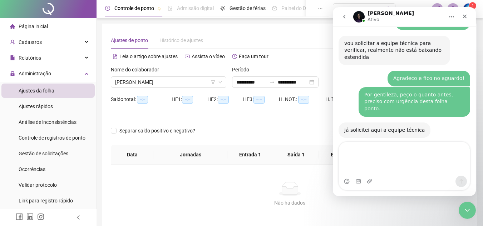
scroll to position [1698, 0]
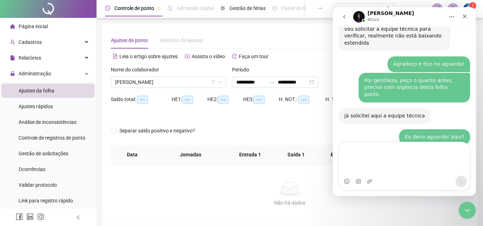
click at [360, 200] on div "Muito obrigado Mavi 😊 R&M • Há 20min" at bounding box center [405, 212] width 132 height 24
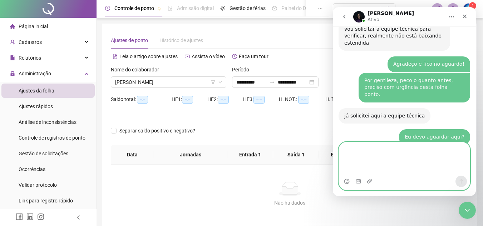
click at [366, 153] on textarea "Envie uma mensagem..." at bounding box center [404, 159] width 131 height 34
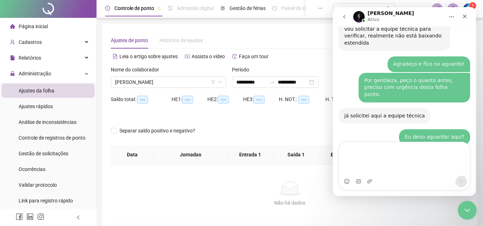
click at [467, 208] on icon "Encerramento do Messenger da Intercom" at bounding box center [466, 209] width 9 height 9
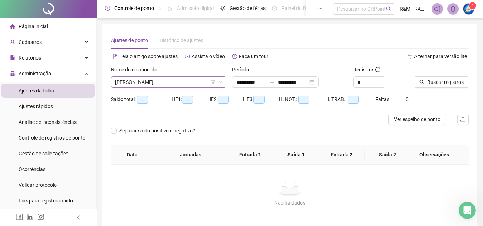
click at [143, 82] on span "[PERSON_NAME]" at bounding box center [168, 82] width 107 height 11
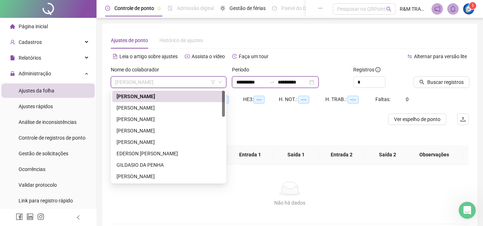
click at [299, 84] on input "**********" at bounding box center [293, 82] width 30 height 8
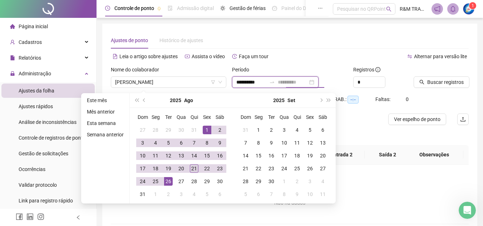
type input "**********"
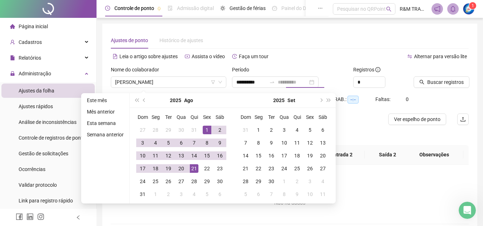
click at [194, 168] on div "21" at bounding box center [194, 168] width 9 height 9
type input "**********"
click at [383, 79] on span "Increase Value" at bounding box center [381, 80] width 8 height 6
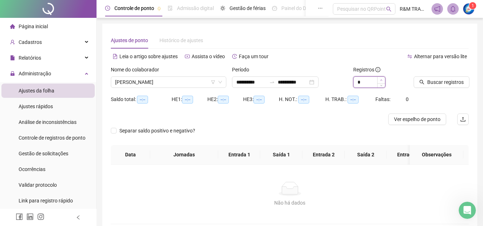
type input "*"
click at [383, 79] on span "Increase Value" at bounding box center [381, 80] width 8 height 6
click at [431, 85] on span "Buscar registros" at bounding box center [445, 82] width 36 height 8
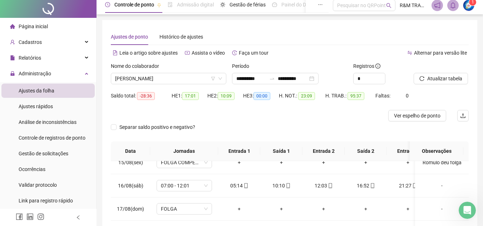
scroll to position [0, 0]
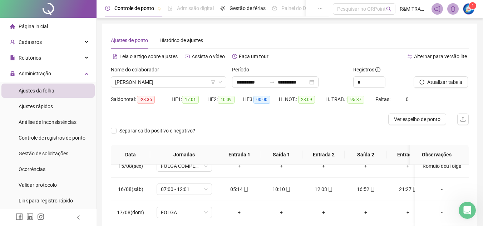
click at [168, 70] on div "Nome do colaborador ALESSANDRA MACHADO" at bounding box center [168, 77] width 115 height 22
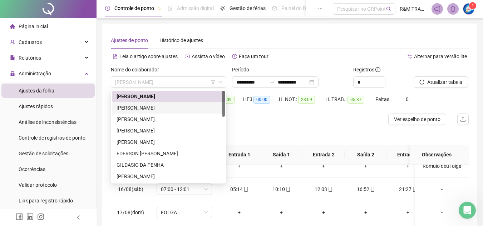
click at [162, 112] on div "[PERSON_NAME]" at bounding box center [169, 108] width 104 height 8
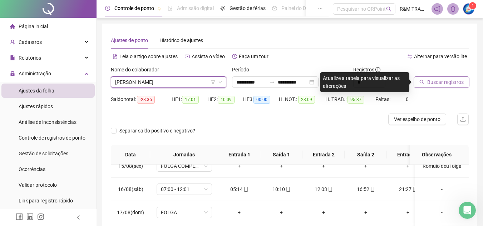
click at [435, 84] on span "Buscar registros" at bounding box center [445, 82] width 36 height 8
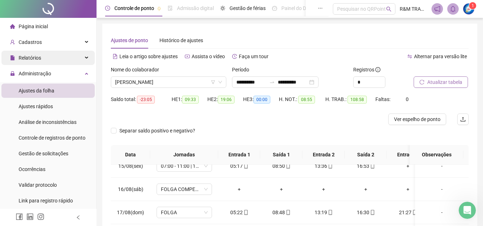
click at [37, 61] on span "Relatórios" at bounding box center [25, 58] width 31 height 14
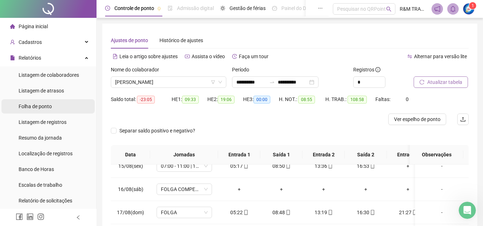
click at [43, 109] on span "Folha de ponto" at bounding box center [35, 107] width 33 height 6
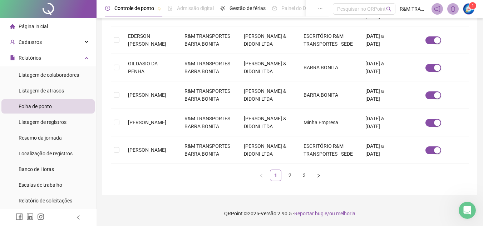
scroll to position [319, 0]
click at [289, 181] on link "2" at bounding box center [290, 175] width 11 height 11
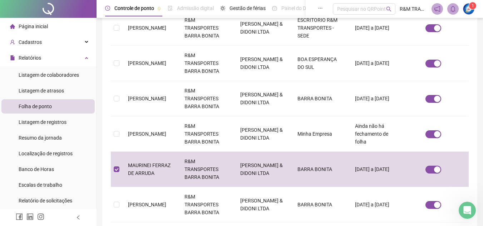
scroll to position [33, 0]
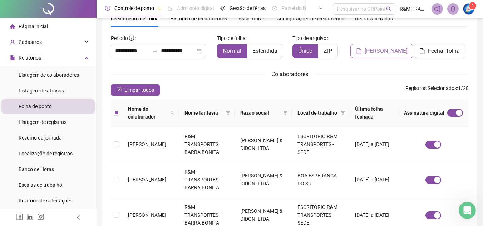
click at [378, 53] on span "[PERSON_NAME]" at bounding box center [386, 51] width 43 height 9
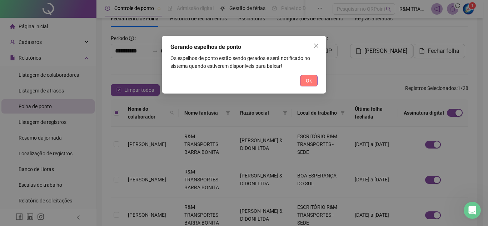
click at [308, 80] on span "Ok" at bounding box center [309, 81] width 6 height 8
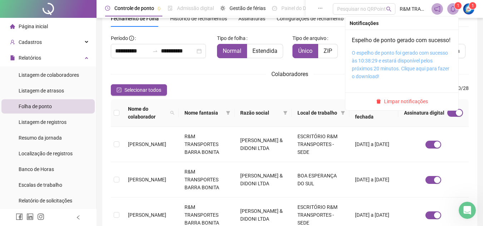
click at [370, 67] on link "O espelho de ponto foi gerado com sucesso às 10:38:29 e estará disponível pelos…" at bounding box center [401, 64] width 98 height 29
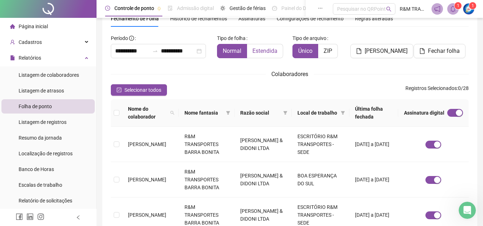
click at [261, 53] on span "Estendida" at bounding box center [264, 51] width 25 height 7
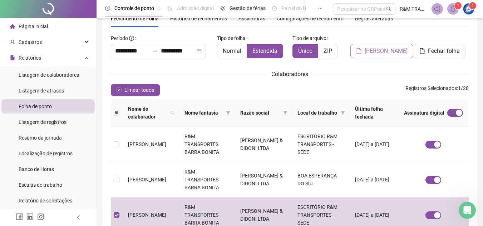
click at [390, 54] on span "[PERSON_NAME]" at bounding box center [386, 51] width 43 height 9
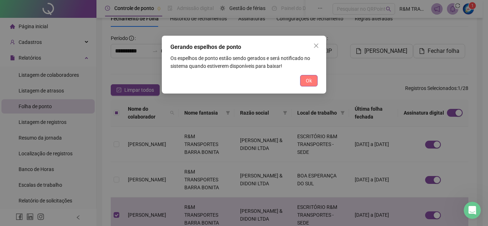
click at [307, 80] on span "Ok" at bounding box center [309, 81] width 6 height 8
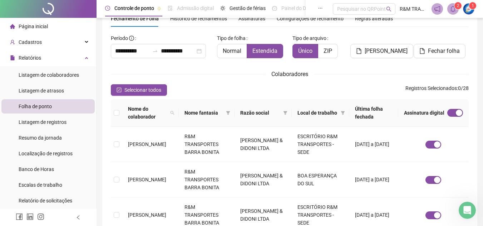
click at [454, 9] on icon "bell" at bounding box center [453, 9] width 6 height 6
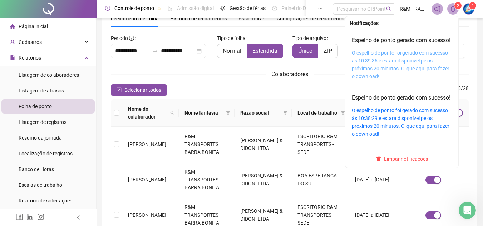
click at [377, 69] on link "O espelho de ponto foi gerado com sucesso às 10:39:36 e estará disponível pelos…" at bounding box center [401, 64] width 98 height 29
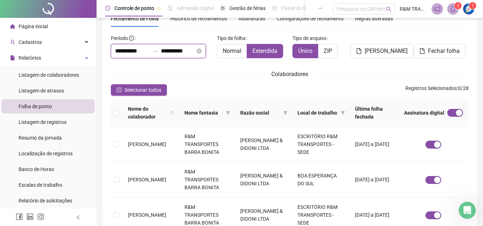
click at [134, 54] on input "**********" at bounding box center [132, 51] width 34 height 9
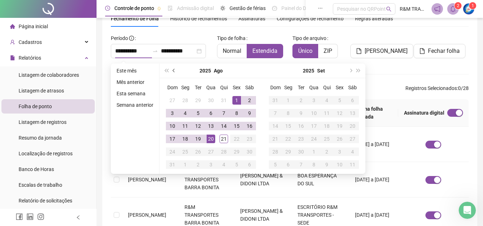
click at [173, 71] on span "prev-year" at bounding box center [175, 71] width 4 height 4
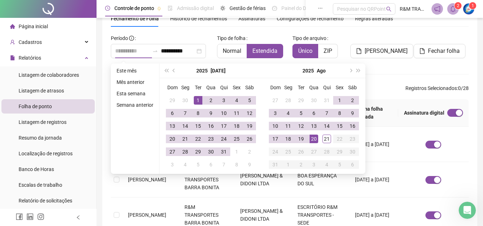
type input "**********"
click at [199, 99] on div "1" at bounding box center [198, 100] width 9 height 9
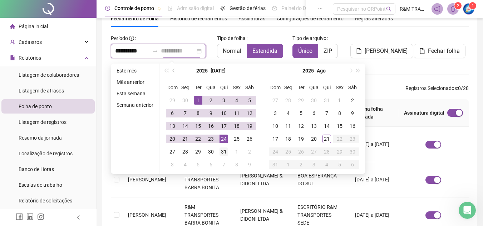
type input "**********"
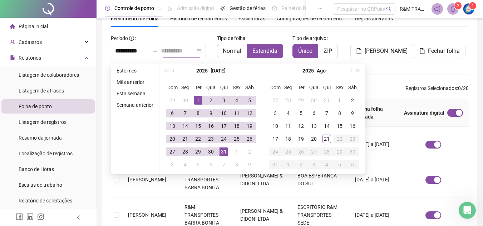
click at [225, 152] on div "31" at bounding box center [224, 152] width 9 height 9
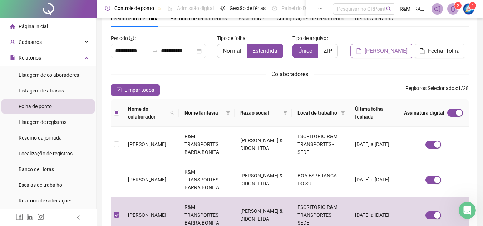
click at [376, 55] on span "[PERSON_NAME]" at bounding box center [386, 51] width 43 height 9
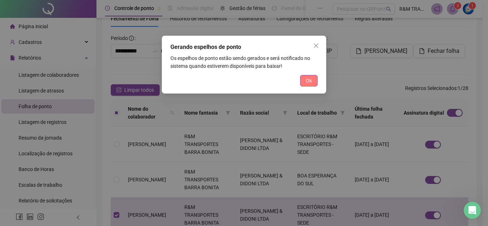
click at [312, 82] on span "Ok" at bounding box center [309, 81] width 6 height 8
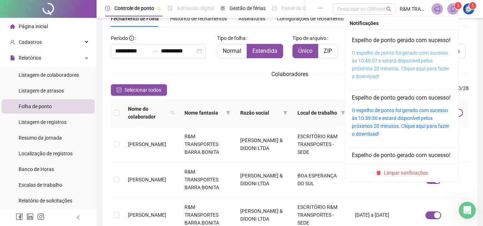
click at [367, 68] on link "O espelho de ponto foi gerado com sucesso às 10:40:07 e estará disponível pelos…" at bounding box center [401, 64] width 98 height 29
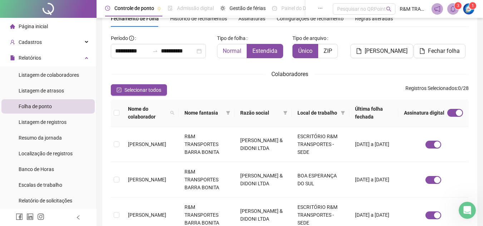
click at [226, 51] on span "Normal" at bounding box center [232, 51] width 19 height 7
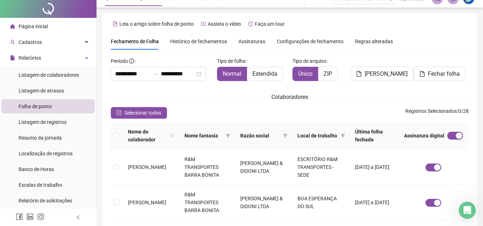
scroll to position [0, 0]
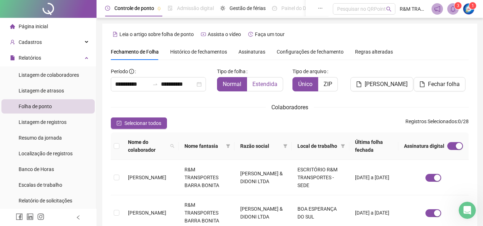
click at [267, 85] on span "Estendida" at bounding box center [264, 84] width 25 height 7
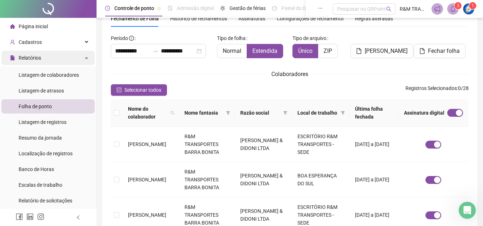
click at [52, 57] on div "Relatórios" at bounding box center [47, 58] width 93 height 14
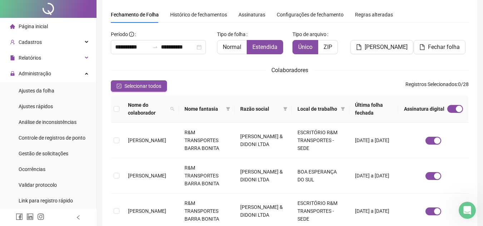
scroll to position [0, 0]
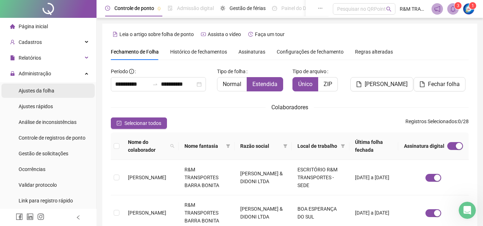
click at [41, 93] on span "Ajustes da folha" at bounding box center [37, 91] width 36 height 6
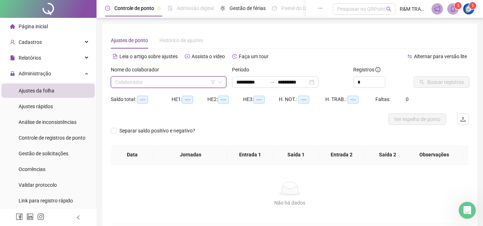
click at [145, 84] on input "search" at bounding box center [165, 82] width 100 height 11
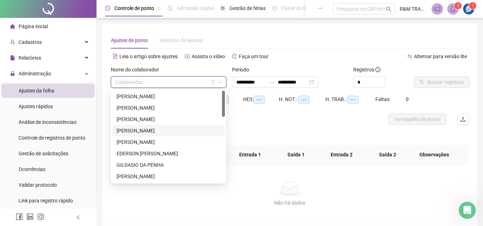
drag, startPoint x: 154, startPoint y: 130, endPoint x: 196, endPoint y: 121, distance: 42.7
click at [155, 130] on div "[PERSON_NAME]" at bounding box center [169, 131] width 104 height 8
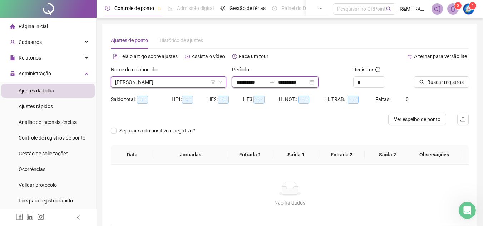
click at [298, 82] on input "**********" at bounding box center [293, 82] width 30 height 8
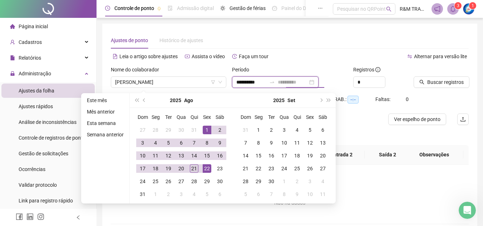
type input "**********"
click at [195, 168] on div "21" at bounding box center [194, 168] width 9 height 9
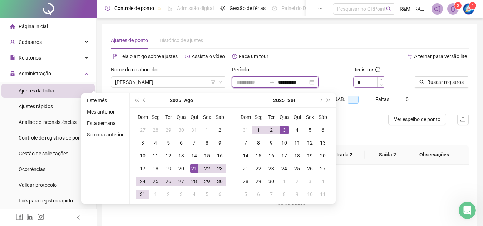
type input "**********"
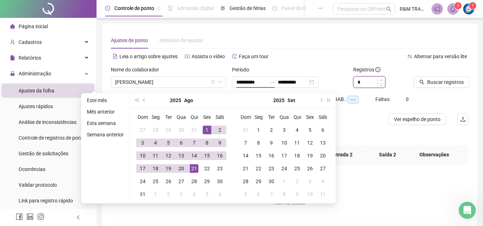
click at [379, 79] on span "Increase Value" at bounding box center [381, 80] width 8 height 6
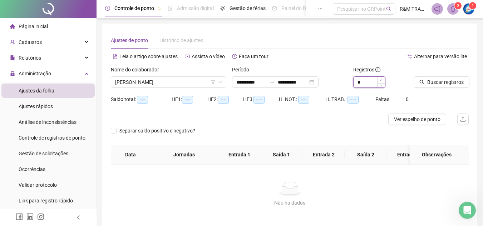
type input "*"
click at [379, 79] on span "Increase Value" at bounding box center [381, 80] width 8 height 6
click at [436, 83] on span "Buscar registros" at bounding box center [445, 82] width 36 height 8
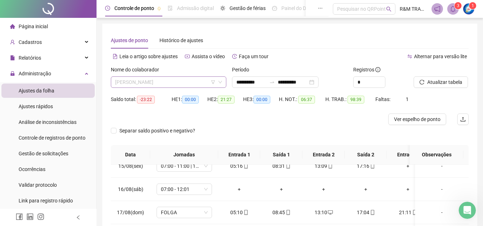
click at [127, 80] on span "[PERSON_NAME]" at bounding box center [168, 82] width 107 height 11
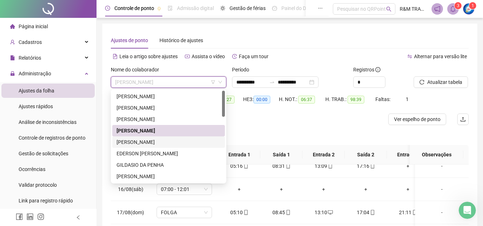
click at [129, 143] on div "[PERSON_NAME]" at bounding box center [169, 142] width 104 height 8
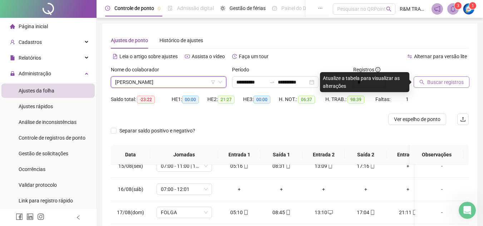
click at [434, 84] on span "Buscar registros" at bounding box center [445, 82] width 36 height 8
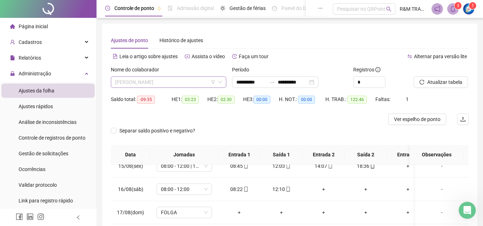
click at [150, 83] on span "[PERSON_NAME]" at bounding box center [168, 82] width 107 height 11
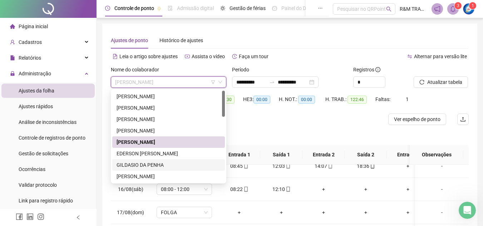
click at [137, 167] on div "GILDASIO DA PENHA" at bounding box center [169, 165] width 104 height 8
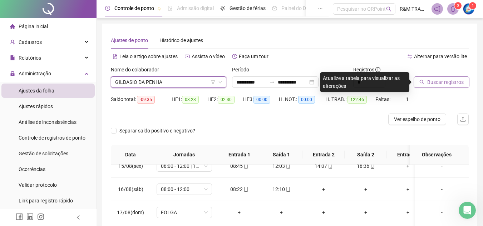
click at [432, 82] on span "Buscar registros" at bounding box center [445, 82] width 36 height 8
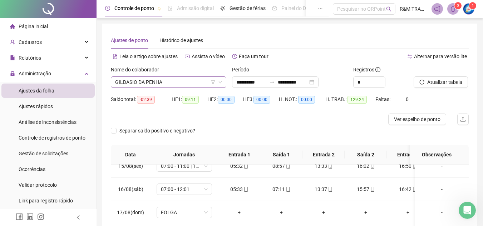
click at [168, 81] on span "GILDASIO DA PENHA" at bounding box center [168, 82] width 107 height 11
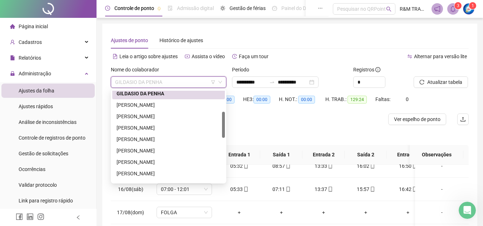
scroll to position [74, 0]
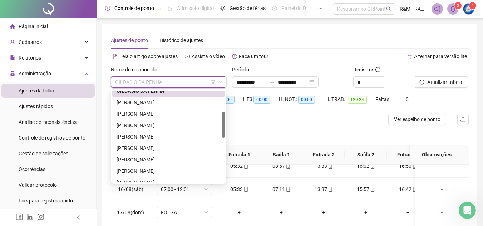
drag, startPoint x: 224, startPoint y: 99, endPoint x: 225, endPoint y: 117, distance: 18.6
click at [225, 117] on div at bounding box center [223, 125] width 3 height 26
click at [160, 113] on div "[PERSON_NAME]" at bounding box center [169, 114] width 104 height 8
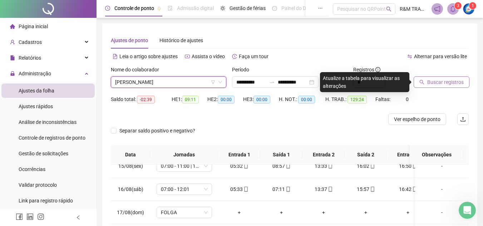
click at [427, 84] on button "Buscar registros" at bounding box center [442, 82] width 56 height 11
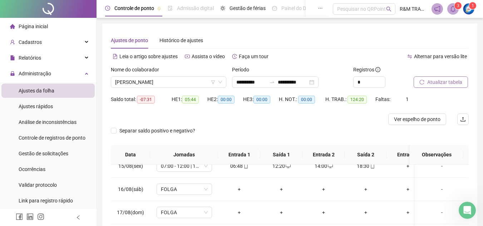
click at [429, 83] on span "Atualizar tabela" at bounding box center [444, 82] width 35 height 8
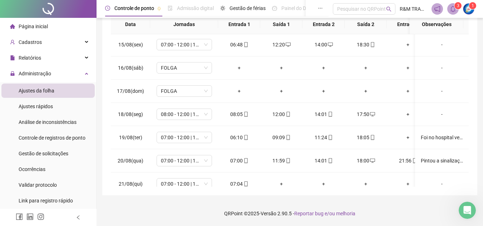
scroll to position [341, 0]
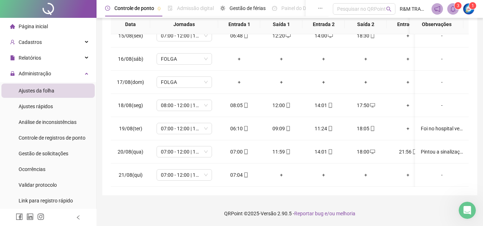
click at [480, 116] on div "**********" at bounding box center [290, 48] width 386 height 357
click at [434, 148] on div "Pintou a sinalização da garagem 1:36h" at bounding box center [442, 152] width 42 height 8
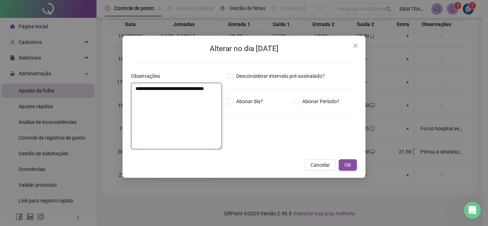
click at [158, 98] on textarea "**********" at bounding box center [176, 116] width 91 height 66
click at [208, 89] on textarea "**********" at bounding box center [176, 116] width 91 height 66
click at [164, 97] on textarea "**********" at bounding box center [176, 116] width 91 height 66
type textarea "**********"
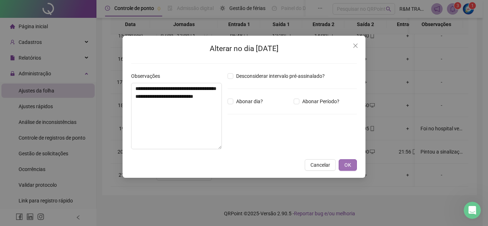
click at [345, 166] on span "OK" at bounding box center [348, 165] width 7 height 8
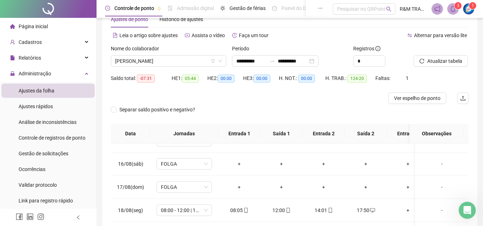
scroll to position [0, 0]
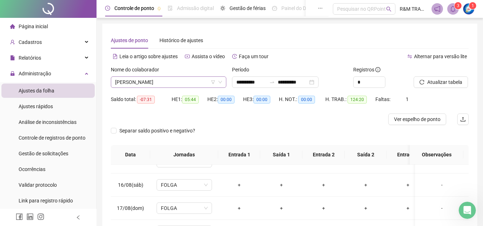
click at [162, 83] on span "[PERSON_NAME]" at bounding box center [168, 82] width 107 height 11
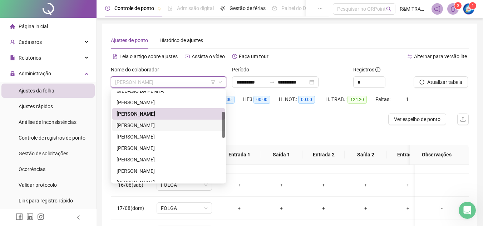
drag, startPoint x: 159, startPoint y: 126, endPoint x: 249, endPoint y: 105, distance: 92.0
click at [160, 125] on div "[PERSON_NAME]" at bounding box center [169, 126] width 104 height 8
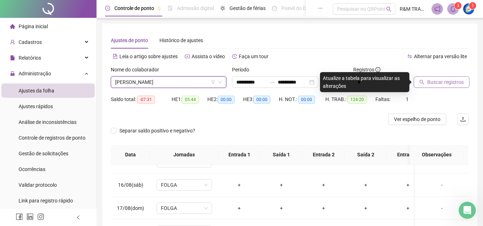
click at [439, 83] on span "Buscar registros" at bounding box center [445, 82] width 36 height 8
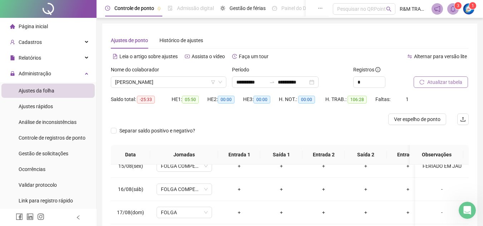
click at [449, 82] on span "Atualizar tabela" at bounding box center [444, 82] width 35 height 8
click at [182, 81] on span "[PERSON_NAME]" at bounding box center [168, 82] width 107 height 11
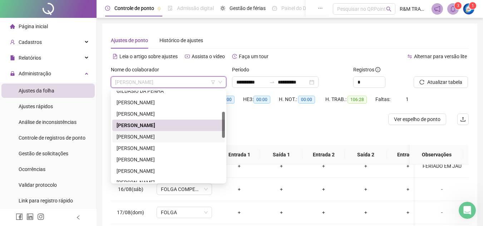
click at [152, 138] on div "[PERSON_NAME]" at bounding box center [169, 137] width 104 height 8
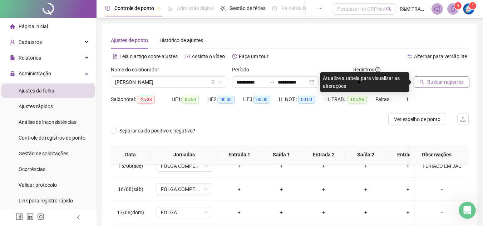
click at [434, 85] on span "Buscar registros" at bounding box center [445, 82] width 36 height 8
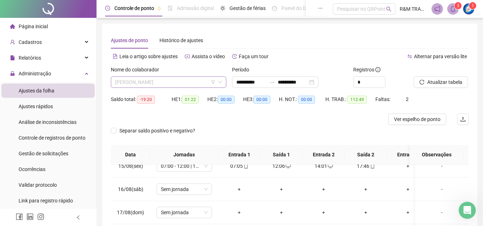
click at [171, 83] on span "[PERSON_NAME]" at bounding box center [168, 82] width 107 height 11
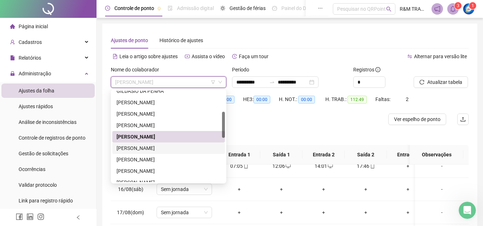
click at [140, 148] on div "[PERSON_NAME]" at bounding box center [169, 148] width 104 height 8
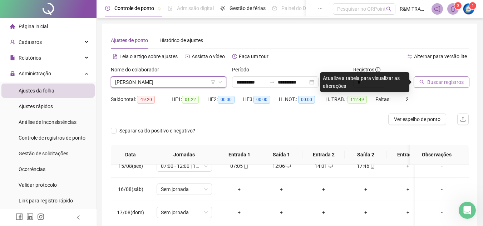
click at [438, 84] on span "Buscar registros" at bounding box center [445, 82] width 36 height 8
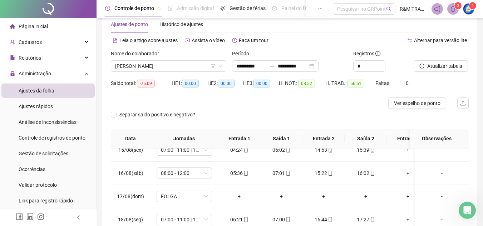
scroll to position [13, 0]
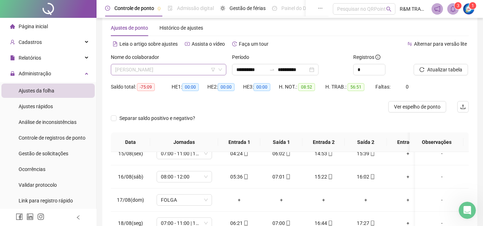
click at [168, 68] on span "[PERSON_NAME]" at bounding box center [168, 69] width 107 height 11
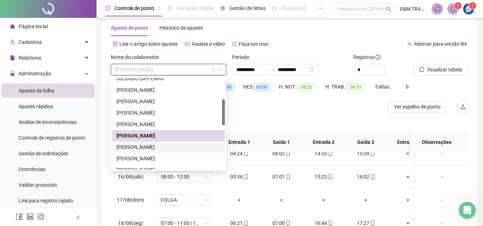
click at [162, 147] on div "[PERSON_NAME]" at bounding box center [169, 147] width 104 height 8
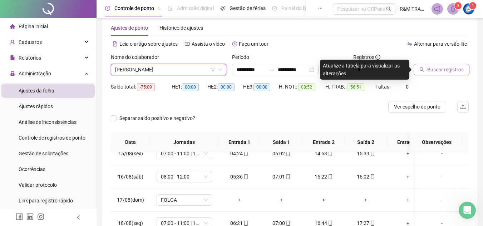
click at [429, 71] on span "Buscar registros" at bounding box center [445, 70] width 36 height 8
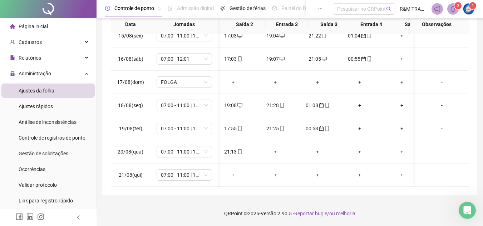
scroll to position [0, 133]
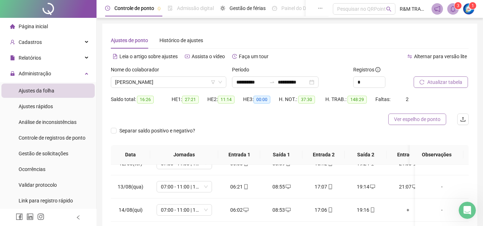
click at [416, 120] on span "Ver espelho de ponto" at bounding box center [417, 119] width 46 height 8
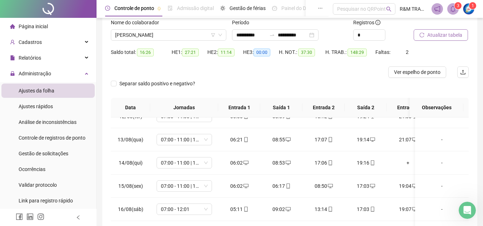
scroll to position [52, 0]
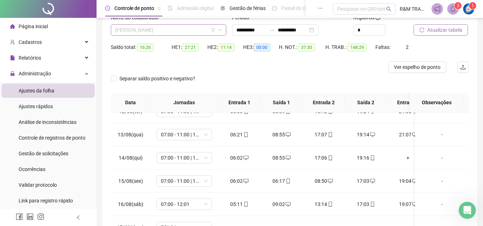
click at [184, 27] on span "[PERSON_NAME]" at bounding box center [168, 30] width 107 height 11
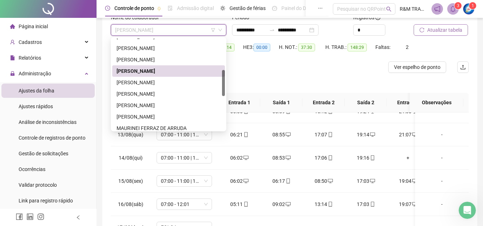
scroll to position [114, 0]
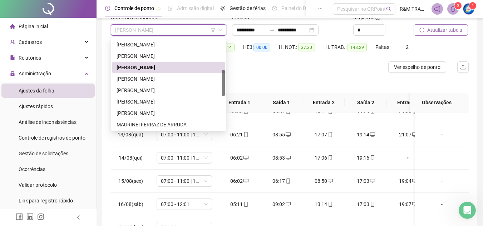
drag, startPoint x: 223, startPoint y: 66, endPoint x: 214, endPoint y: 78, distance: 14.8
click at [216, 78] on div "JOSE GONÇALVES DE OLIVEIRA NETO KARINA SILVA LAZARO REIS DOS SANTOS LUIS CARLOS…" at bounding box center [168, 85] width 113 height 92
click at [156, 88] on div "[PERSON_NAME]" at bounding box center [169, 91] width 104 height 8
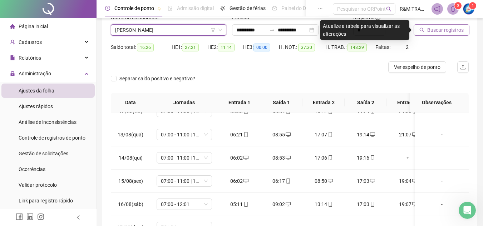
click at [426, 32] on button "Buscar registros" at bounding box center [442, 29] width 56 height 11
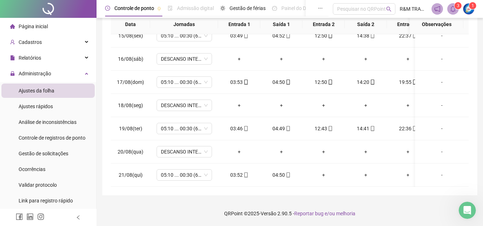
scroll to position [0, 0]
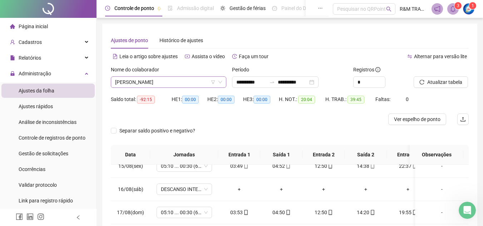
click at [143, 86] on span "[PERSON_NAME]" at bounding box center [168, 82] width 107 height 11
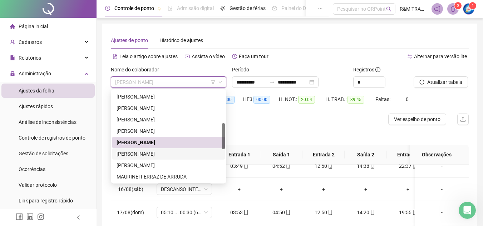
click at [138, 154] on div "[PERSON_NAME]" at bounding box center [169, 154] width 104 height 8
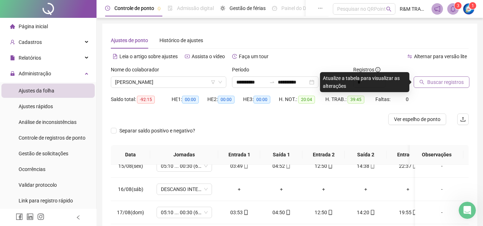
click at [427, 84] on button "Buscar registros" at bounding box center [442, 82] width 56 height 11
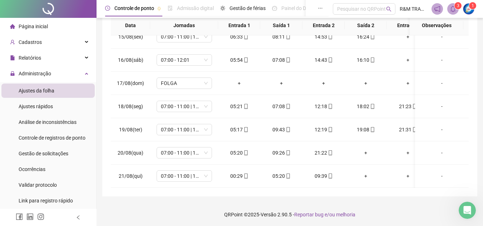
scroll to position [130, 0]
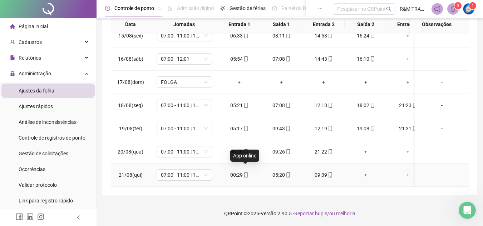
click at [244, 173] on icon "mobile" at bounding box center [245, 175] width 5 height 5
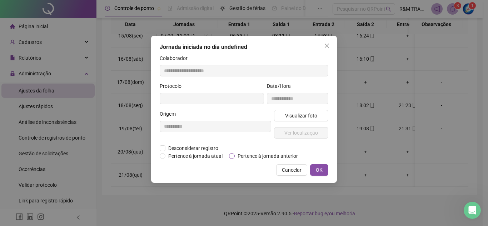
click at [235, 156] on span "Pertence à jornada anterior" at bounding box center [268, 156] width 66 height 8
type input "**********"
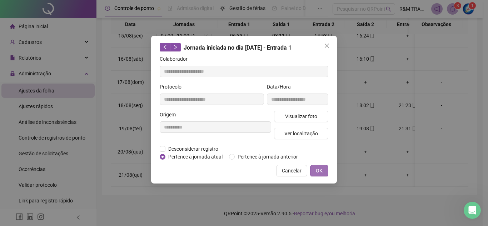
click at [320, 171] on span "OK" at bounding box center [319, 171] width 7 height 8
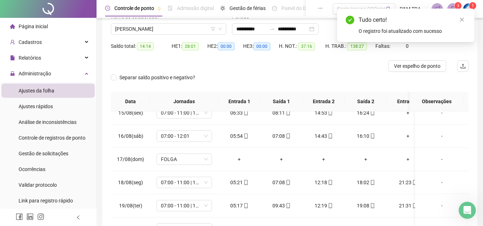
scroll to position [28, 0]
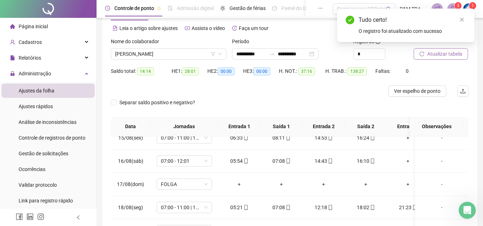
click at [442, 52] on span "Atualizar tabela" at bounding box center [444, 54] width 35 height 8
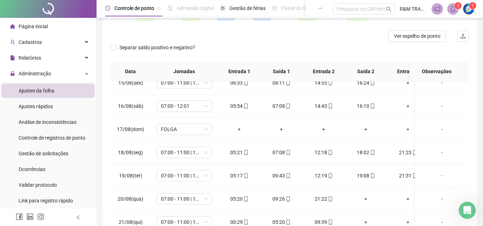
scroll to position [130, 0]
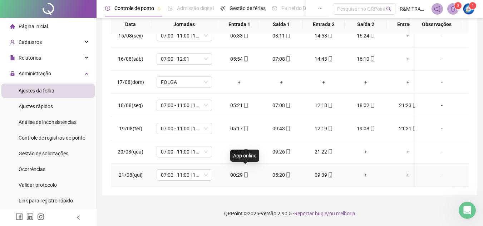
click at [245, 173] on icon "mobile" at bounding box center [245, 175] width 5 height 5
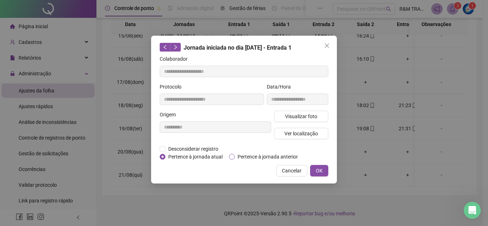
click at [240, 156] on span "Pertence à jornada anterior" at bounding box center [268, 157] width 66 height 8
click at [321, 170] on span "OK" at bounding box center [319, 171] width 7 height 8
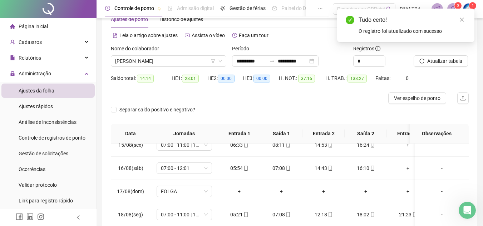
scroll to position [5, 0]
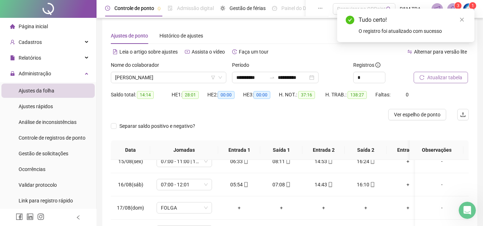
click at [440, 78] on span "Atualizar tabela" at bounding box center [444, 78] width 35 height 8
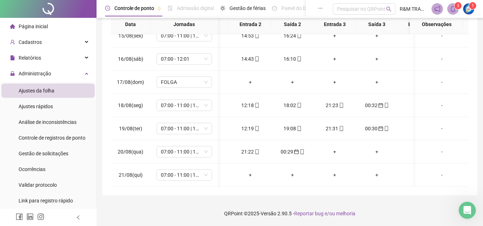
scroll to position [0, 83]
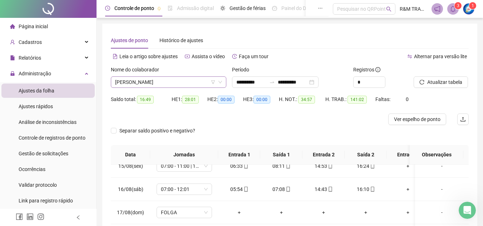
click at [160, 82] on span "[PERSON_NAME]" at bounding box center [168, 82] width 107 height 11
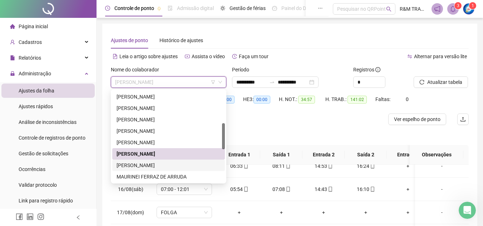
click at [150, 166] on div "[PERSON_NAME]" at bounding box center [169, 166] width 104 height 8
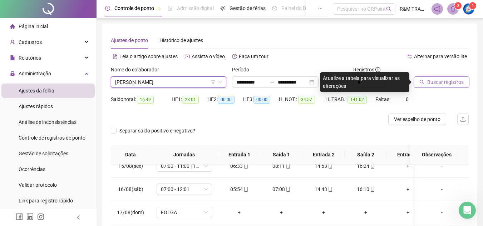
click at [430, 84] on span "Buscar registros" at bounding box center [445, 82] width 36 height 8
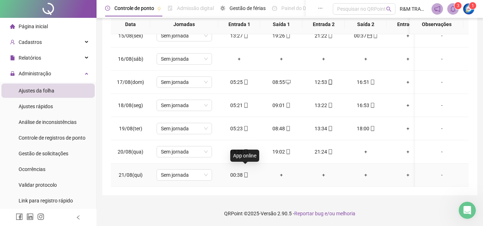
click at [245, 173] on icon "mobile" at bounding box center [245, 175] width 5 height 5
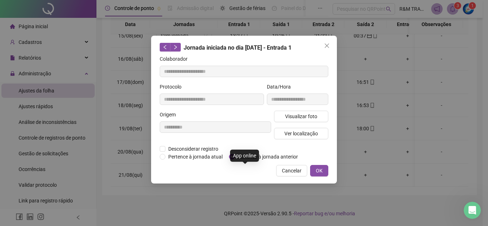
type input "**********"
drag, startPoint x: 319, startPoint y: 170, endPoint x: 315, endPoint y: 171, distance: 4.3
click at [318, 170] on span "OK" at bounding box center [319, 171] width 7 height 8
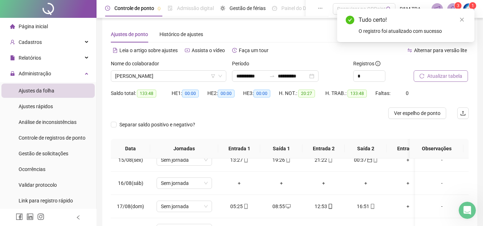
click at [447, 75] on span "Atualizar tabela" at bounding box center [444, 76] width 35 height 8
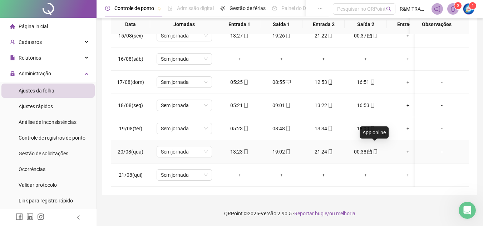
click at [375, 149] on icon "mobile" at bounding box center [375, 151] width 5 height 5
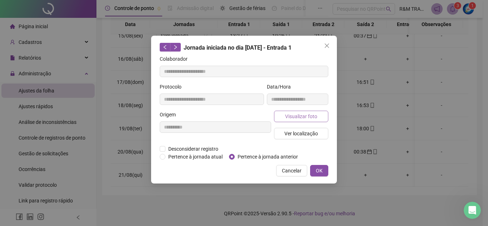
click at [299, 115] on span "Visualizar foto" at bounding box center [301, 117] width 32 height 8
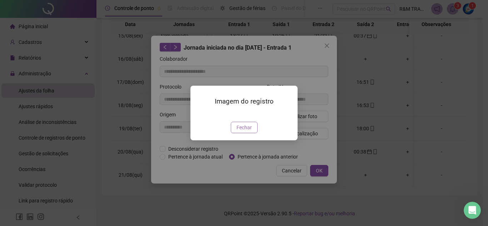
click at [247, 132] on span "Fechar" at bounding box center [244, 128] width 15 height 8
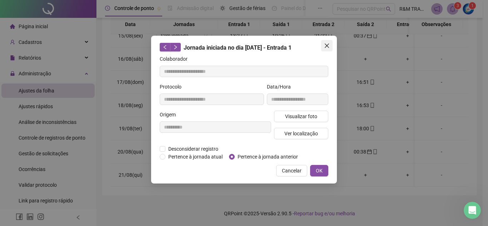
click at [326, 45] on icon "close" at bounding box center [327, 46] width 4 height 4
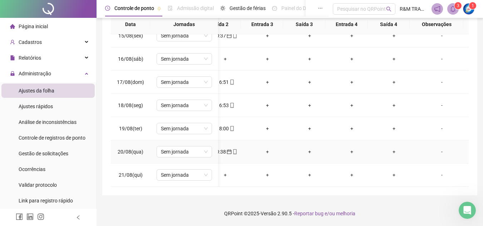
click at [435, 148] on div "-" at bounding box center [442, 152] width 42 height 8
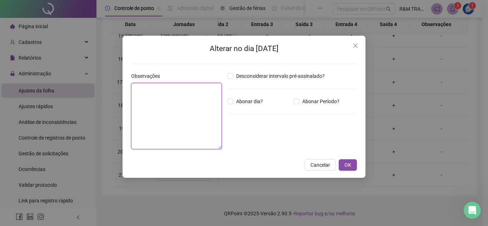
click at [178, 108] on textarea at bounding box center [176, 116] width 91 height 66
type textarea "**********"
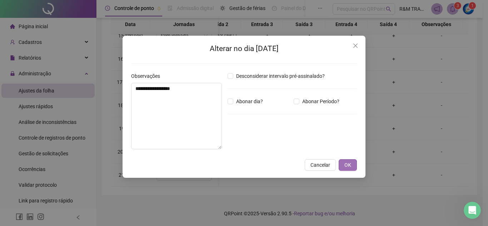
click at [348, 165] on span "OK" at bounding box center [348, 165] width 7 height 8
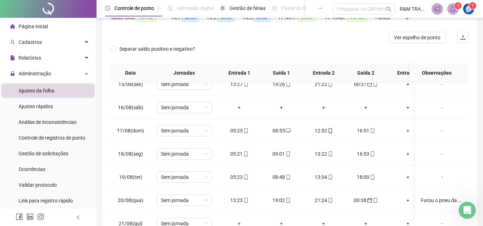
scroll to position [0, 0]
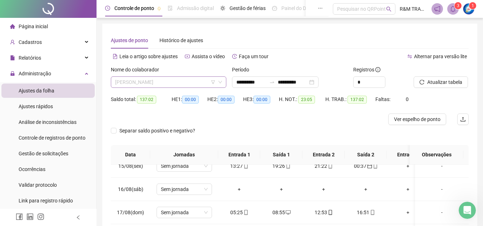
click at [138, 85] on span "[PERSON_NAME]" at bounding box center [168, 82] width 107 height 11
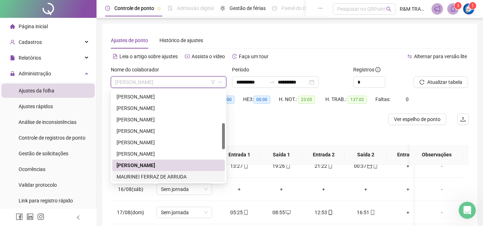
click at [158, 177] on div "MAURINEI FERRAZ DE ARRUDA" at bounding box center [169, 177] width 104 height 8
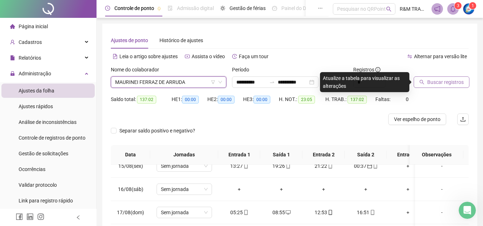
click at [435, 82] on span "Buscar registros" at bounding box center [445, 82] width 36 height 8
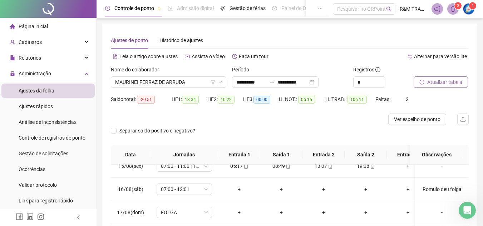
click at [443, 81] on span "Atualizar tabela" at bounding box center [444, 82] width 35 height 8
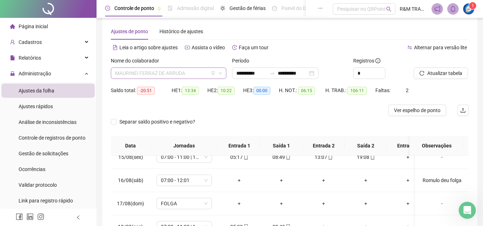
click at [174, 71] on span "MAURINEI FERRAZ DE ARRUDA" at bounding box center [168, 73] width 107 height 11
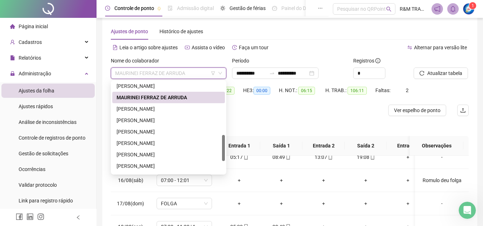
drag, startPoint x: 225, startPoint y: 124, endPoint x: 210, endPoint y: 132, distance: 17.1
click at [221, 137] on div "MARCOS DONIZETI BATISTA MAURINEI FERRAZ DE ARRUDA ONIVALDO BATISTA OSEIAS MARIN…" at bounding box center [168, 128] width 113 height 92
click at [154, 109] on div "[PERSON_NAME]" at bounding box center [169, 109] width 104 height 8
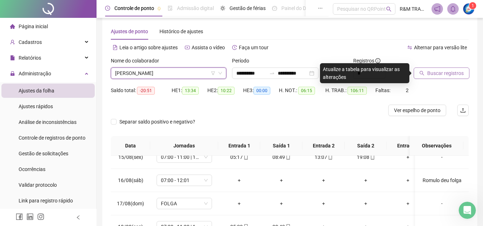
click at [430, 75] on span "Buscar registros" at bounding box center [445, 73] width 36 height 8
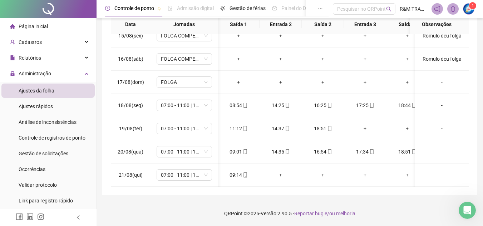
scroll to position [341, 0]
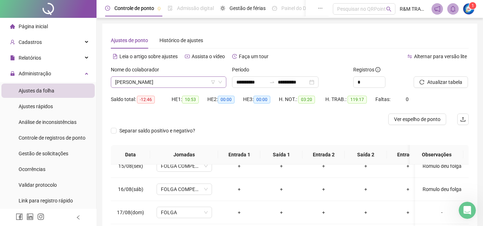
click at [174, 85] on span "[PERSON_NAME]" at bounding box center [168, 82] width 107 height 11
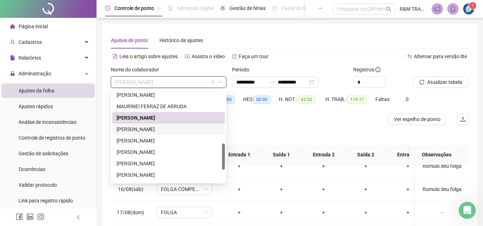
click at [162, 129] on div "[PERSON_NAME]" at bounding box center [169, 129] width 104 height 8
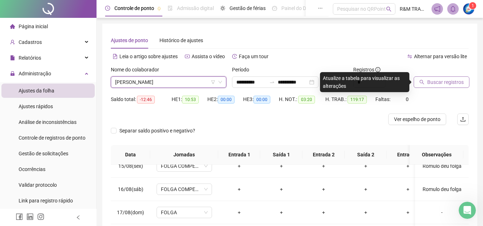
click at [432, 80] on span "Buscar registros" at bounding box center [445, 82] width 36 height 8
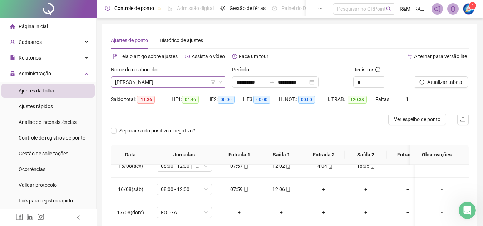
click at [146, 87] on span "[PERSON_NAME]" at bounding box center [168, 82] width 107 height 11
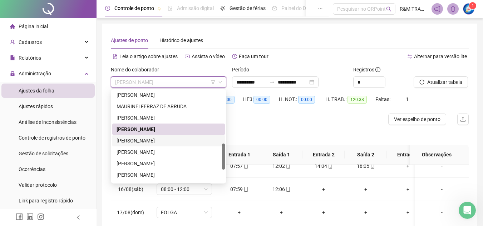
click at [148, 143] on div "[PERSON_NAME]" at bounding box center [169, 141] width 104 height 8
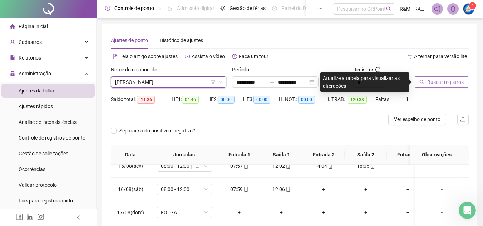
click at [458, 81] on span "Buscar registros" at bounding box center [445, 82] width 36 height 8
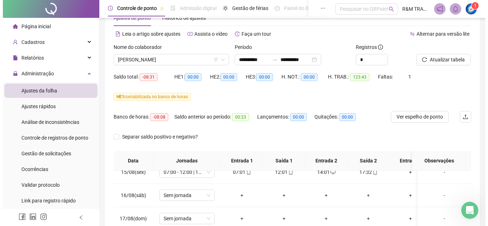
scroll to position [12, 0]
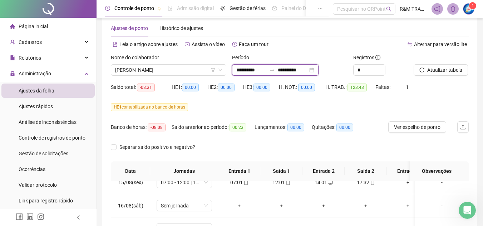
click at [303, 70] on input "**********" at bounding box center [293, 70] width 30 height 8
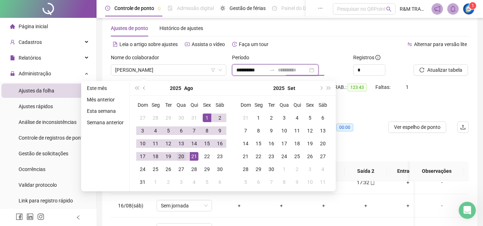
type input "**********"
click at [178, 156] on div "20" at bounding box center [181, 156] width 9 height 9
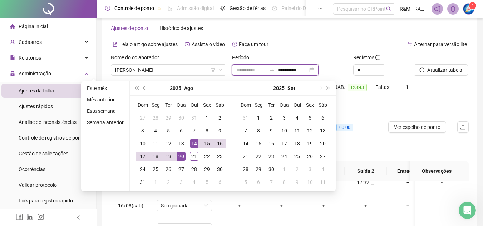
type input "**********"
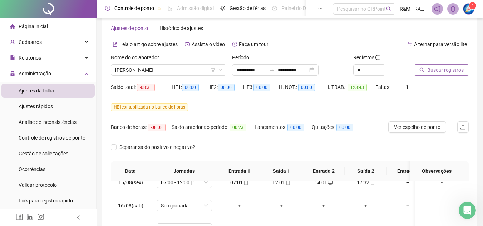
click at [438, 71] on span "Buscar registros" at bounding box center [445, 70] width 36 height 8
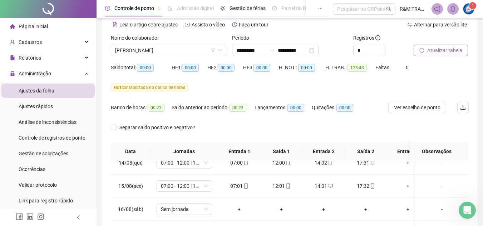
scroll to position [159, 0]
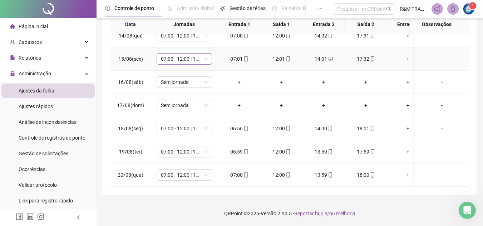
click at [204, 54] on span "07:00 - 12:00 | 14:00 - 17:30" at bounding box center [184, 59] width 47 height 11
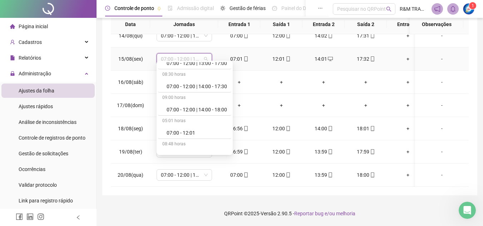
scroll to position [776, 0]
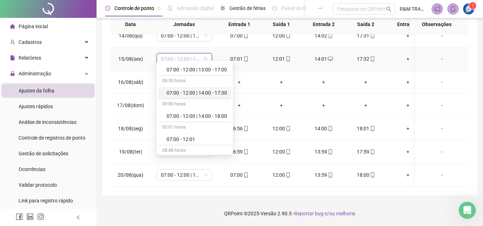
click at [193, 92] on div "07:00 - 12:00 | 14:00 - 17:30" at bounding box center [197, 93] width 60 height 8
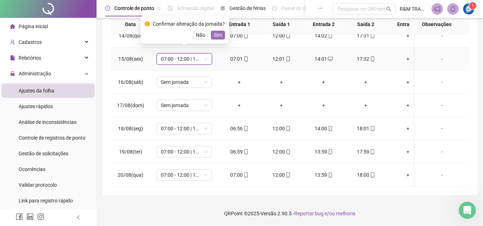
click at [217, 34] on span "Sim" at bounding box center [218, 35] width 8 height 8
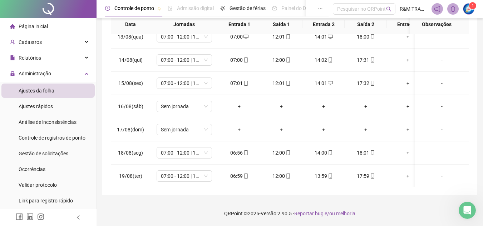
scroll to position [282, 0]
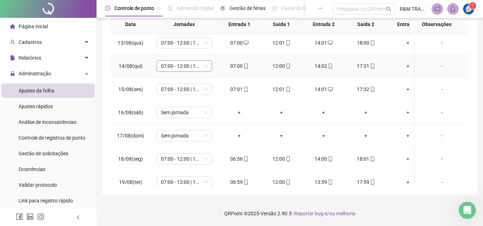
click at [174, 64] on span "07:00 - 12:00 | 14:00 - 17:30" at bounding box center [184, 66] width 47 height 11
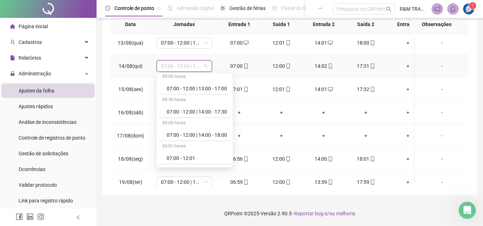
scroll to position [776, 0]
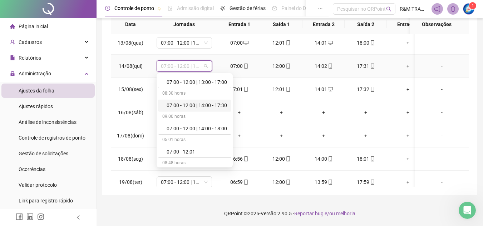
click at [207, 107] on div "07:00 - 12:00 | 14:00 - 17:30" at bounding box center [197, 106] width 60 height 8
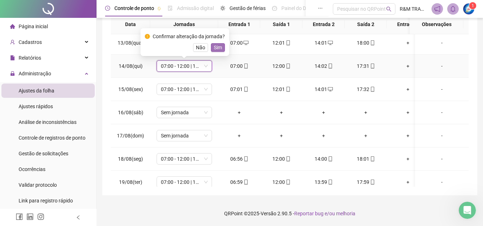
click at [219, 46] on span "Sim" at bounding box center [218, 48] width 8 height 8
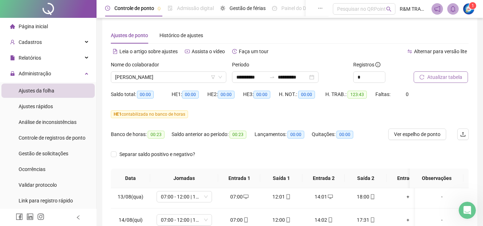
scroll to position [0, 0]
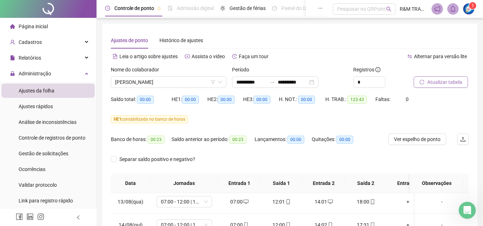
click at [435, 87] on button "Atualizar tabela" at bounding box center [441, 82] width 54 height 11
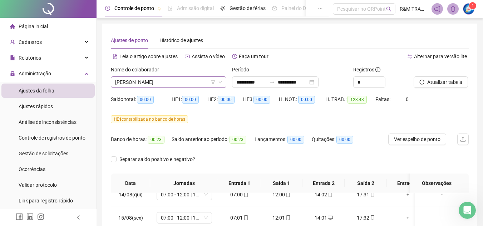
click at [183, 81] on span "[PERSON_NAME]" at bounding box center [168, 82] width 107 height 11
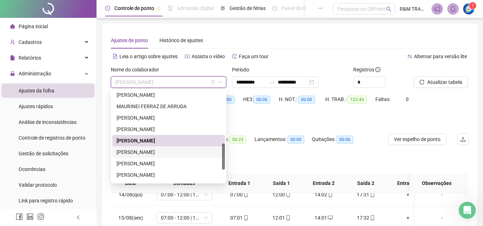
click at [165, 152] on div "[PERSON_NAME]" at bounding box center [169, 152] width 104 height 8
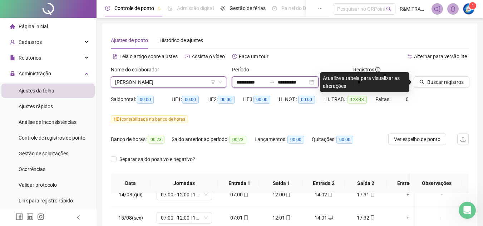
click at [298, 84] on input "**********" at bounding box center [293, 82] width 30 height 8
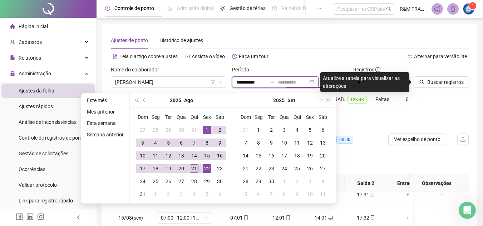
type input "**********"
click at [196, 165] on div "21" at bounding box center [194, 168] width 9 height 9
type input "**********"
click at [366, 129] on div "HE 1 contabilizada no banco de horas" at bounding box center [290, 124] width 358 height 20
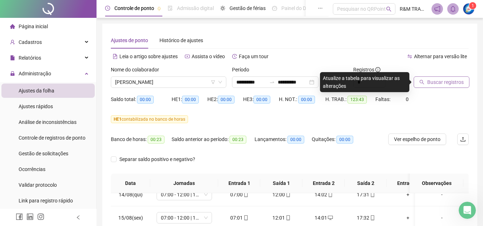
click at [428, 84] on span "Buscar registros" at bounding box center [445, 82] width 36 height 8
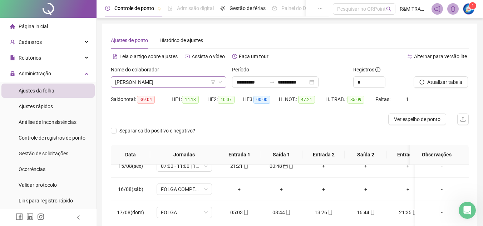
click at [132, 82] on span "[PERSON_NAME]" at bounding box center [168, 82] width 107 height 11
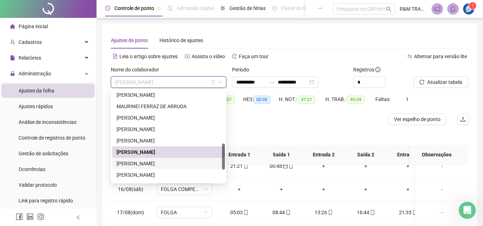
click at [147, 163] on div "[PERSON_NAME]" at bounding box center [169, 164] width 104 height 8
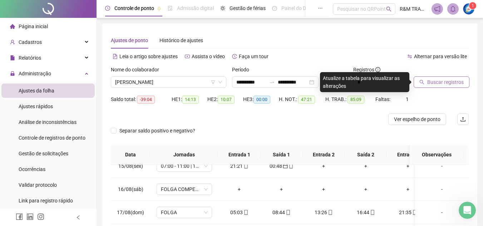
click at [435, 82] on span "Buscar registros" at bounding box center [445, 82] width 36 height 8
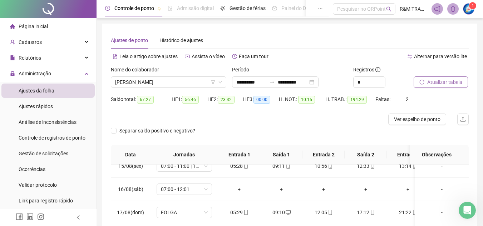
click at [430, 82] on span "Atualizar tabela" at bounding box center [444, 82] width 35 height 8
click at [163, 83] on span "[PERSON_NAME]" at bounding box center [168, 82] width 107 height 11
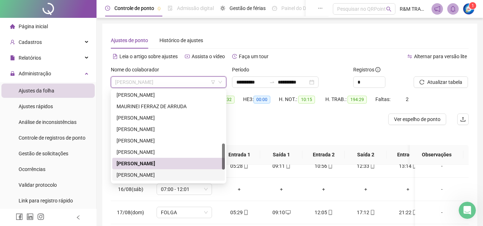
click at [157, 174] on div "ROMULO ALVES DA SILVA VIEIRA" at bounding box center [169, 175] width 104 height 8
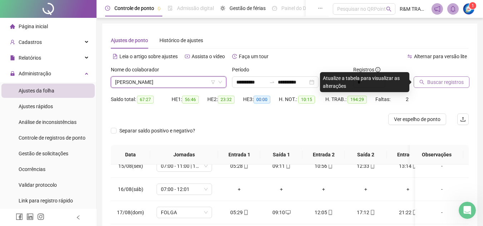
click at [449, 84] on span "Buscar registros" at bounding box center [445, 82] width 36 height 8
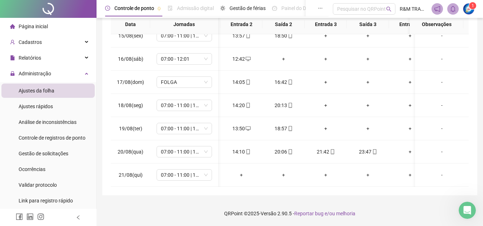
scroll to position [0, 80]
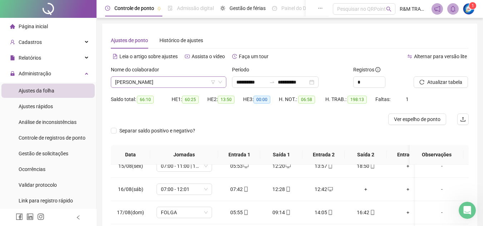
click at [169, 84] on span "ROMULO ALVES DA SILVA VIEIRA" at bounding box center [168, 82] width 107 height 11
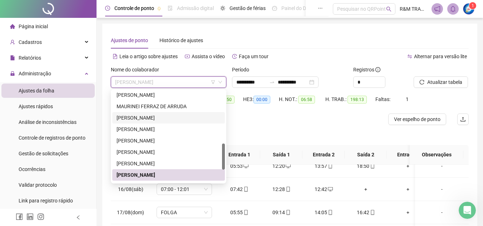
click at [269, 130] on div "Separar saldo positivo e negativo?" at bounding box center [290, 135] width 358 height 20
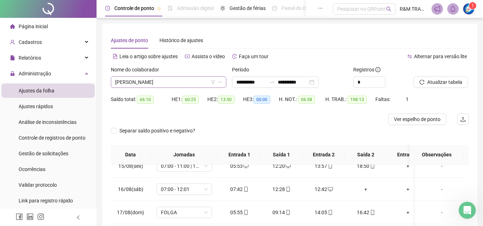
click at [150, 82] on span "ROMULO ALVES DA SILVA VIEIRA" at bounding box center [168, 82] width 107 height 11
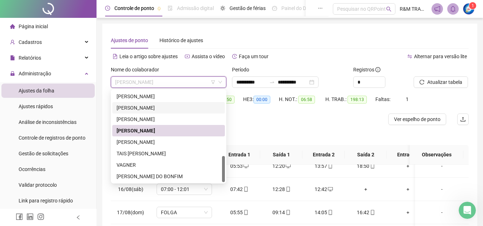
drag, startPoint x: 224, startPoint y: 145, endPoint x: 221, endPoint y: 162, distance: 17.0
click at [221, 162] on div "OSEIAS MARINHO DE CARVALHO PATRICIA DE CAMPOS VASSALO RAFAEL FERNANDO SOARES RA…" at bounding box center [168, 137] width 113 height 92
click at [164, 143] on div "SERGIO LUIZ TEODORO DA SILVA" at bounding box center [169, 142] width 104 height 8
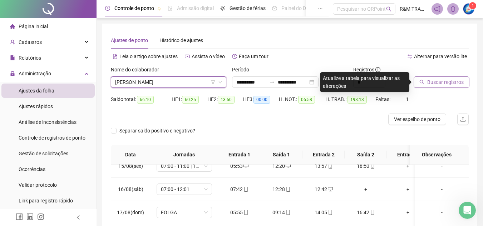
click at [443, 84] on span "Buscar registros" at bounding box center [445, 82] width 36 height 8
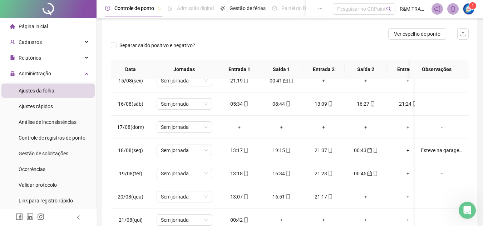
scroll to position [104, 0]
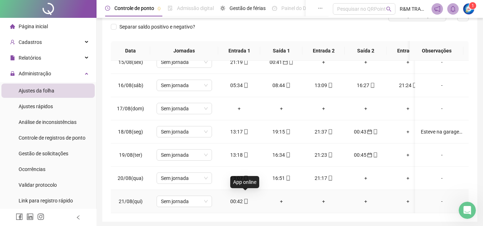
click at [244, 199] on icon "mobile" at bounding box center [245, 201] width 3 height 5
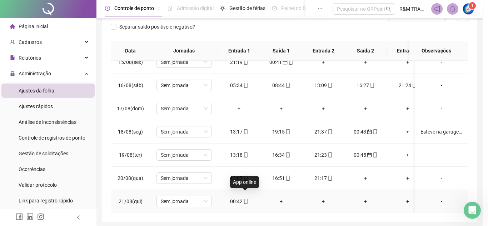
type input "**********"
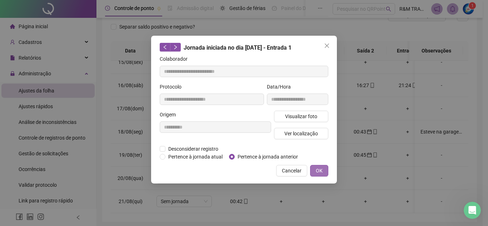
click at [319, 169] on span "OK" at bounding box center [319, 171] width 7 height 8
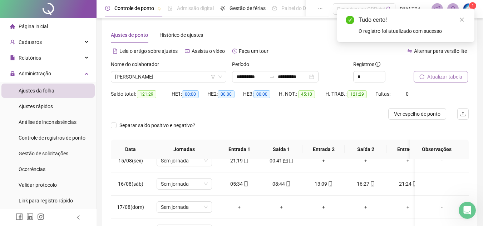
scroll to position [5, 0]
click at [442, 77] on span "Atualizar tabela" at bounding box center [444, 78] width 35 height 8
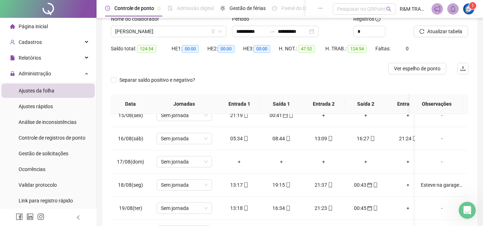
scroll to position [0, 0]
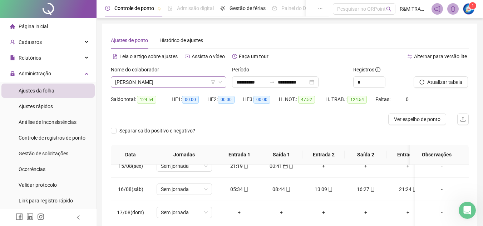
click at [156, 83] on span "SERGIO LUIZ TEODORO DA SILVA" at bounding box center [168, 82] width 107 height 11
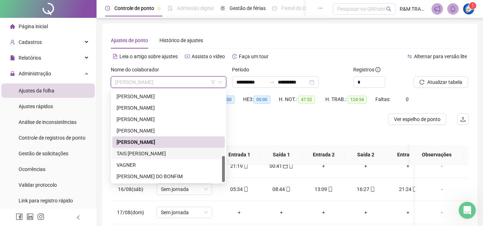
click at [154, 155] on div "TAIS CAROLINE DOS SANTOS" at bounding box center [169, 154] width 104 height 8
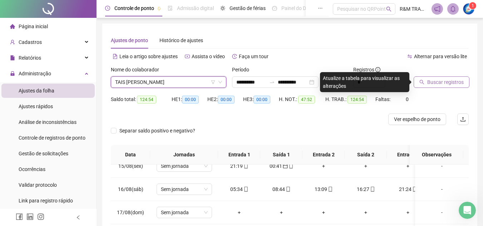
click at [441, 85] on span "Buscar registros" at bounding box center [445, 82] width 36 height 8
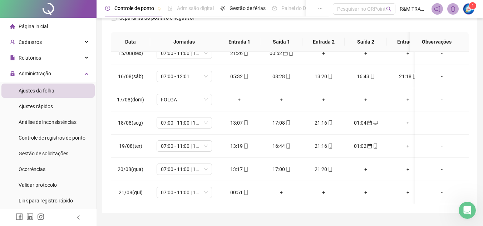
scroll to position [130, 0]
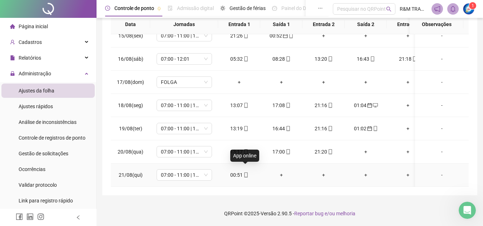
click at [245, 173] on icon "mobile" at bounding box center [245, 175] width 5 height 5
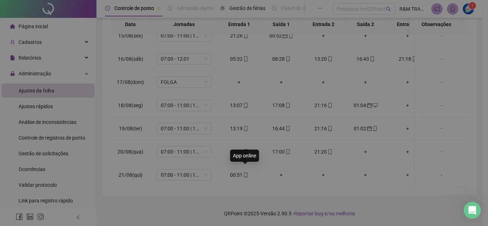
type input "**********"
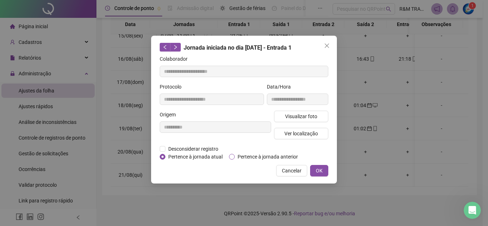
click at [242, 155] on span "Pertence à jornada anterior" at bounding box center [268, 157] width 66 height 8
click at [317, 170] on span "OK" at bounding box center [319, 171] width 7 height 8
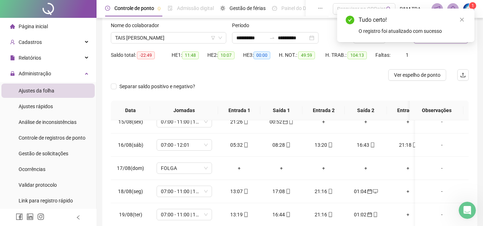
scroll to position [12, 0]
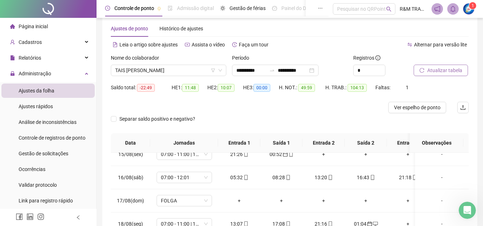
click at [447, 72] on span "Atualizar tabela" at bounding box center [444, 70] width 35 height 8
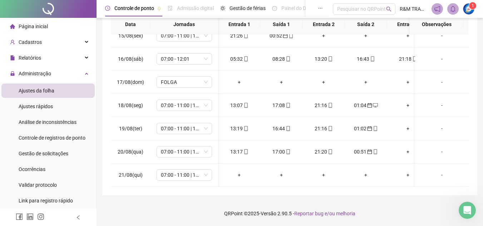
scroll to position [341, 11]
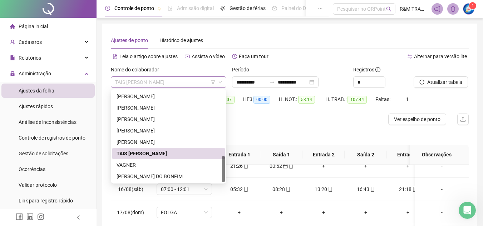
click at [169, 84] on span "TAIS CAROLINE DOS SANTOS" at bounding box center [168, 82] width 107 height 11
drag, startPoint x: 136, startPoint y: 167, endPoint x: 144, endPoint y: 164, distance: 8.5
click at [136, 167] on div "VAGNER" at bounding box center [169, 165] width 104 height 8
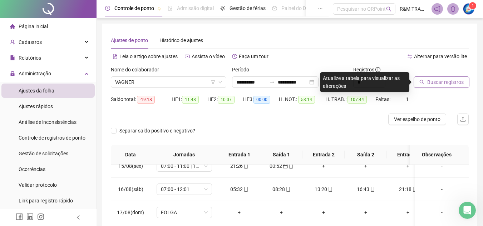
click at [440, 85] on span "Buscar registros" at bounding box center [445, 82] width 36 height 8
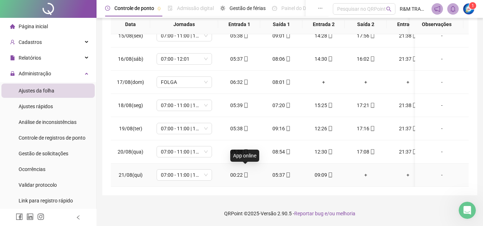
click at [245, 173] on icon "mobile" at bounding box center [245, 175] width 5 height 5
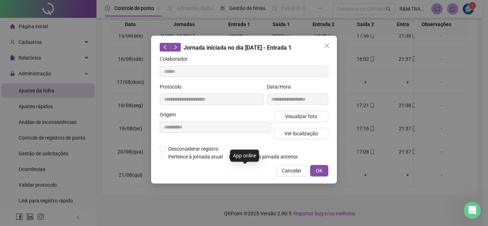
type input "**********"
click at [238, 159] on span "Pertence à jornada anterior" at bounding box center [268, 157] width 66 height 8
click at [314, 172] on button "OK" at bounding box center [319, 170] width 18 height 11
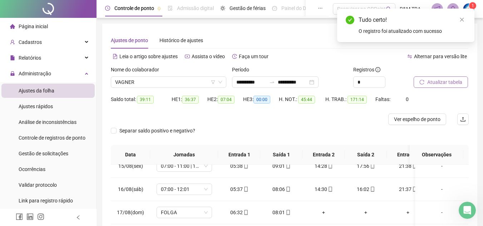
click at [437, 85] on span "Atualizar tabela" at bounding box center [444, 82] width 35 height 8
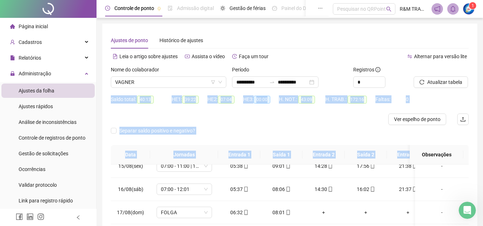
drag, startPoint x: 483, startPoint y: 79, endPoint x: 487, endPoint y: 155, distance: 76.2
click at [483, 155] on html "**********" at bounding box center [241, 113] width 483 height 226
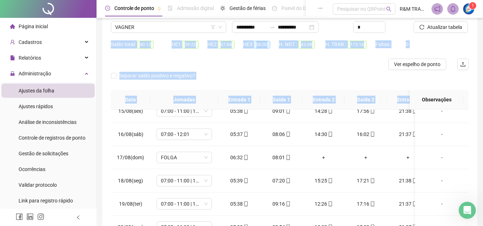
scroll to position [130, 0]
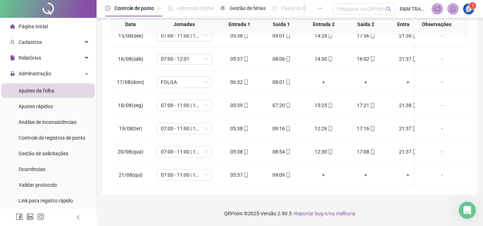
click at [432, 200] on div "**********" at bounding box center [290, 48] width 386 height 357
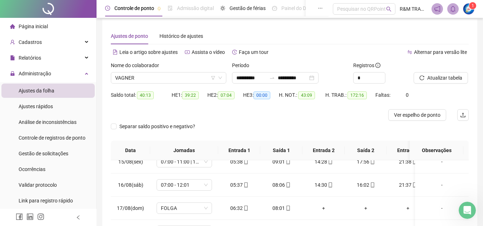
scroll to position [0, 0]
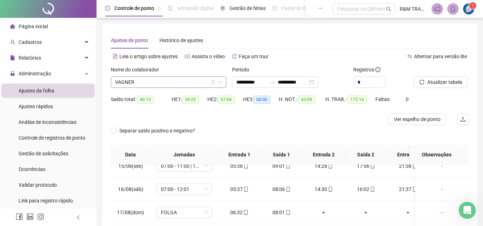
click at [159, 87] on span "VAGNER" at bounding box center [168, 82] width 107 height 11
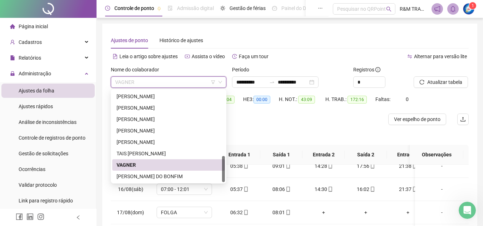
type input "*"
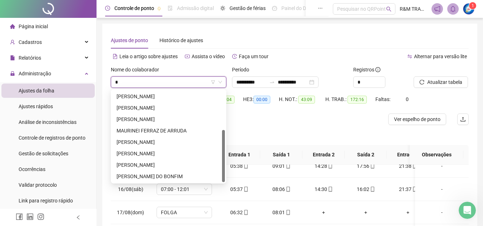
scroll to position [69, 0]
click at [162, 120] on div "[PERSON_NAME]" at bounding box center [169, 119] width 104 height 8
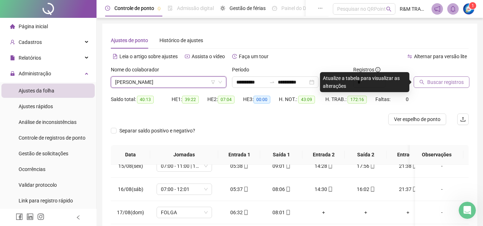
click at [433, 87] on button "Buscar registros" at bounding box center [442, 82] width 56 height 11
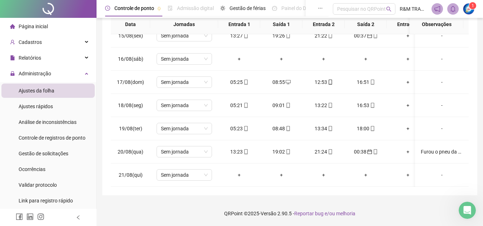
scroll to position [0, 0]
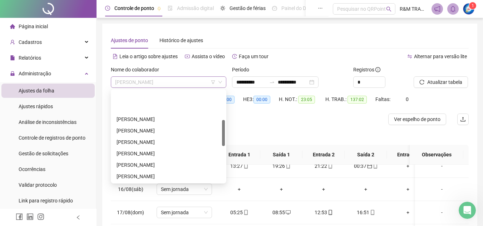
click at [150, 87] on span "[PERSON_NAME]" at bounding box center [168, 82] width 107 height 11
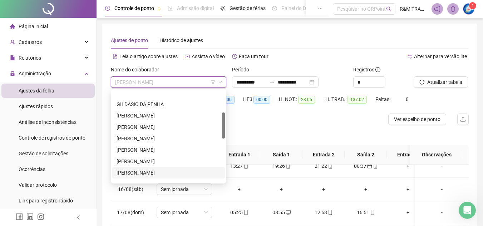
scroll to position [54, 0]
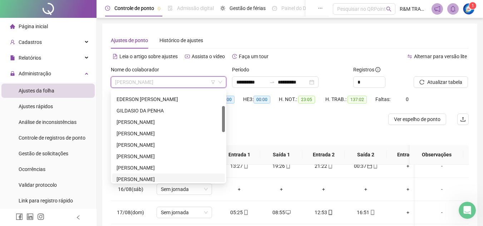
drag, startPoint x: 223, startPoint y: 135, endPoint x: 226, endPoint y: 122, distance: 14.2
click at [226, 122] on div "273315 279646 216081 DARIO FRANCISCO DE QUEIROZ EDERSON RODRIGO DIDONI GILDASIO…" at bounding box center [168, 136] width 115 height 94
click at [154, 134] on div "[PERSON_NAME]" at bounding box center [169, 134] width 104 height 8
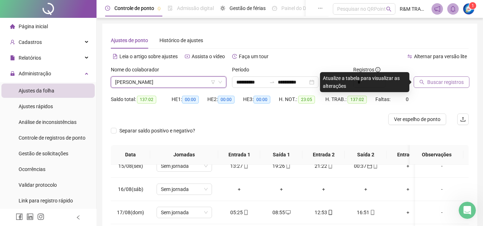
click at [433, 84] on span "Buscar registros" at bounding box center [445, 82] width 36 height 8
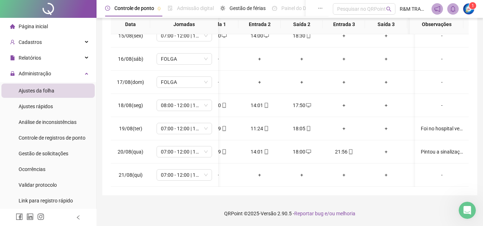
scroll to position [341, 53]
drag, startPoint x: 433, startPoint y: 141, endPoint x: 435, endPoint y: 145, distance: 5.0
click at [433, 141] on td "Pintou a sinalização da garagem e ficou1:36h Saiu p/socorro van Marcos (pneu)" at bounding box center [442, 151] width 54 height 23
click at [444, 148] on div "Pintou a sinalização da garagem e ficou1:36h Saiu p/socorro van Marcos (pneu)" at bounding box center [442, 152] width 42 height 8
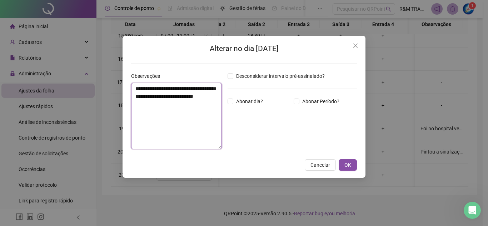
drag, startPoint x: 159, startPoint y: 95, endPoint x: 136, endPoint y: 90, distance: 24.1
click at [136, 90] on textarea "**********" at bounding box center [176, 116] width 91 height 66
click at [137, 97] on textarea "**********" at bounding box center [176, 116] width 91 height 66
drag, startPoint x: 135, startPoint y: 97, endPoint x: 145, endPoint y: 98, distance: 9.5
click at [137, 97] on textarea "**********" at bounding box center [176, 116] width 91 height 66
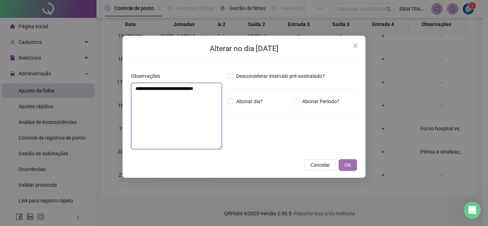
type textarea "**********"
click at [348, 165] on span "OK" at bounding box center [348, 165] width 7 height 8
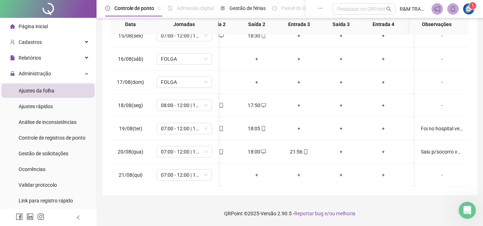
scroll to position [0, 0]
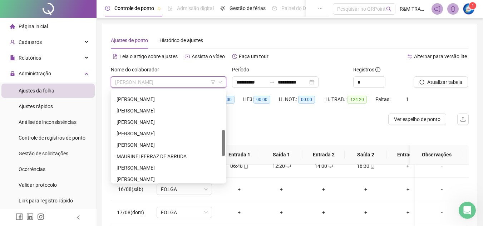
scroll to position [139, 0]
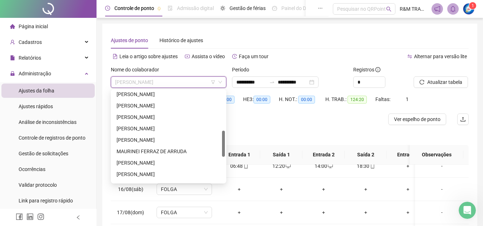
drag, startPoint x: 223, startPoint y: 119, endPoint x: 227, endPoint y: 143, distance: 24.7
click at [227, 143] on body "**********" at bounding box center [241, 113] width 483 height 226
drag, startPoint x: 167, startPoint y: 171, endPoint x: 182, endPoint y: 166, distance: 16.4
click at [167, 172] on div "[PERSON_NAME]" at bounding box center [169, 175] width 104 height 8
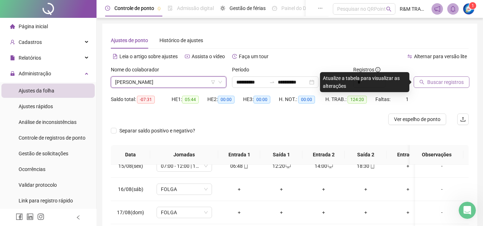
click at [434, 82] on span "Buscar registros" at bounding box center [445, 82] width 36 height 8
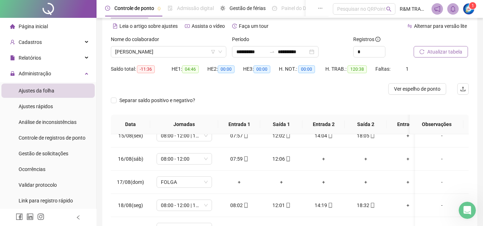
scroll to position [130, 0]
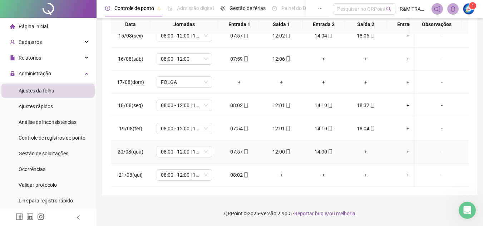
click at [366, 148] on div "+" at bounding box center [365, 152] width 31 height 8
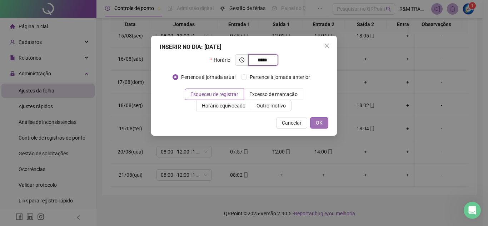
type input "*****"
click at [316, 123] on span "OK" at bounding box center [319, 123] width 7 height 8
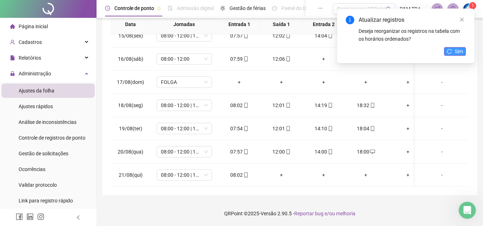
click at [455, 52] on span "Sim" at bounding box center [459, 52] width 8 height 8
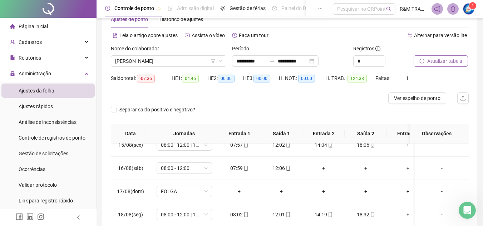
scroll to position [16, 0]
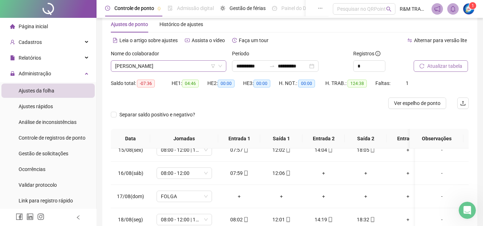
click at [146, 69] on span "[PERSON_NAME]" at bounding box center [168, 66] width 107 height 11
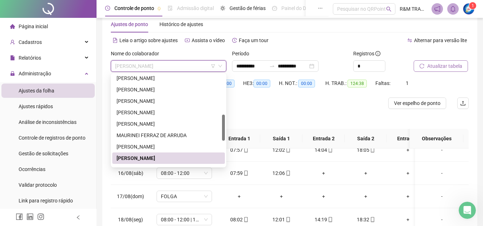
type input "*"
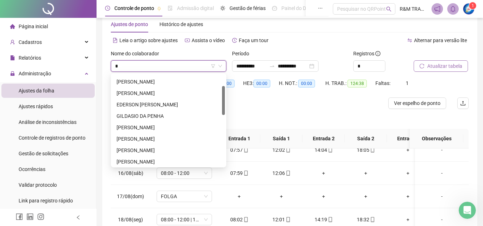
scroll to position [26, 0]
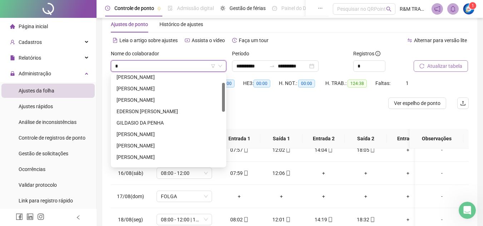
drag, startPoint x: 224, startPoint y: 133, endPoint x: 223, endPoint y: 97, distance: 36.5
click at [223, 97] on div at bounding box center [223, 97] width 3 height 29
click at [175, 99] on div "[PERSON_NAME]" at bounding box center [169, 100] width 104 height 8
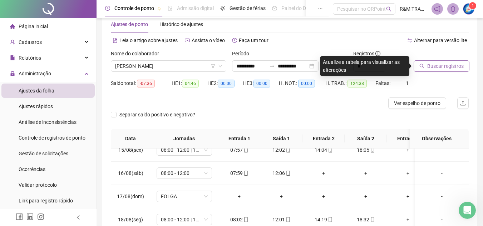
click at [447, 70] on span "Buscar registros" at bounding box center [445, 66] width 36 height 8
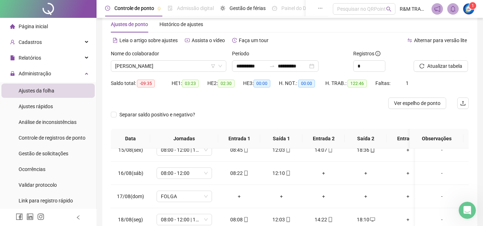
scroll to position [130, 0]
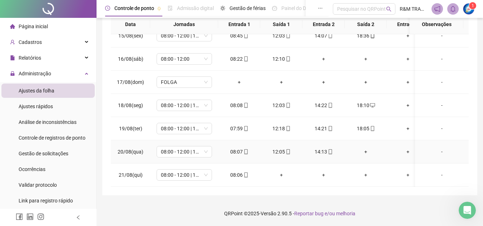
click at [367, 148] on div "+" at bounding box center [365, 152] width 31 height 8
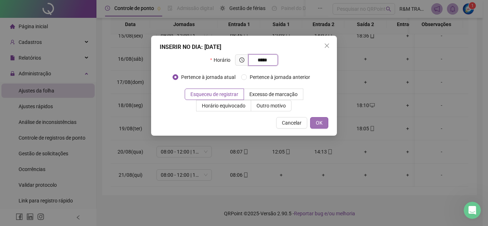
type input "*****"
click at [322, 120] on span "OK" at bounding box center [319, 123] width 7 height 8
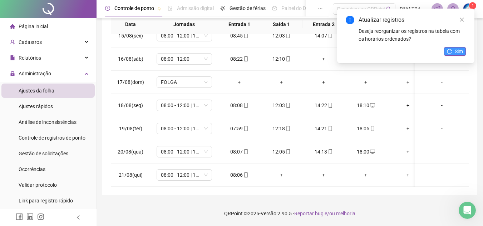
click at [459, 52] on span "Sim" at bounding box center [459, 52] width 8 height 8
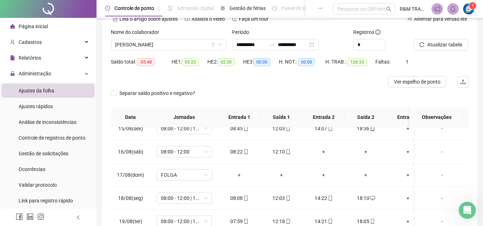
scroll to position [23, 0]
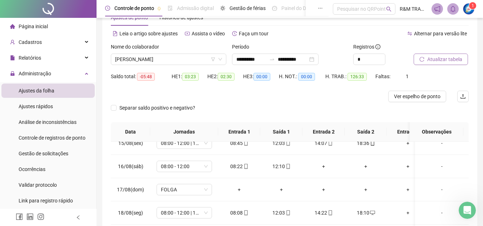
click at [443, 63] on span "Atualizar tabela" at bounding box center [444, 59] width 35 height 8
click at [161, 60] on span "[PERSON_NAME]" at bounding box center [168, 59] width 107 height 11
type input "*"
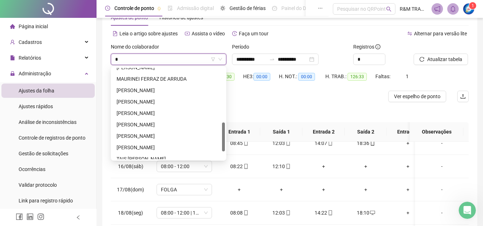
scroll to position [175, 0]
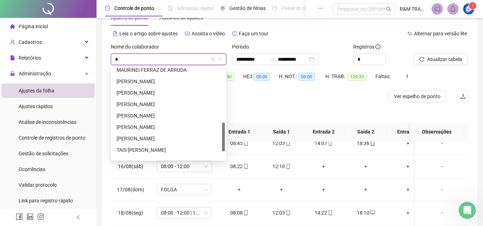
drag, startPoint x: 223, startPoint y: 78, endPoint x: 221, endPoint y: 126, distance: 48.0
click at [221, 126] on div "MARCOS DONIZETI BATISTA MAURINEI FERRAZ DE ARRUDA OSEIAS MARINHO DE CARVALHO PA…" at bounding box center [168, 114] width 113 height 92
drag, startPoint x: 163, startPoint y: 116, endPoint x: 248, endPoint y: 101, distance: 86.5
click at [165, 116] on div "[PERSON_NAME]" at bounding box center [169, 116] width 104 height 8
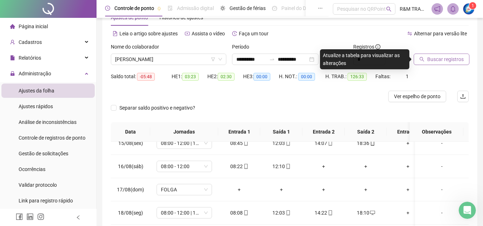
click at [433, 62] on span "Buscar registros" at bounding box center [445, 59] width 36 height 8
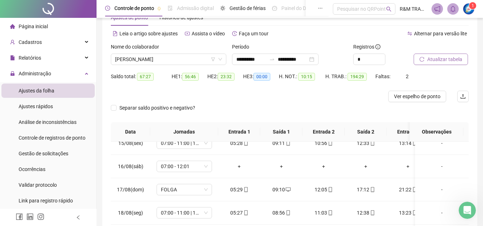
click at [441, 63] on button "Atualizar tabela" at bounding box center [441, 59] width 54 height 11
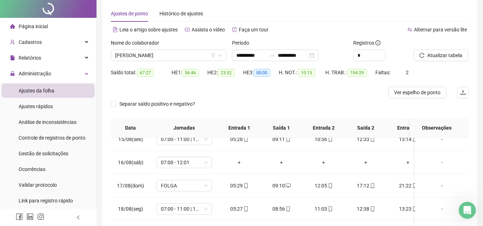
scroll to position [0, 0]
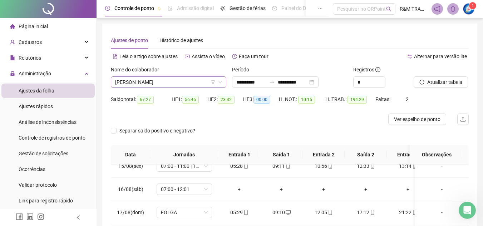
click at [161, 83] on span "[PERSON_NAME]" at bounding box center [168, 82] width 107 height 11
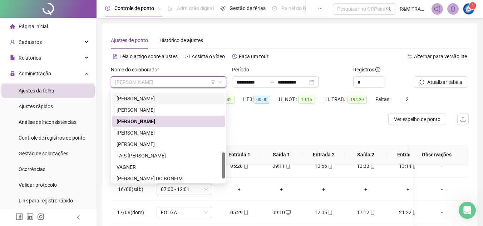
drag, startPoint x: 223, startPoint y: 146, endPoint x: 218, endPoint y: 161, distance: 15.0
click at [222, 161] on div at bounding box center [223, 166] width 3 height 26
click at [140, 156] on div "TAIS CAROLINE DOS SANTOS" at bounding box center [169, 156] width 104 height 8
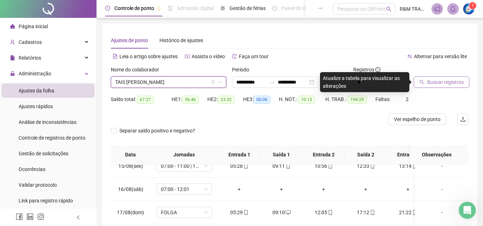
click at [439, 80] on span "Buscar registros" at bounding box center [445, 82] width 36 height 8
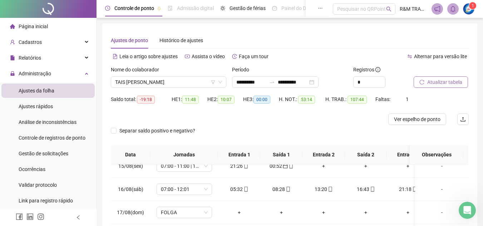
click at [441, 83] on span "Atualizar tabela" at bounding box center [444, 82] width 35 height 8
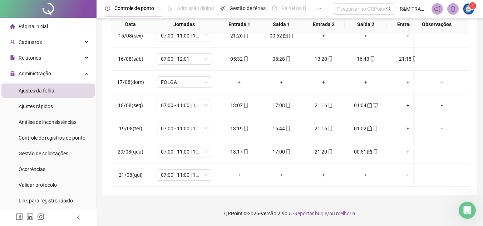
scroll to position [0, 0]
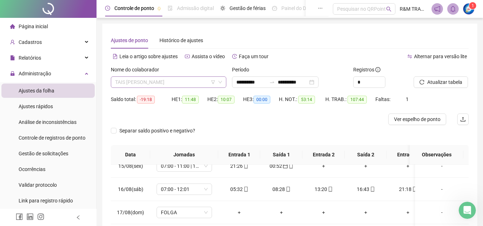
click at [168, 84] on span "TAIS CAROLINE DOS SANTOS" at bounding box center [168, 82] width 107 height 11
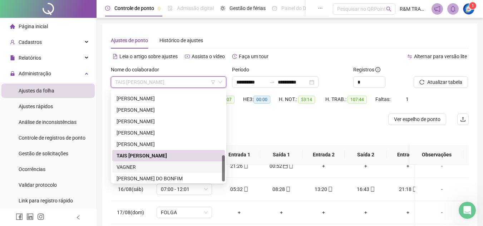
click at [155, 167] on div "VAGNER" at bounding box center [169, 167] width 104 height 8
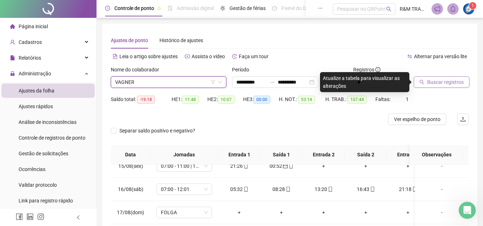
click at [434, 88] on button "Buscar registros" at bounding box center [442, 82] width 56 height 11
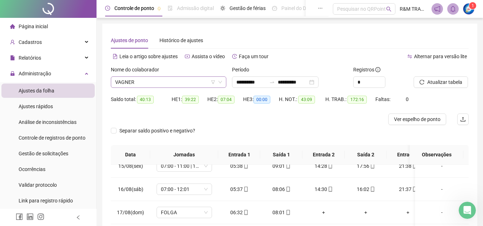
click at [161, 79] on span "VAGNER" at bounding box center [168, 82] width 107 height 11
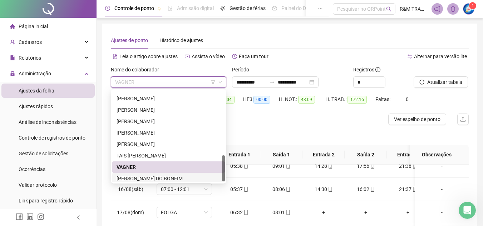
click at [152, 179] on div "VICENTE CARDOSO DO BONFIM" at bounding box center [169, 179] width 104 height 8
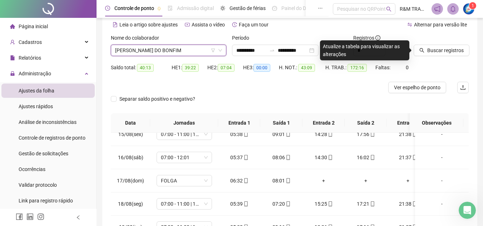
scroll to position [28, 0]
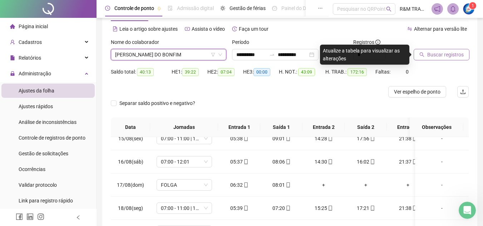
click at [436, 55] on span "Buscar registros" at bounding box center [445, 55] width 36 height 8
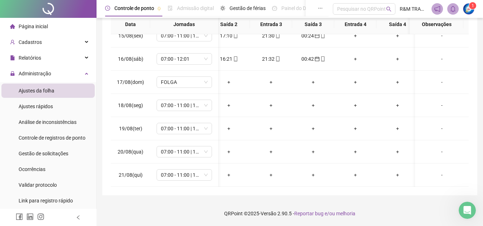
scroll to position [0, 146]
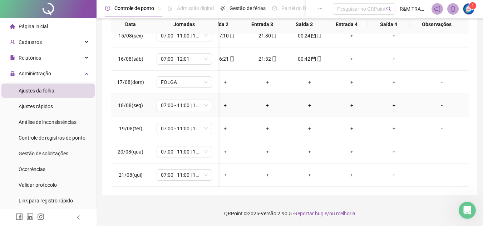
click at [436, 102] on div "-" at bounding box center [442, 106] width 42 height 8
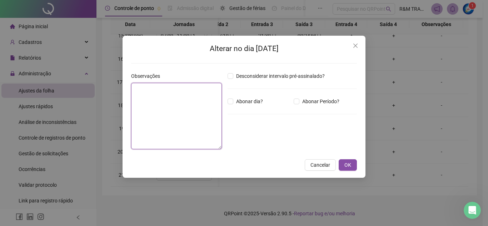
click at [194, 114] on textarea at bounding box center [176, 116] width 91 height 66
type textarea "**********"
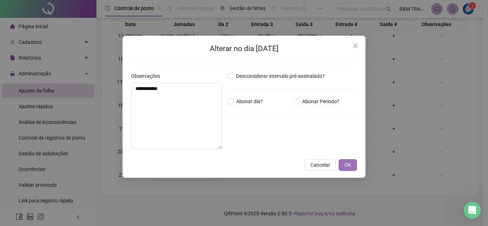
click at [344, 165] on button "OK" at bounding box center [348, 164] width 18 height 11
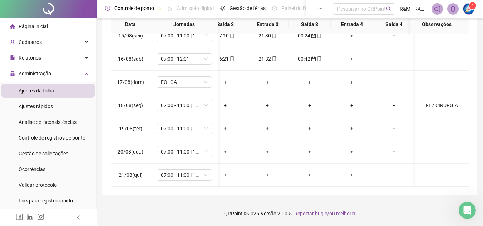
scroll to position [1, 0]
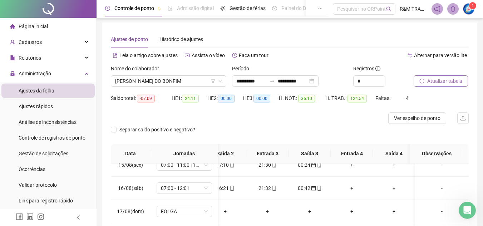
click at [433, 77] on span "Atualizar tabela" at bounding box center [444, 81] width 35 height 8
click at [130, 82] on span "VICENTE CARDOSO DO BONFIM" at bounding box center [168, 81] width 107 height 11
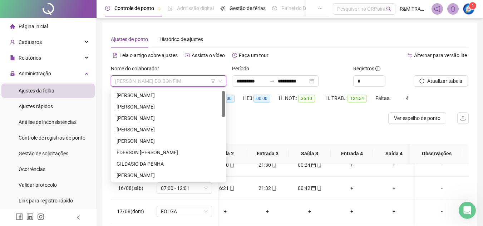
scroll to position [0, 0]
drag, startPoint x: 223, startPoint y: 169, endPoint x: 219, endPoint y: 99, distance: 69.5
click at [219, 99] on div "ALESSANDRA MACHADO BENEDITO ADAO TEODORO DA SILVA CLAUDNEY NASCIMENTO DE CARVAL…" at bounding box center [168, 136] width 113 height 92
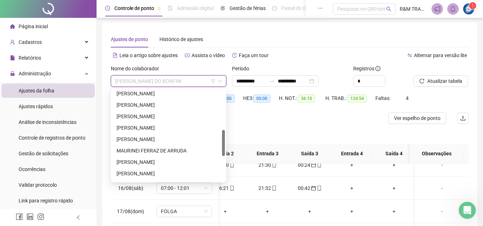
scroll to position [142, 0]
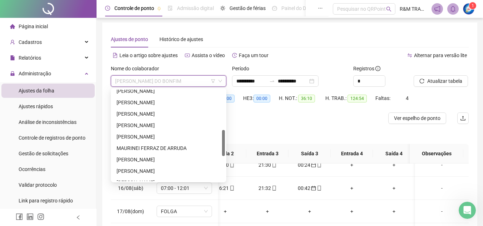
drag, startPoint x: 224, startPoint y: 94, endPoint x: 222, endPoint y: 133, distance: 39.0
click at [222, 133] on div at bounding box center [223, 143] width 3 height 26
click at [158, 147] on div "MAURINEI FERRAZ DE ARRUDA" at bounding box center [169, 148] width 104 height 8
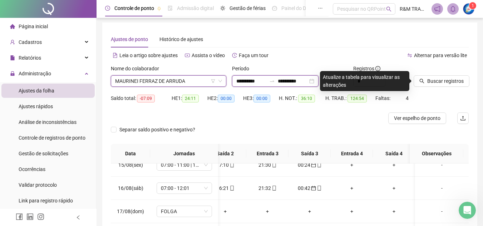
click at [251, 83] on input "**********" at bounding box center [251, 81] width 30 height 8
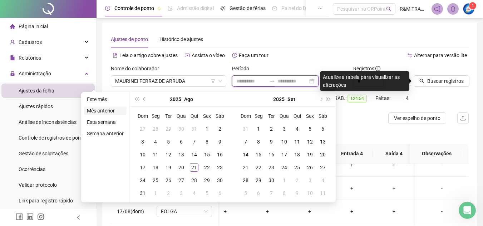
type input "**********"
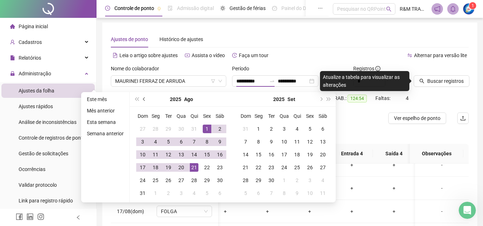
click at [141, 99] on button "prev-year" at bounding box center [144, 99] width 8 height 14
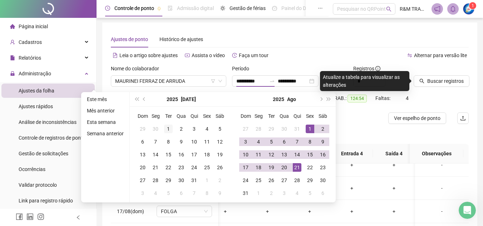
type input "**********"
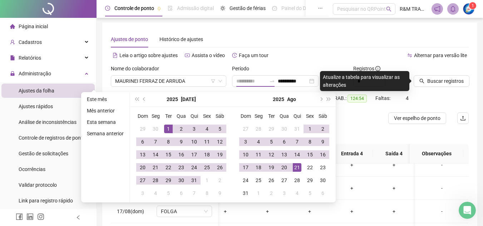
click at [168, 127] on div "1" at bounding box center [168, 129] width 9 height 9
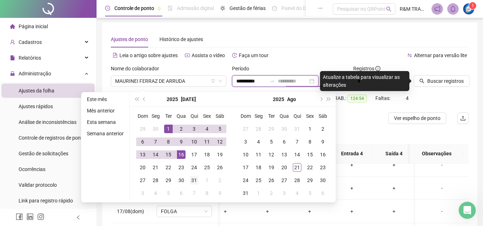
type input "**********"
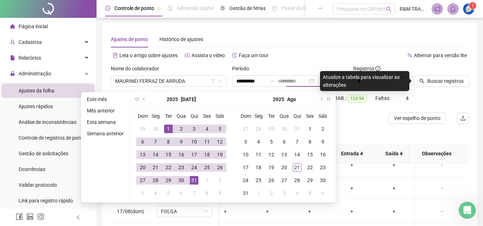
drag, startPoint x: 193, startPoint y: 179, endPoint x: 188, endPoint y: 180, distance: 5.8
click at [194, 179] on div "31" at bounding box center [194, 180] width 9 height 9
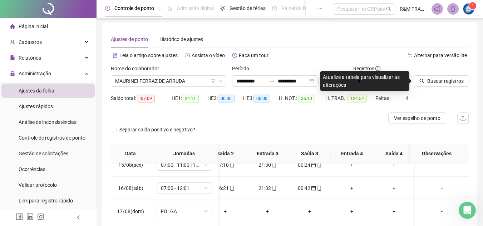
scroll to position [1698, 0]
click at [401, 51] on div "Alternar para versão lite" at bounding box center [379, 55] width 179 height 11
click at [439, 84] on span "Buscar registros" at bounding box center [445, 81] width 36 height 8
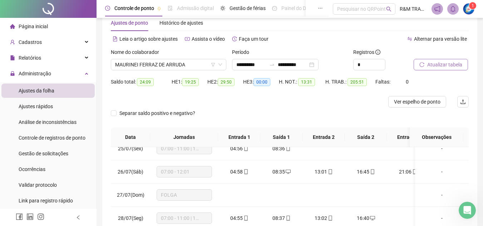
scroll to position [0, 0]
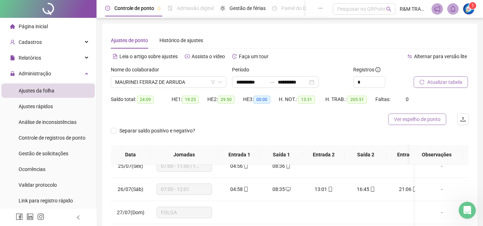
click at [416, 120] on span "Ver espelho de ponto" at bounding box center [417, 119] width 46 height 8
click at [463, 211] on icon "Abertura do Messenger da Intercom" at bounding box center [466, 210] width 12 height 12
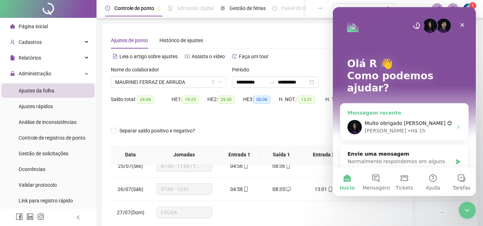
click at [386, 120] on span "Muito obrigado [PERSON_NAME] 😊" at bounding box center [409, 123] width 88 height 6
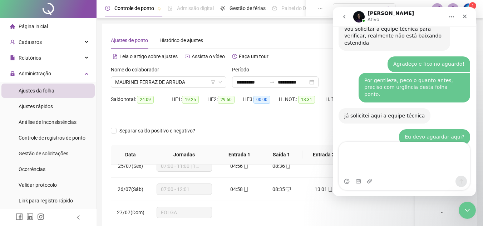
click at [350, 151] on textarea "Envie uma mensagem..." at bounding box center [404, 159] width 131 height 34
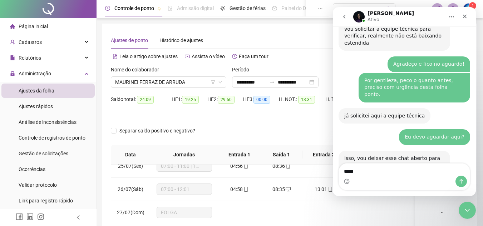
type textarea "*"
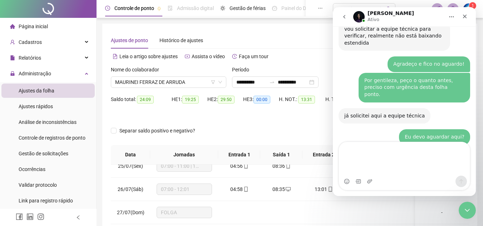
type textarea "*"
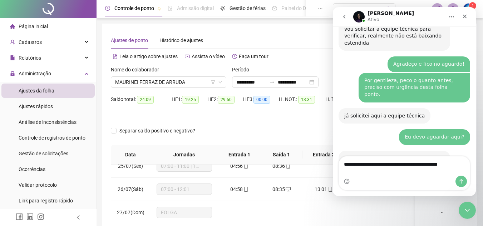
click at [454, 157] on textarea "**********" at bounding box center [404, 174] width 131 height 34
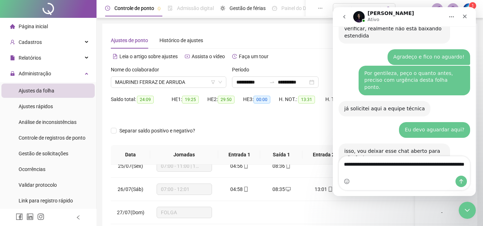
type textarea "**********"
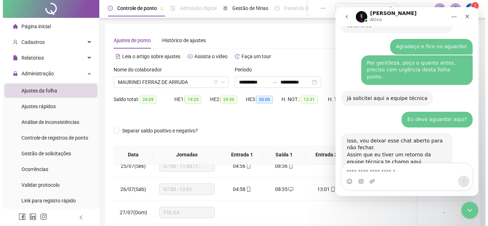
scroll to position [1723, 0]
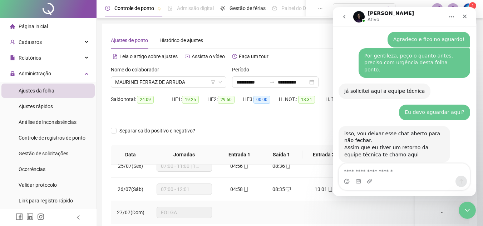
click at [304, 205] on td at bounding box center [323, 212] width 42 height 23
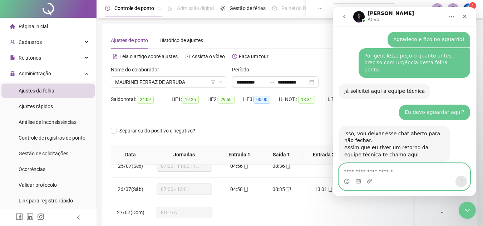
click at [367, 172] on textarea "Envie uma mensagem..." at bounding box center [404, 170] width 131 height 12
click at [359, 173] on textarea "Envie uma mensagem..." at bounding box center [404, 170] width 131 height 12
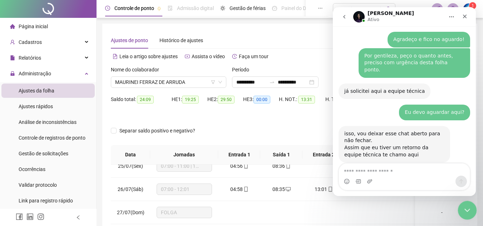
click at [464, 209] on icon "Encerramento do Messenger da Intercom" at bounding box center [466, 209] width 5 height 3
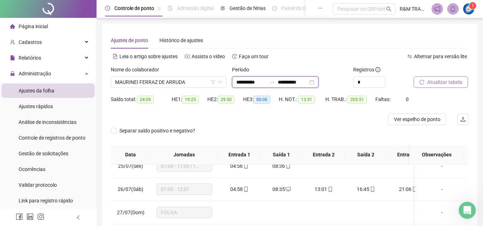
click at [246, 83] on input "**********" at bounding box center [251, 82] width 30 height 8
click at [251, 82] on input "**********" at bounding box center [251, 82] width 30 height 8
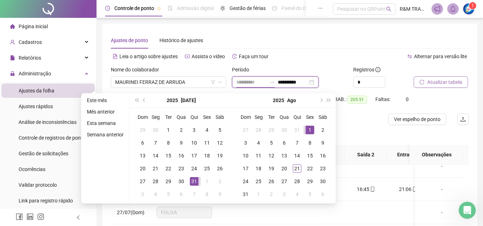
type input "**********"
click at [309, 128] on div "1" at bounding box center [310, 130] width 9 height 9
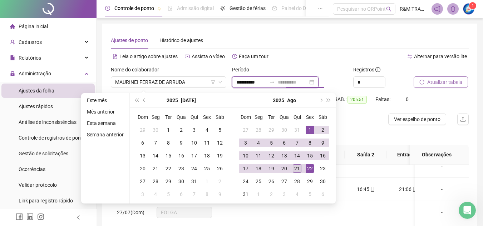
type input "**********"
drag, startPoint x: 296, startPoint y: 169, endPoint x: 310, endPoint y: 99, distance: 71.7
click at [295, 168] on div "21" at bounding box center [297, 168] width 9 height 9
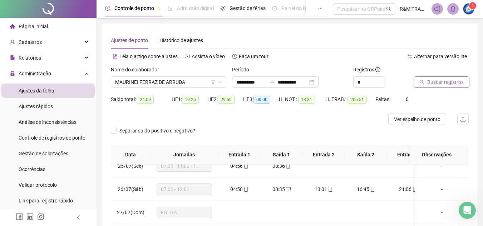
click at [434, 83] on span "Buscar registros" at bounding box center [445, 82] width 36 height 8
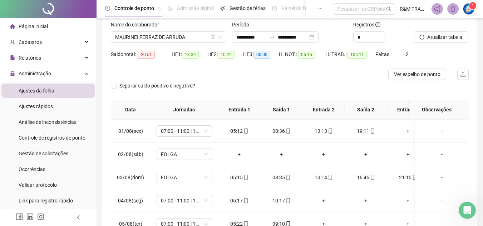
scroll to position [10, 0]
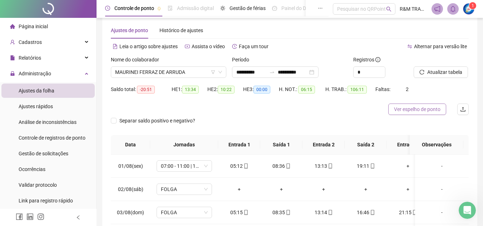
click at [408, 111] on span "Ver espelho de ponto" at bounding box center [417, 109] width 46 height 8
click at [464, 208] on icon "Abertura do Messenger da Intercom" at bounding box center [466, 210] width 12 height 12
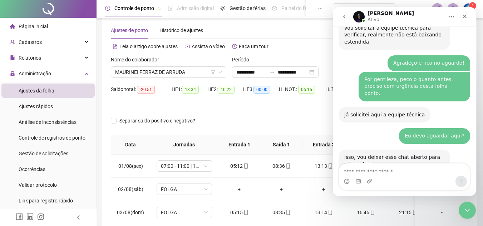
scroll to position [1723, 0]
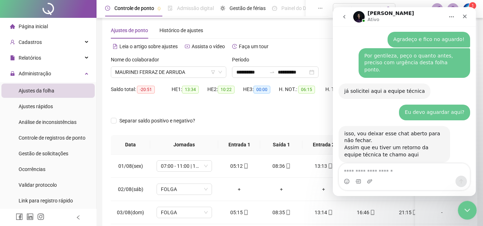
click at [461, 212] on div "Encerramento do Messenger da Intercom" at bounding box center [466, 209] width 17 height 17
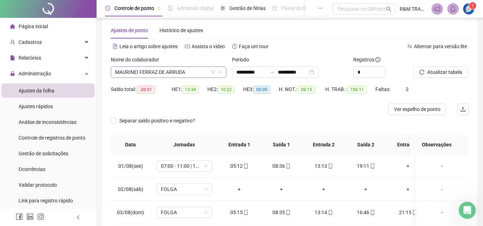
click at [148, 74] on span "MAURINEI FERRAZ DE ARRUDA" at bounding box center [168, 72] width 107 height 11
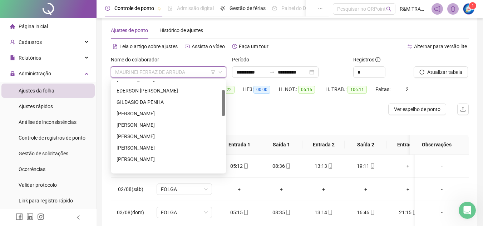
scroll to position [33, 0]
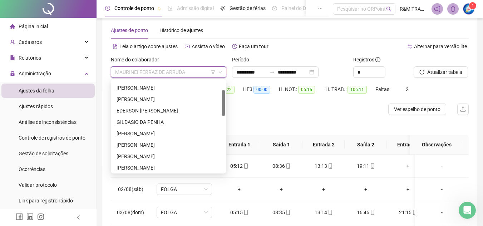
drag, startPoint x: 223, startPoint y: 136, endPoint x: 225, endPoint y: 112, distance: 24.4
click at [225, 112] on div "295636 238077 224539 [PERSON_NAME] [PERSON_NAME] NETO [PERSON_NAME]" at bounding box center [168, 126] width 115 height 94
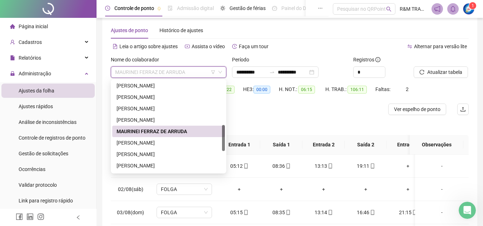
scroll to position [156, 0]
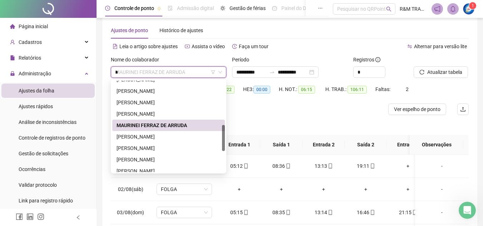
drag, startPoint x: 223, startPoint y: 96, endPoint x: 221, endPoint y: 131, distance: 35.1
click at [221, 131] on div "[PERSON_NAME] [PERSON_NAME] [PERSON_NAME] DOS REIS [PERSON_NAME] [PERSON_NAME] …" at bounding box center [168, 127] width 113 height 92
click at [147, 115] on div "[PERSON_NAME]" at bounding box center [169, 114] width 104 height 8
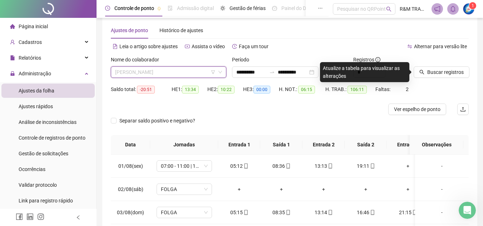
click at [143, 73] on span "[PERSON_NAME]" at bounding box center [168, 72] width 107 height 11
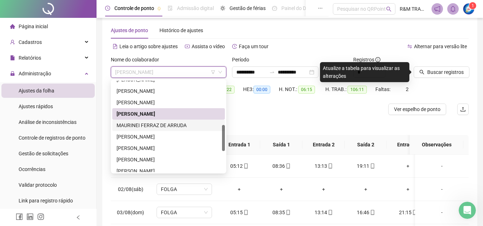
click at [153, 127] on div "MAURINEI FERRAZ DE ARRUDA" at bounding box center [169, 126] width 104 height 8
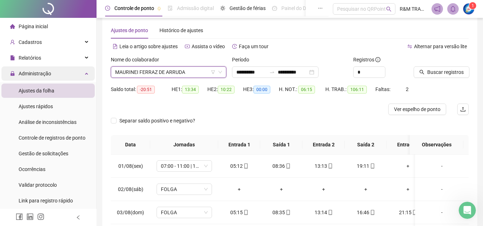
click at [79, 75] on div "Administração" at bounding box center [47, 73] width 93 height 14
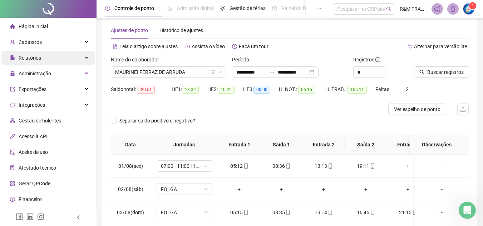
click at [78, 56] on div "Relatórios" at bounding box center [47, 58] width 93 height 14
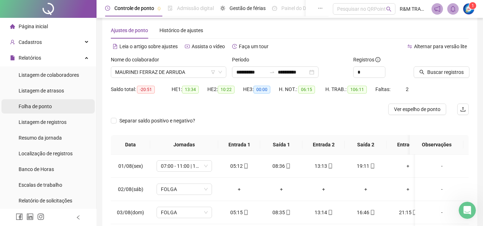
click at [46, 108] on span "Folha de ponto" at bounding box center [35, 107] width 33 height 6
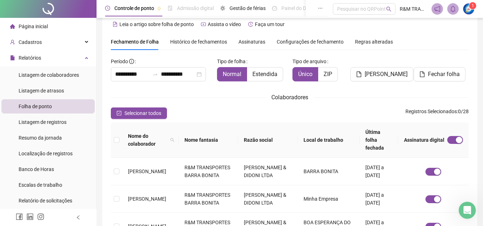
scroll to position [33, 0]
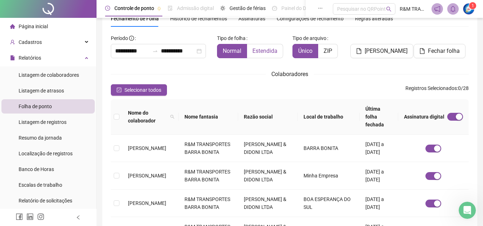
click at [261, 48] on span "Estendida" at bounding box center [264, 51] width 25 height 7
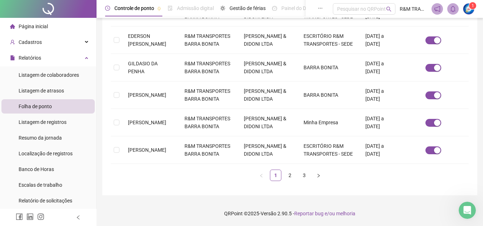
scroll to position [350, 0]
click at [290, 173] on link "2" at bounding box center [290, 175] width 11 height 11
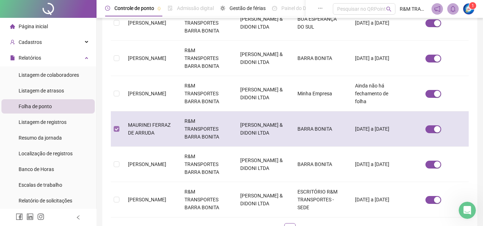
scroll to position [33, 0]
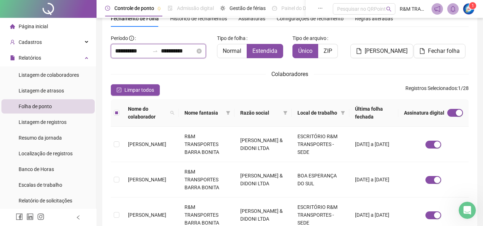
click at [129, 51] on input "**********" at bounding box center [132, 51] width 34 height 9
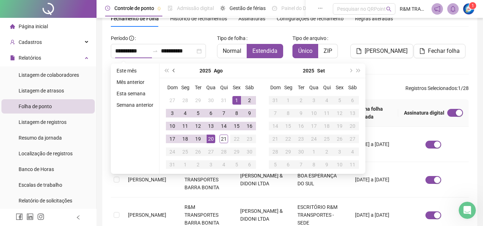
click at [171, 71] on button "prev-year" at bounding box center [174, 71] width 8 height 14
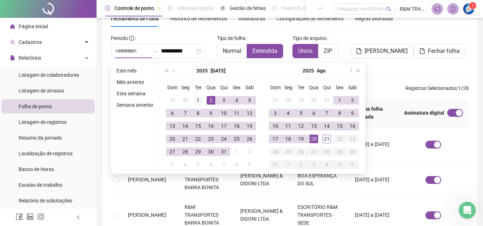
type input "**********"
click at [195, 97] on div "1" at bounding box center [198, 100] width 9 height 9
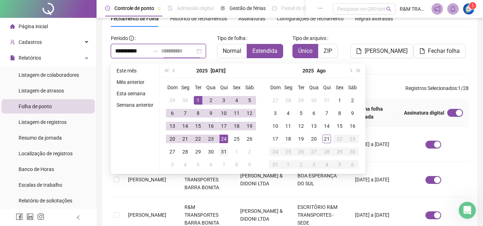
type input "**********"
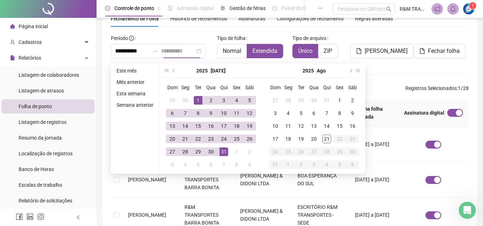
click at [222, 153] on div "31" at bounding box center [224, 152] width 9 height 9
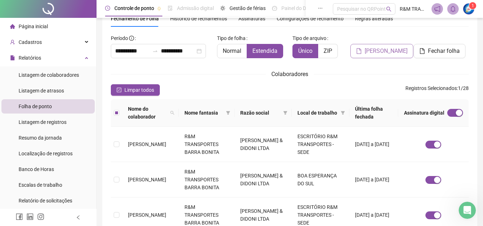
click at [378, 52] on span "[PERSON_NAME]" at bounding box center [386, 51] width 43 height 9
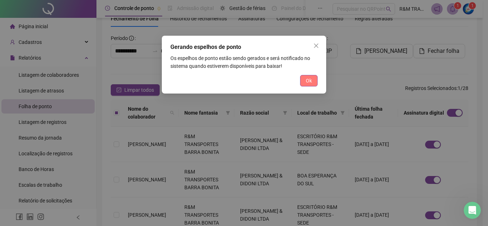
click at [309, 81] on span "Ok" at bounding box center [309, 81] width 6 height 8
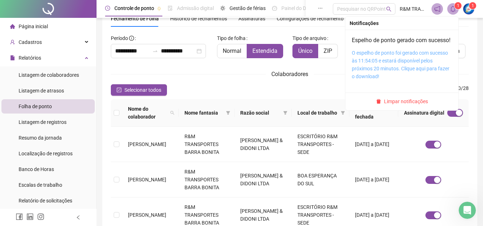
click at [373, 70] on link "O espelho de ponto foi gerado com sucesso às 11:54:05 e estará disponível pelos…" at bounding box center [401, 64] width 98 height 29
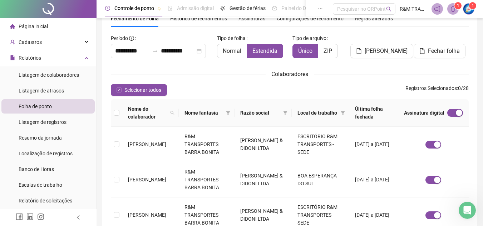
click at [244, 94] on div "Selecionar todos Registros Selecionados : 0 / 28" at bounding box center [290, 89] width 358 height 11
click at [234, 50] on span "Normal" at bounding box center [232, 51] width 19 height 7
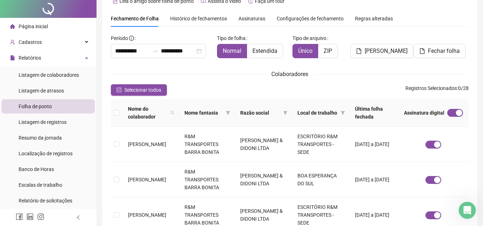
scroll to position [0, 0]
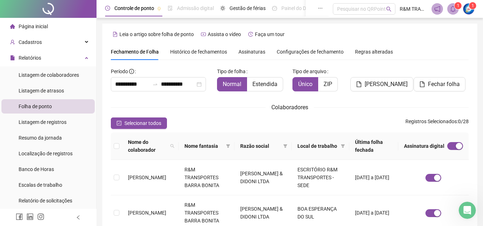
click at [193, 49] on span "Histórico de fechamentos" at bounding box center [198, 52] width 57 height 6
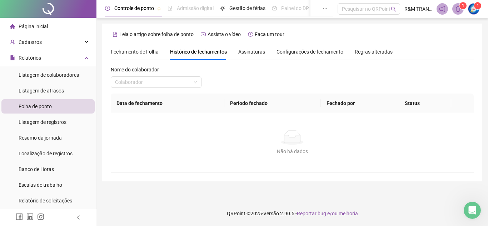
click at [301, 49] on span "Configurações de fechamento" at bounding box center [310, 51] width 67 height 5
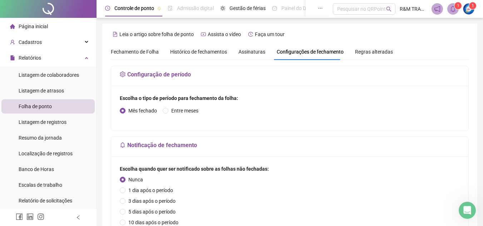
click at [365, 52] on span "Regras alteradas" at bounding box center [374, 51] width 38 height 5
click at [218, 50] on span "Histórico de fechamentos" at bounding box center [198, 52] width 57 height 6
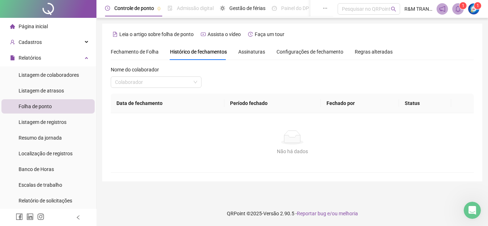
scroll to position [1750, 0]
click at [134, 82] on input "search" at bounding box center [153, 82] width 76 height 11
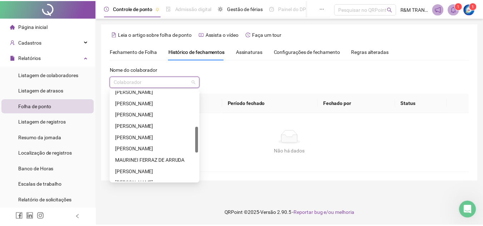
scroll to position [133, 0]
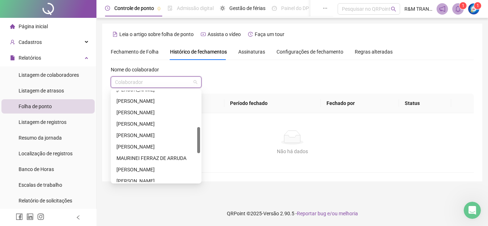
drag, startPoint x: 199, startPoint y: 95, endPoint x: 196, endPoint y: 132, distance: 36.6
click at [196, 132] on div "[PERSON_NAME] DOS SANTOS [PERSON_NAME] [PERSON_NAME] DOS REIS [PERSON_NAME] DE …" at bounding box center [156, 137] width 88 height 92
click at [158, 157] on div "MAURINEI FERRAZ DE ARRUDA" at bounding box center [156, 158] width 79 height 8
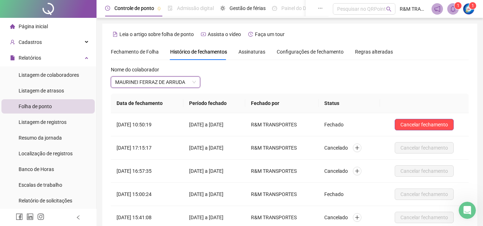
scroll to position [1723, 0]
click at [467, 209] on icon "Abertura do Messenger da Intercom" at bounding box center [466, 210] width 12 height 12
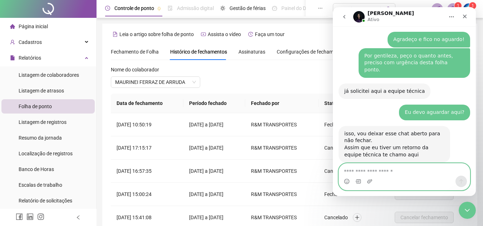
click at [360, 174] on textarea "Envie uma mensagem..." at bounding box center [404, 170] width 131 height 12
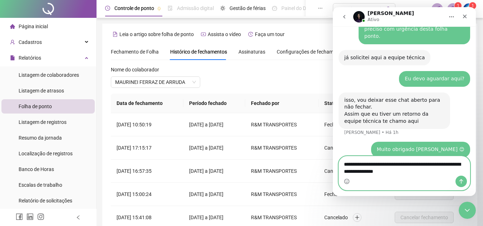
scroll to position [1757, 0]
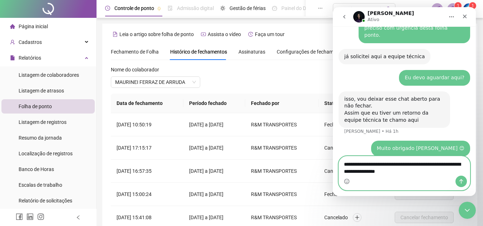
click at [389, 163] on textarea "**********" at bounding box center [404, 166] width 131 height 19
click at [422, 174] on textarea "**********" at bounding box center [404, 166] width 131 height 19
type textarea "**********"
click at [459, 183] on icon "Enviar uma mensagem" at bounding box center [461, 182] width 6 height 6
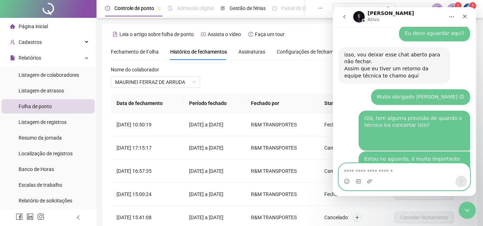
scroll to position [1774, 0]
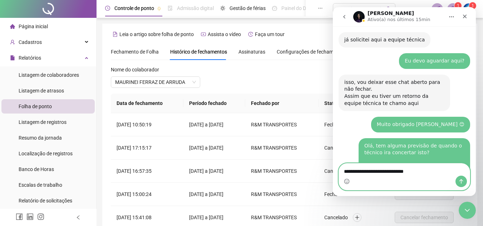
type textarea "**********"
click at [461, 182] on icon "Enviar uma mensagem" at bounding box center [461, 181] width 4 height 5
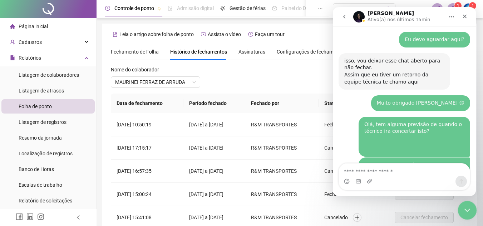
click at [473, 214] on div "Encerramento do Messenger da Intercom" at bounding box center [466, 209] width 17 height 17
